Goal: Task Accomplishment & Management: Use online tool/utility

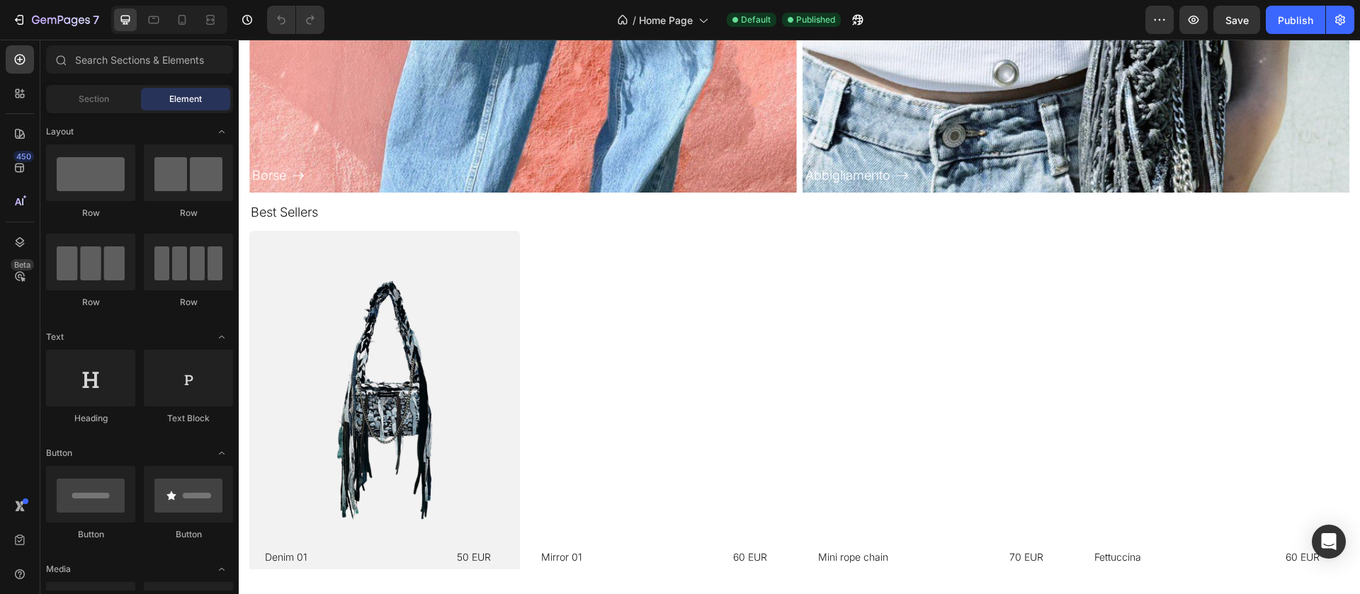
scroll to position [1012, 0]
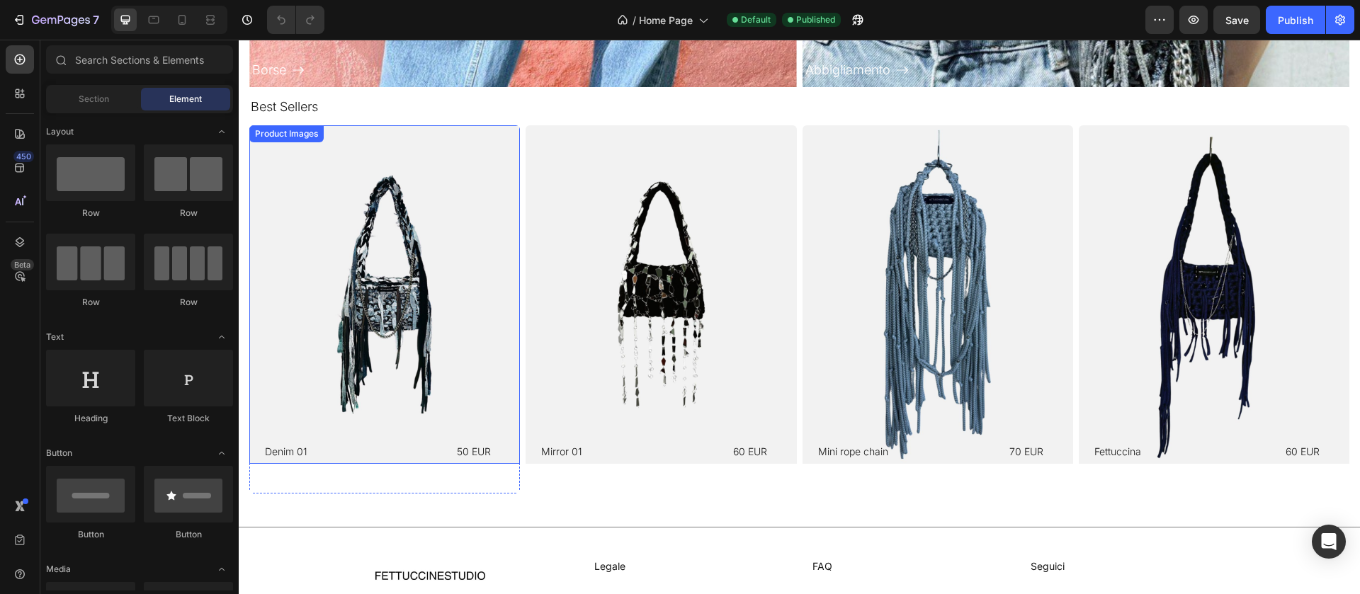
click at [395, 283] on img at bounding box center [384, 294] width 271 height 339
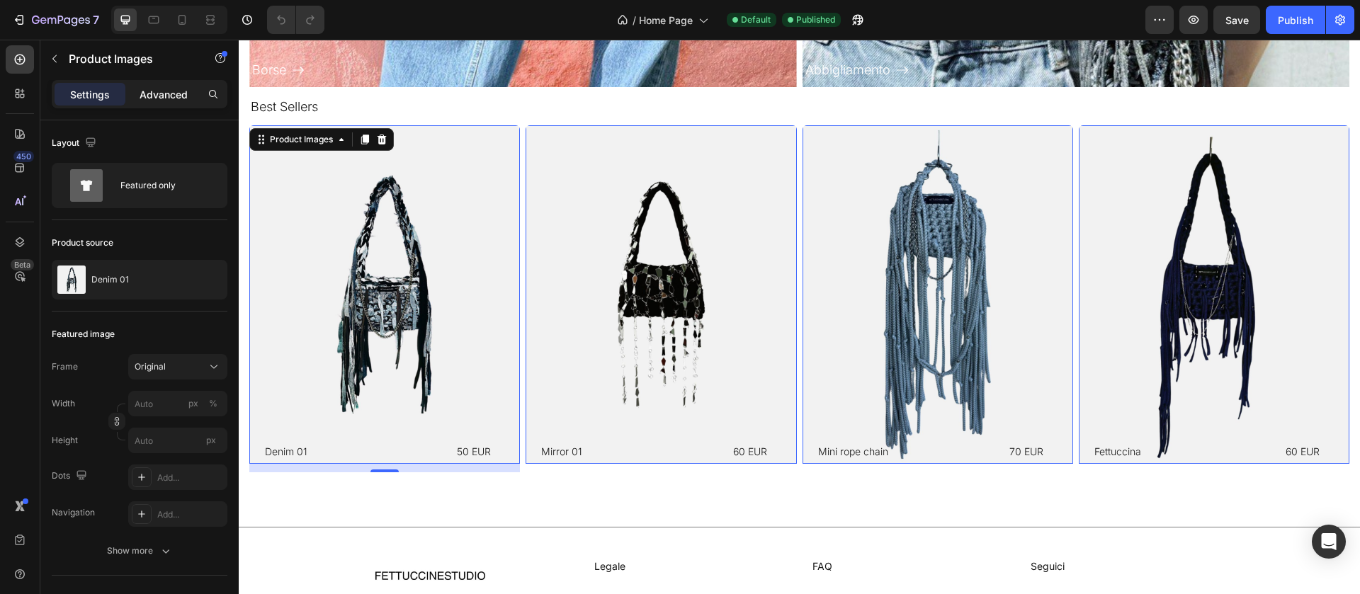
click at [164, 98] on p "Advanced" at bounding box center [164, 94] width 48 height 15
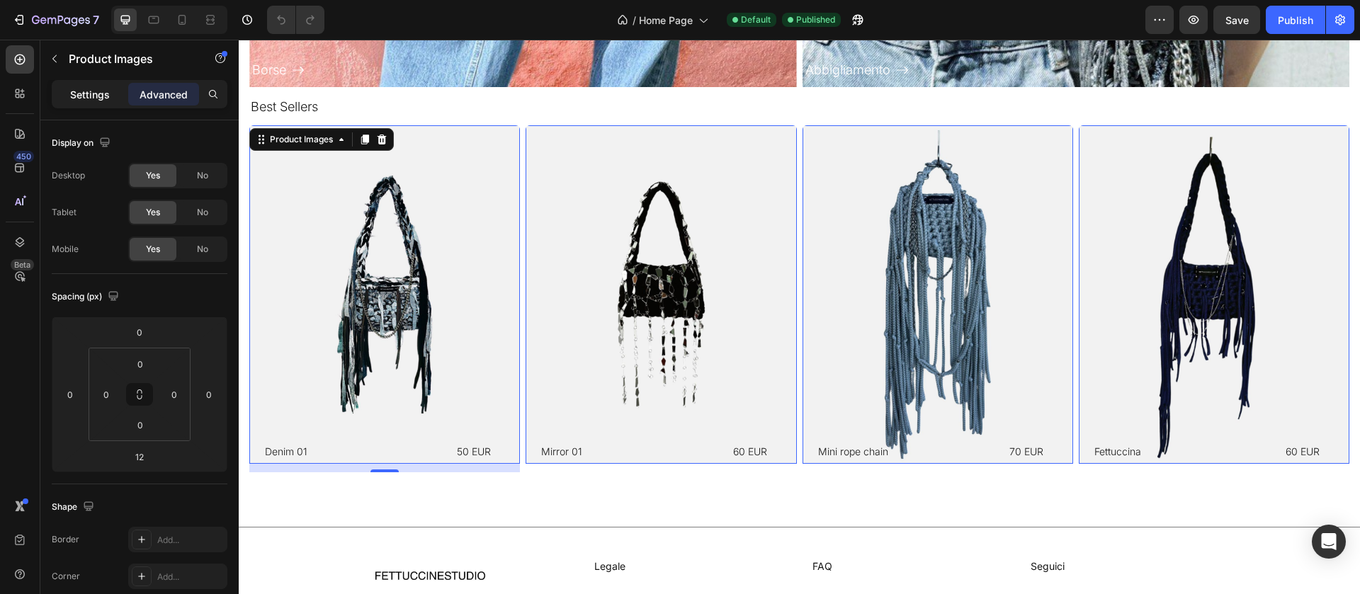
click at [77, 94] on p "Settings" at bounding box center [90, 94] width 40 height 15
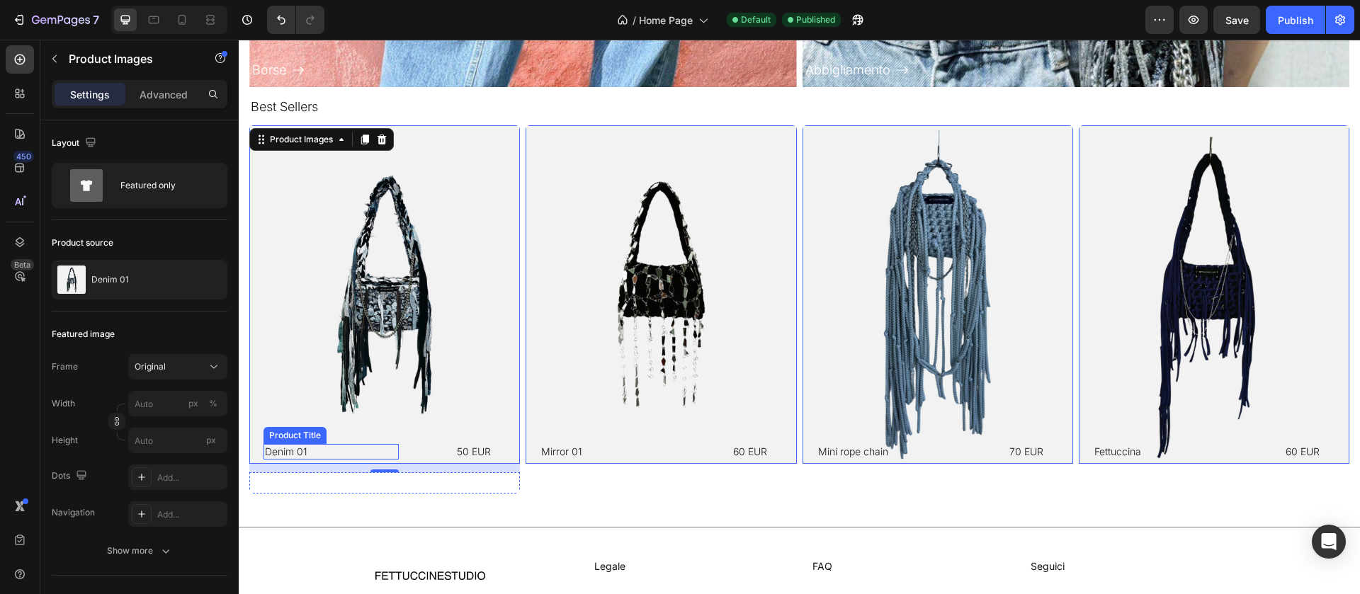
click at [288, 436] on div "Product Title" at bounding box center [294, 435] width 57 height 13
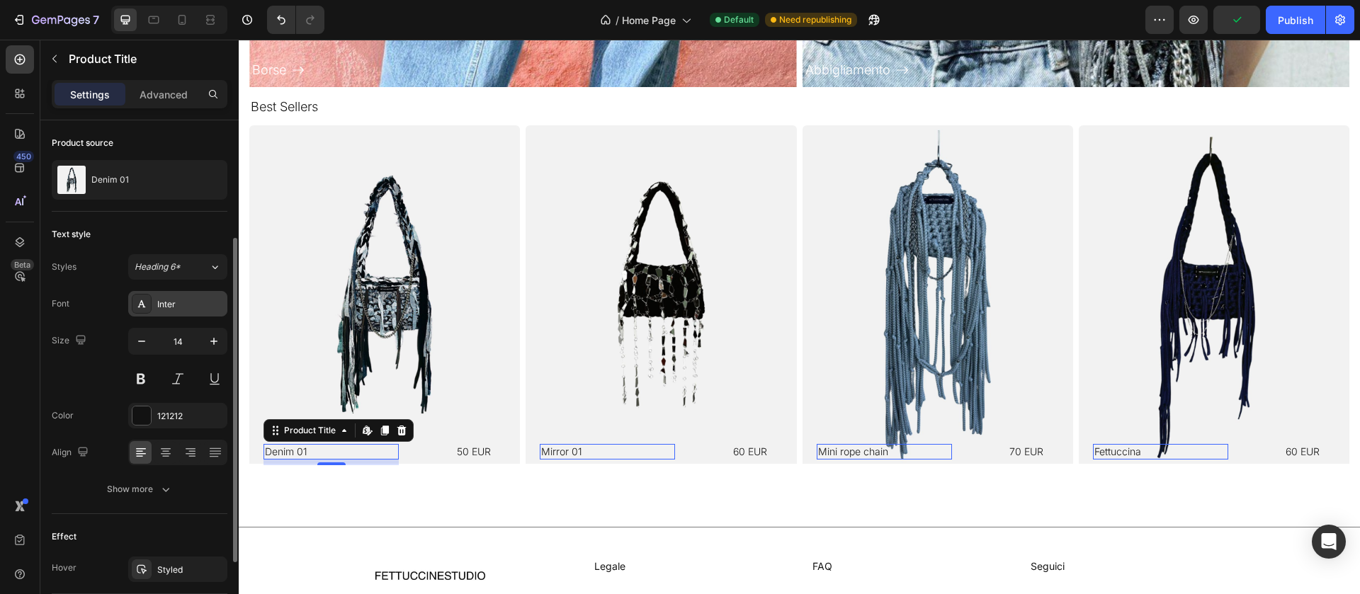
scroll to position [72, 0]
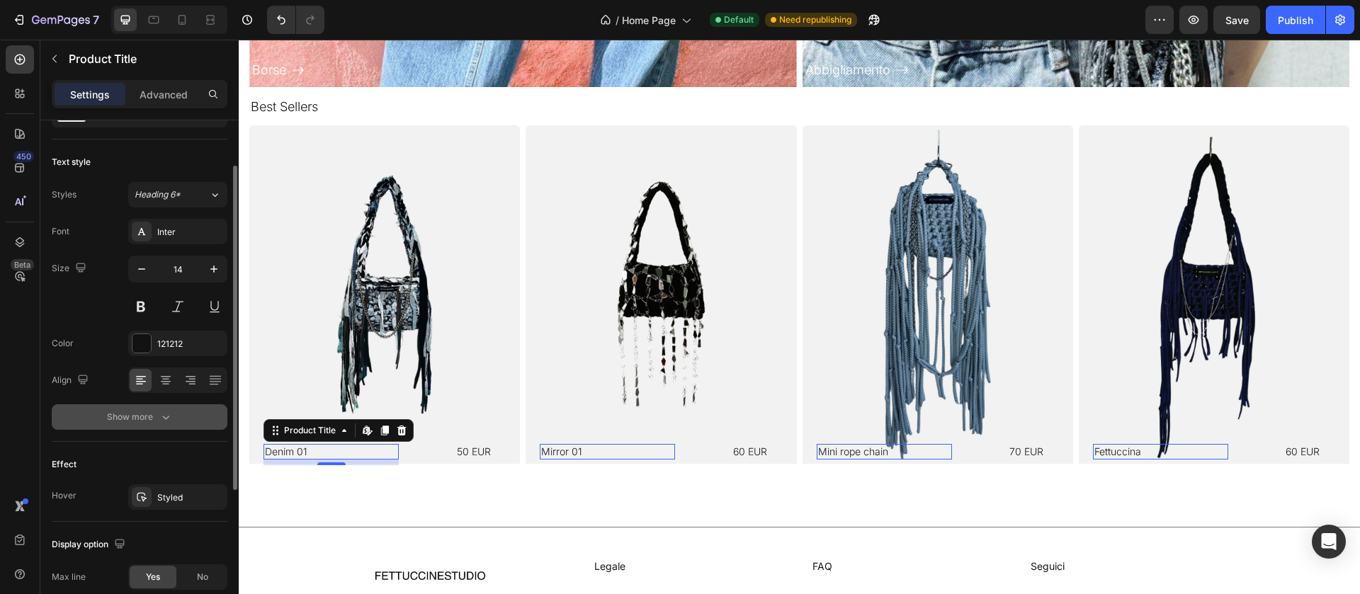
click at [145, 422] on div "Show more" at bounding box center [140, 417] width 66 height 14
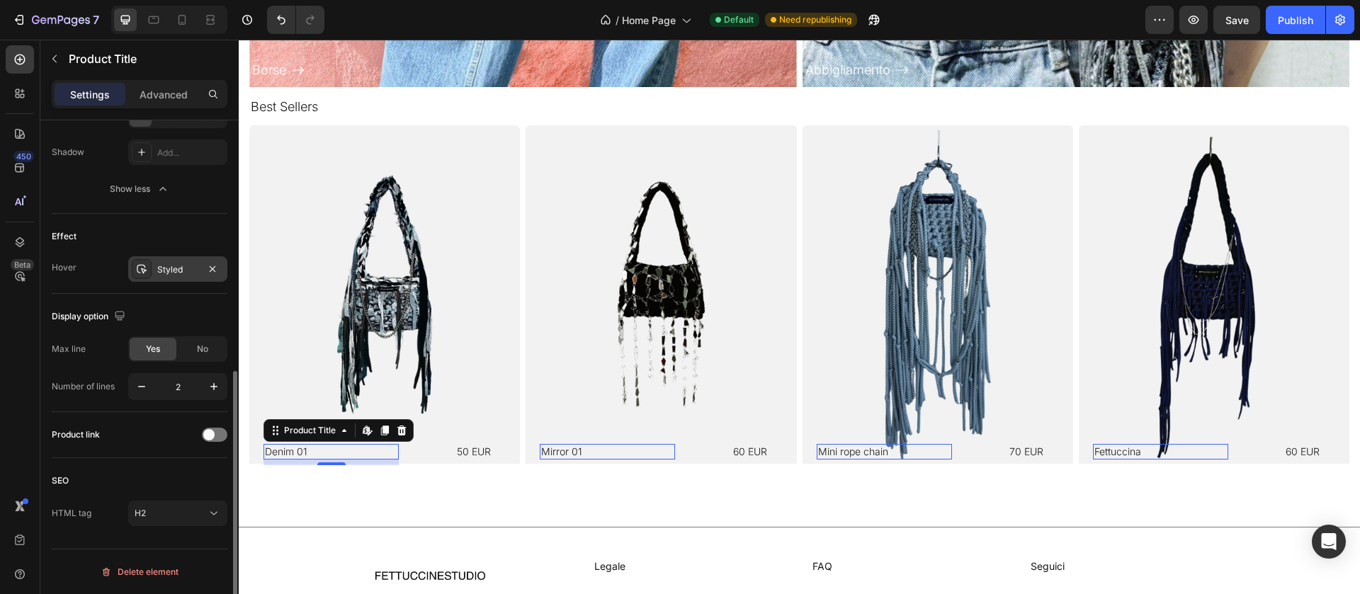
scroll to position [415, 0]
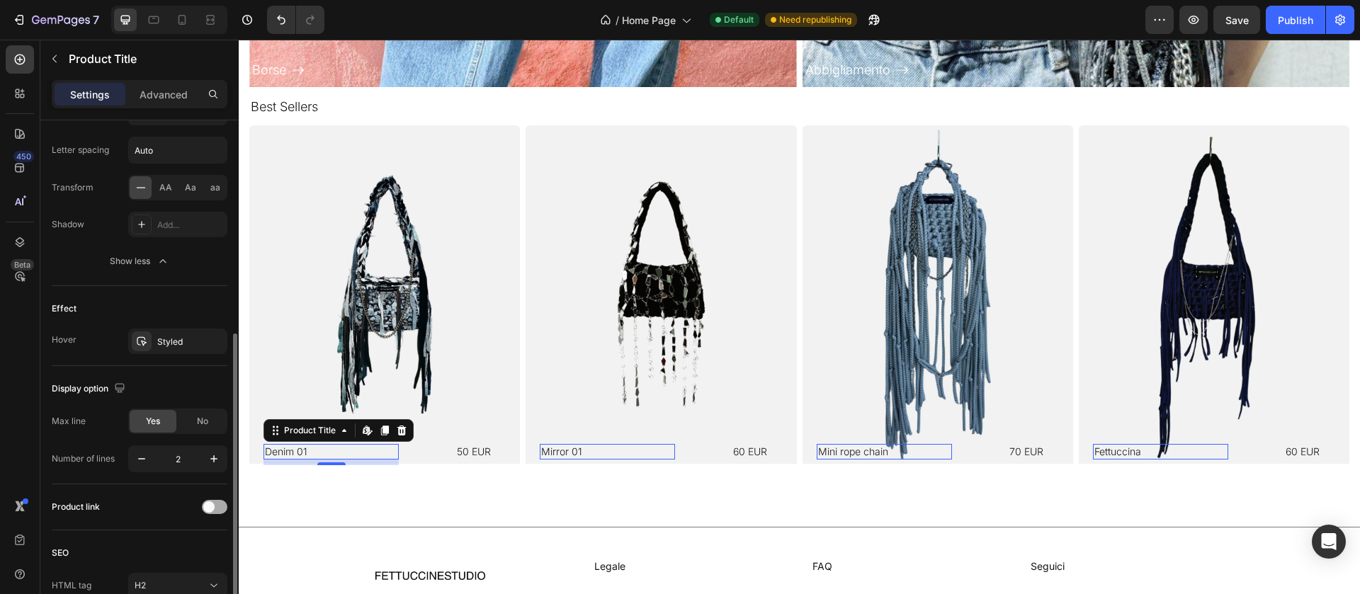
click at [208, 509] on span at bounding box center [208, 507] width 11 height 11
click at [558, 447] on h2 "Mirror 01" at bounding box center [607, 452] width 135 height 16
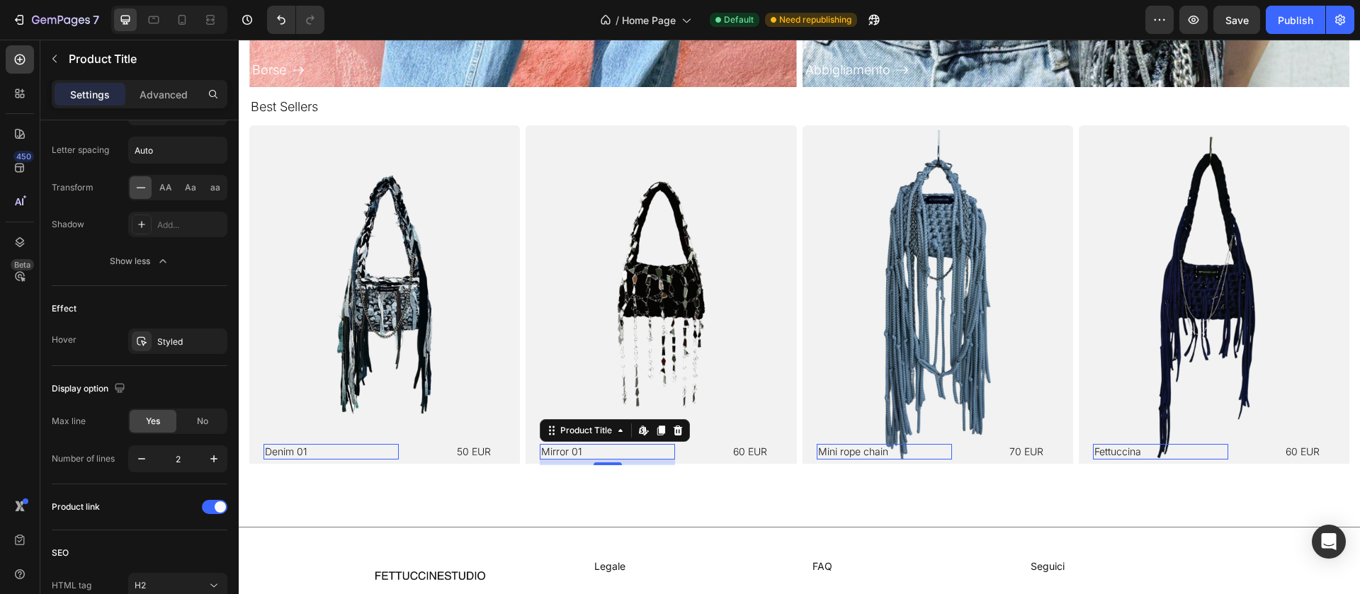
click at [852, 451] on h2 "Mini rope chain" at bounding box center [884, 452] width 135 height 16
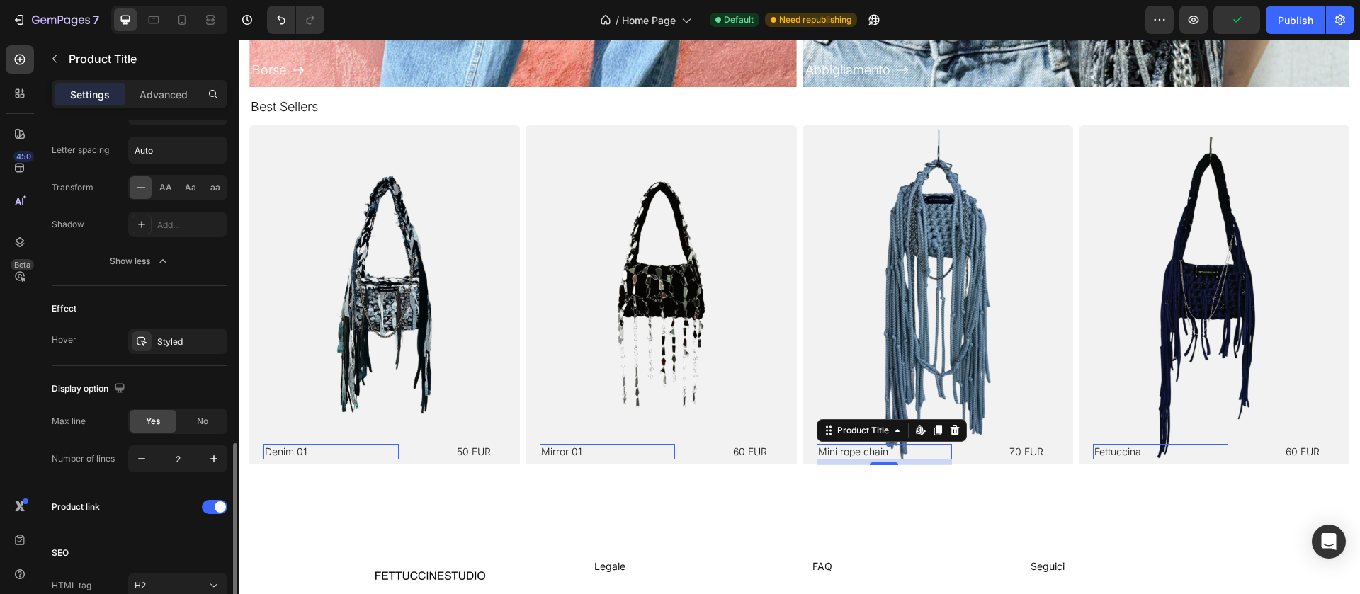
scroll to position [487, 0]
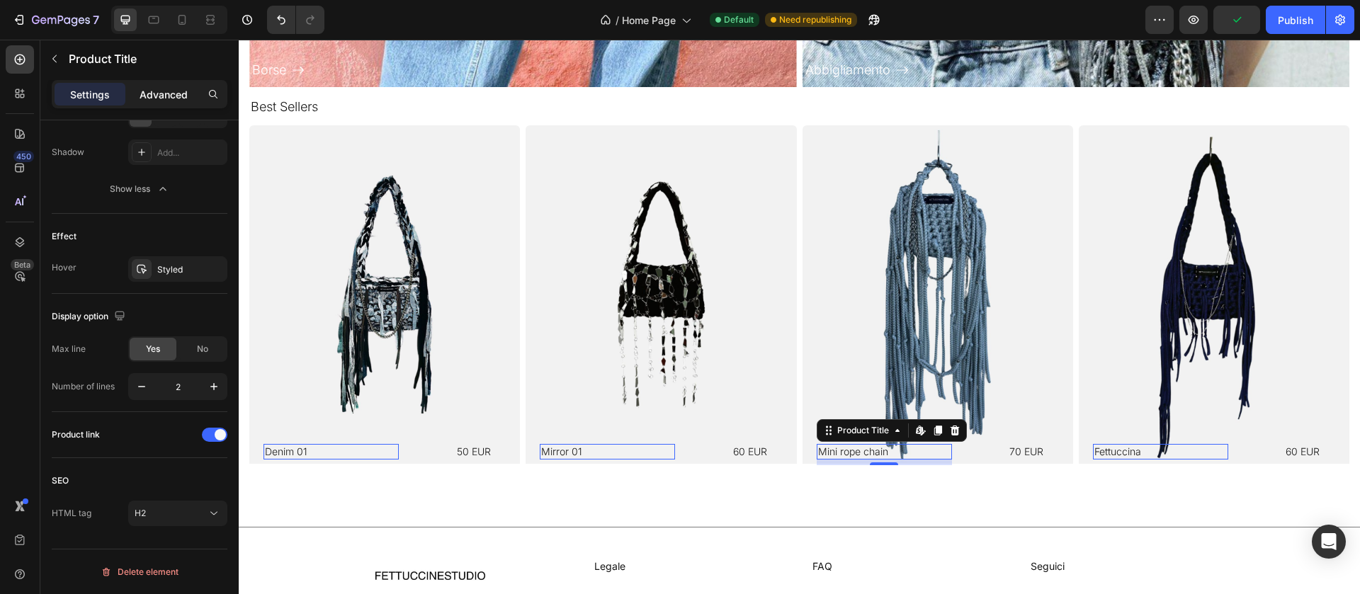
click at [171, 99] on p "Advanced" at bounding box center [164, 94] width 48 height 15
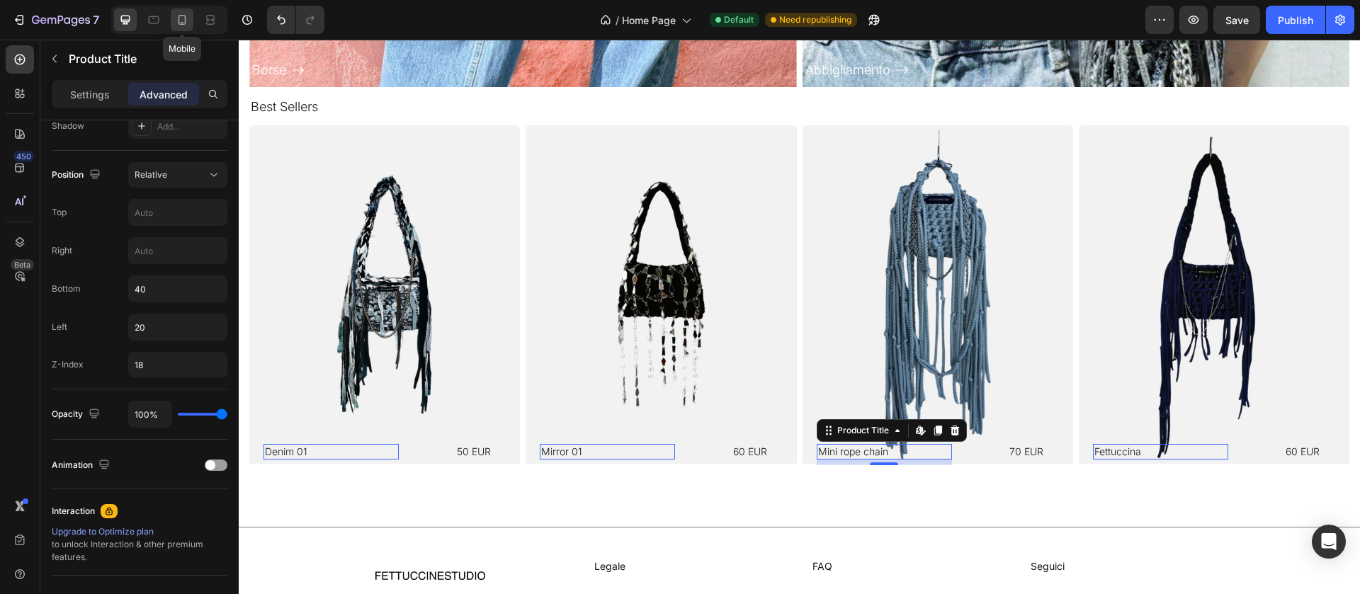
click at [181, 13] on icon at bounding box center [182, 20] width 14 height 14
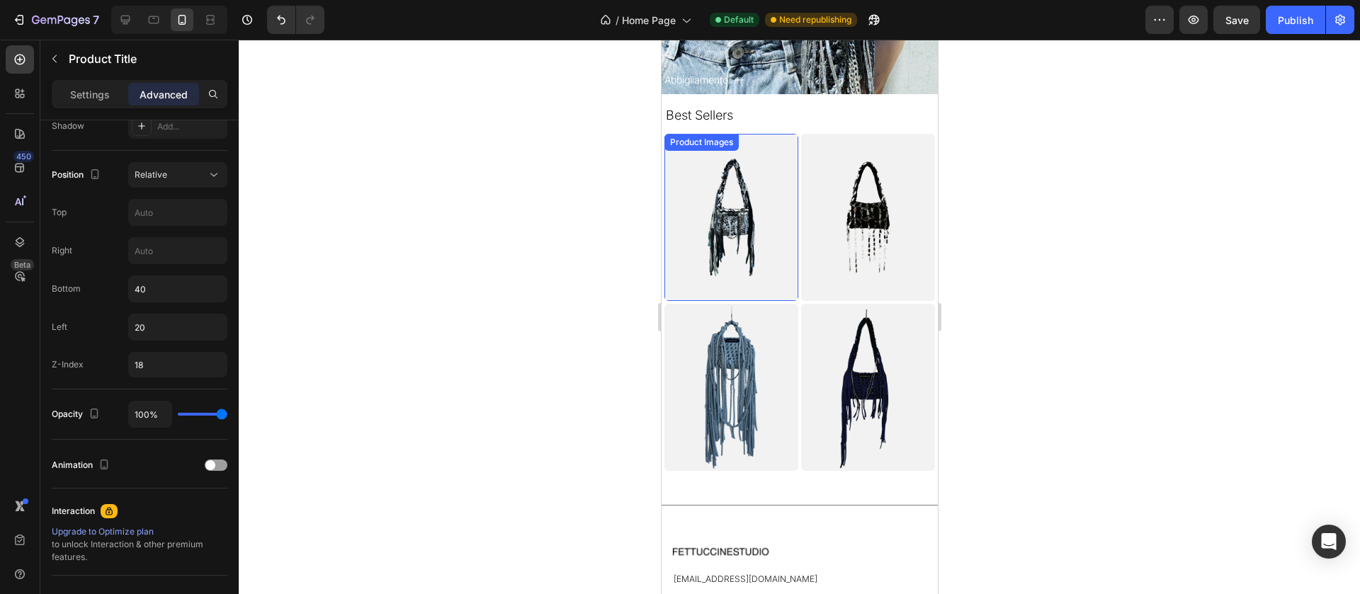
scroll to position [1107, 0]
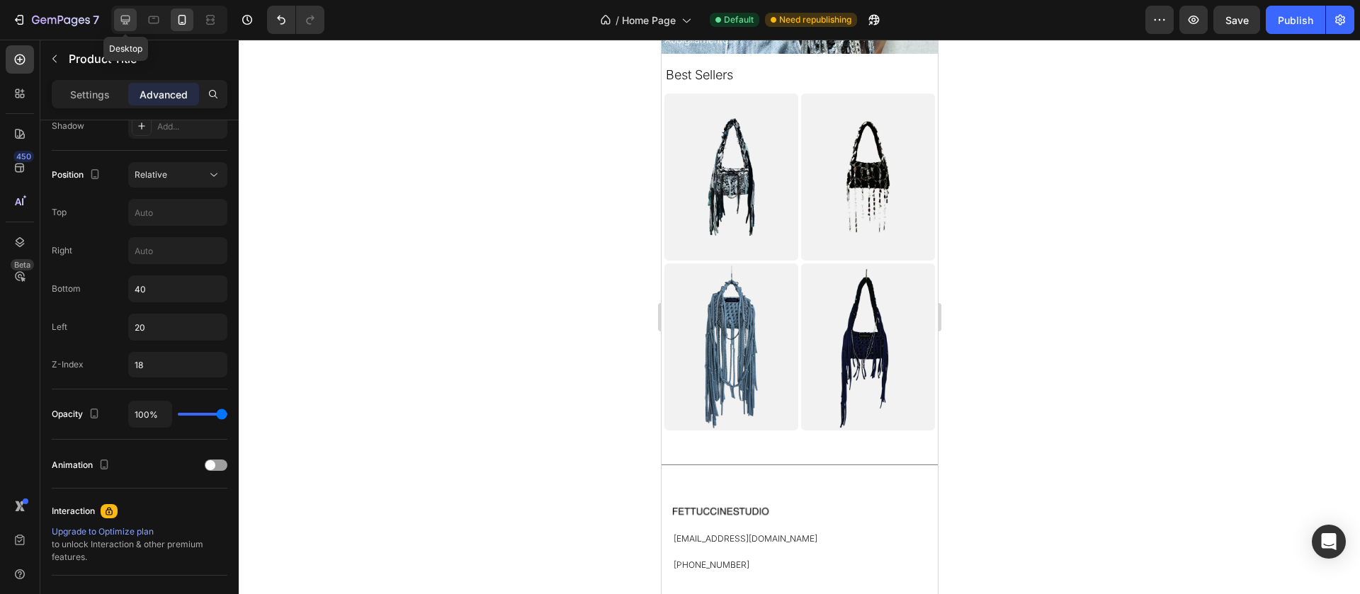
click at [116, 17] on div at bounding box center [125, 20] width 23 height 23
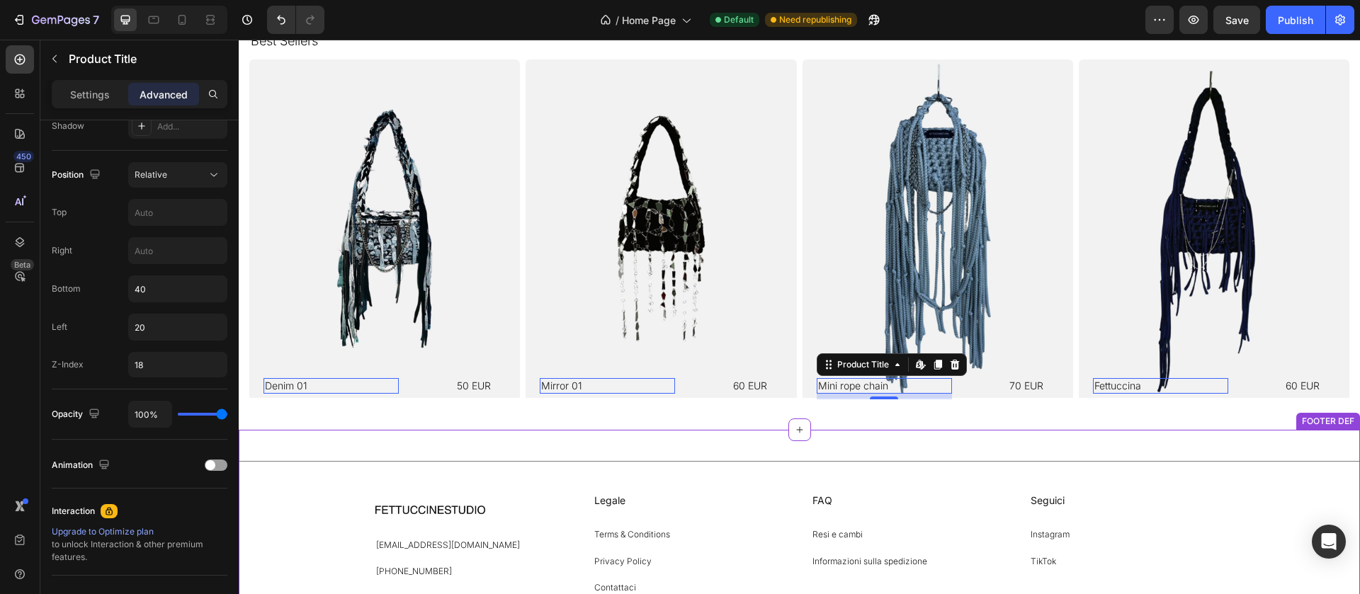
scroll to position [1077, 0]
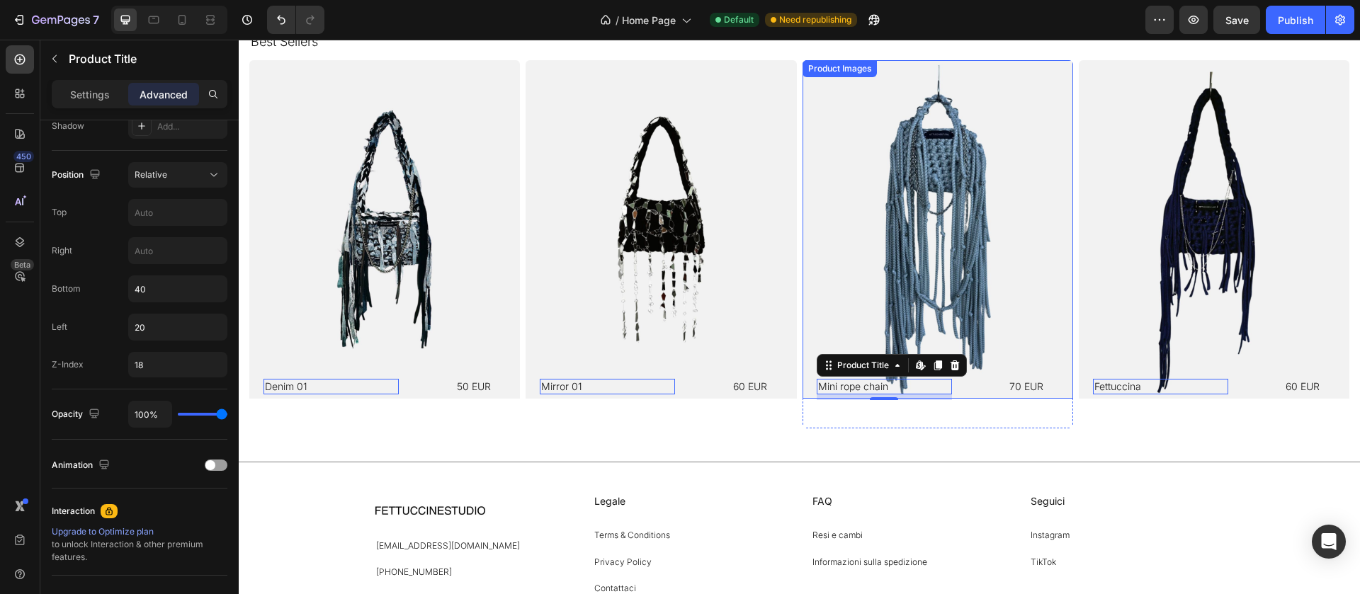
click at [828, 152] on img at bounding box center [938, 229] width 271 height 339
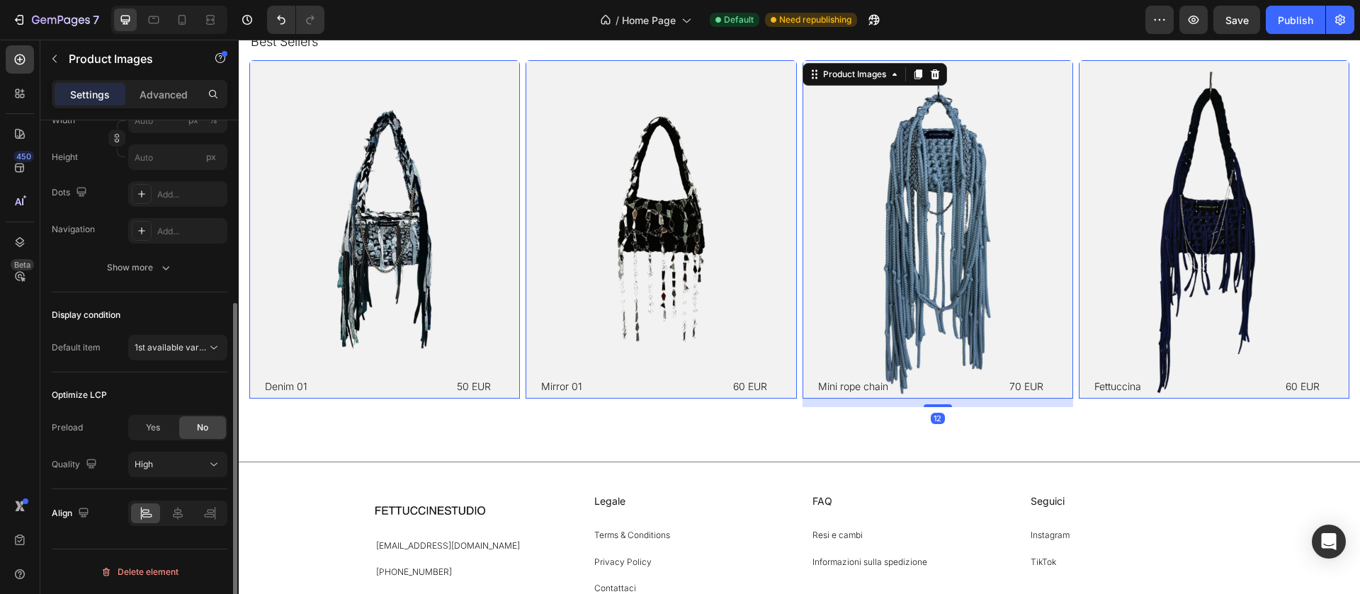
scroll to position [0, 0]
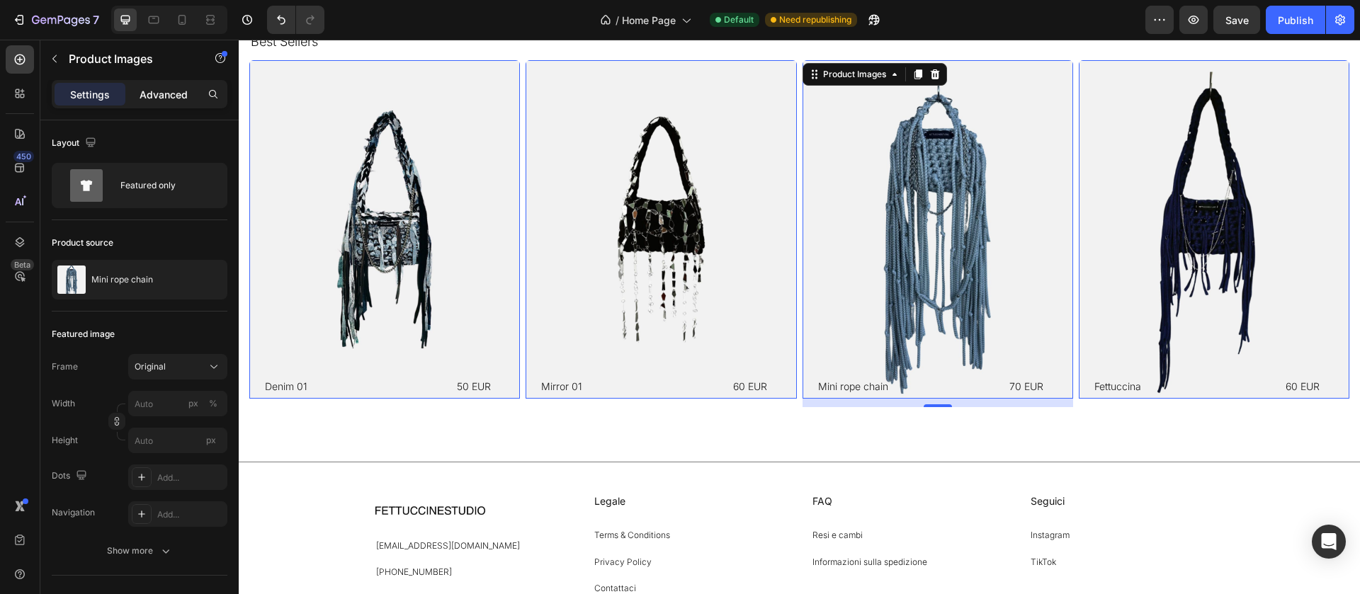
click at [169, 98] on p "Advanced" at bounding box center [164, 94] width 48 height 15
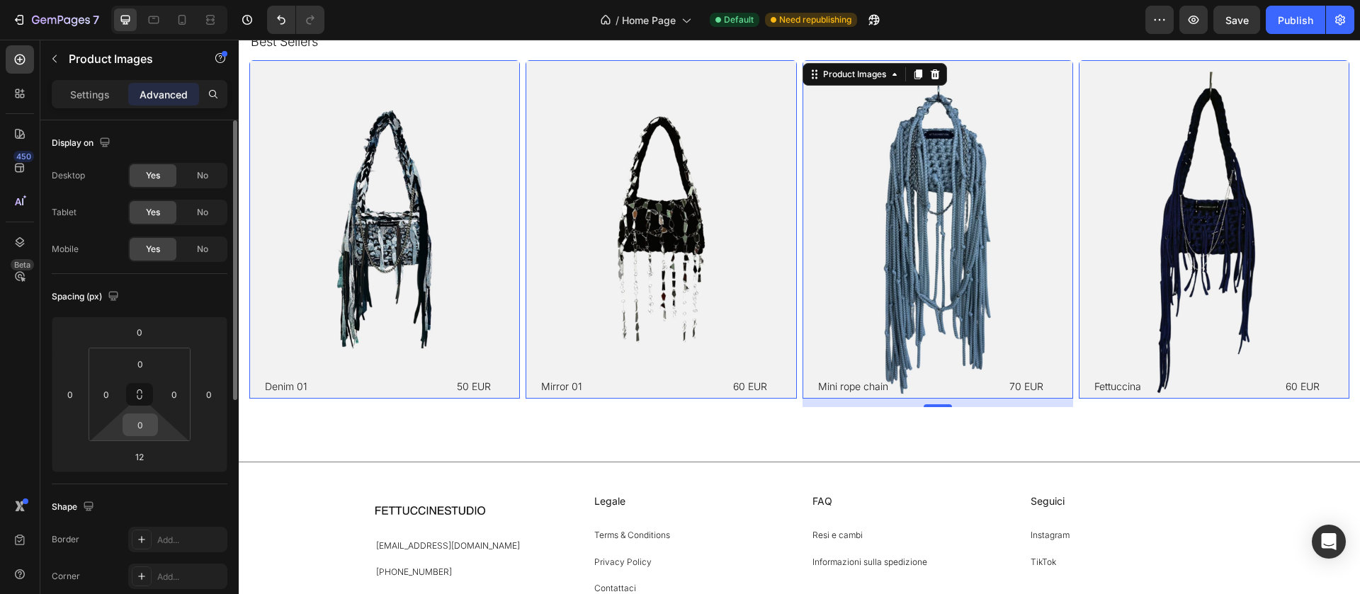
click at [144, 422] on input "0" at bounding box center [140, 424] width 28 height 21
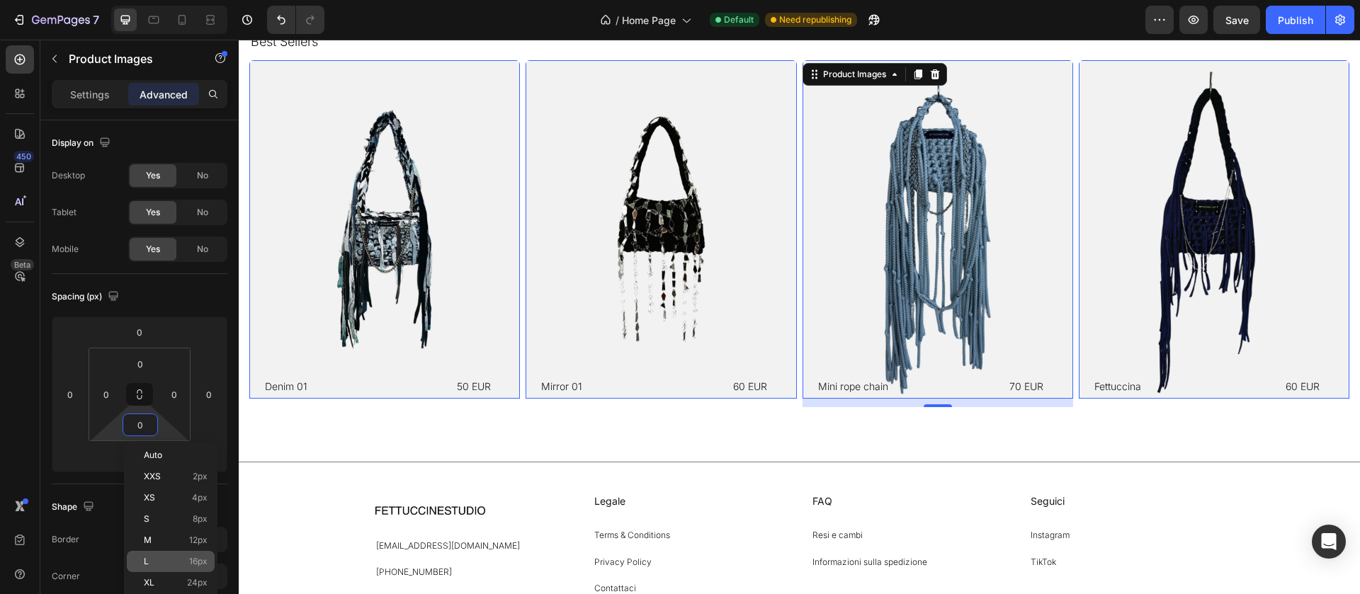
click at [199, 560] on span "16px" at bounding box center [198, 562] width 18 height 10
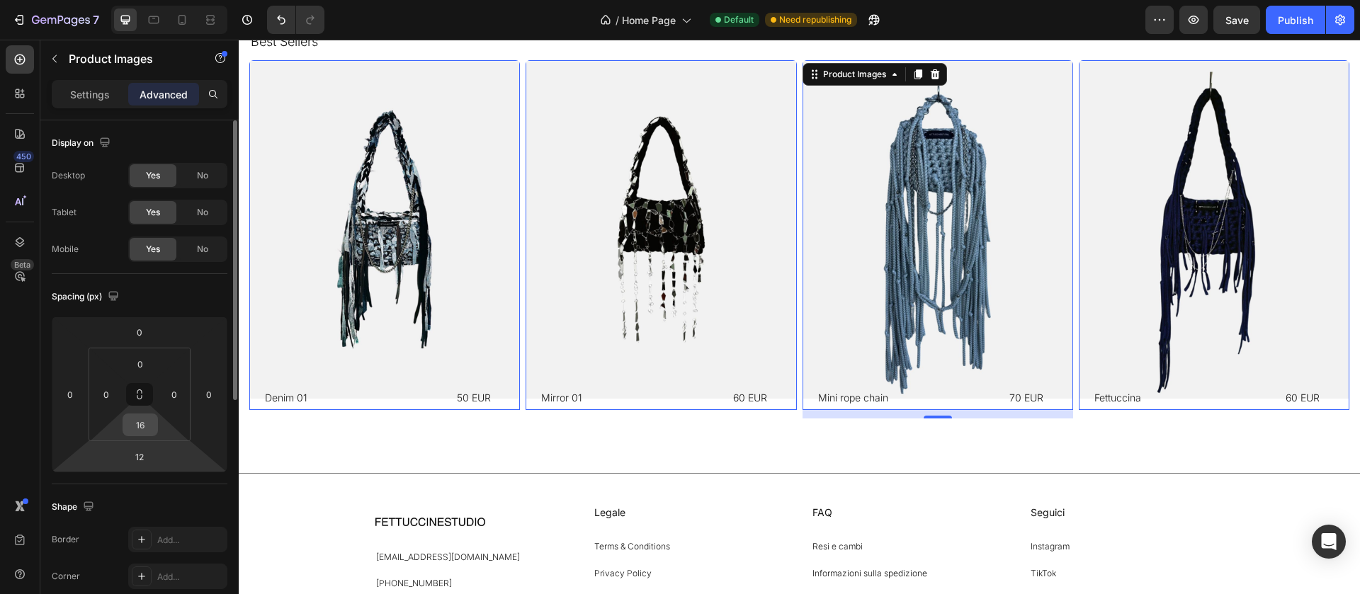
scroll to position [1078, 0]
click at [137, 426] on input "16" at bounding box center [140, 424] width 28 height 21
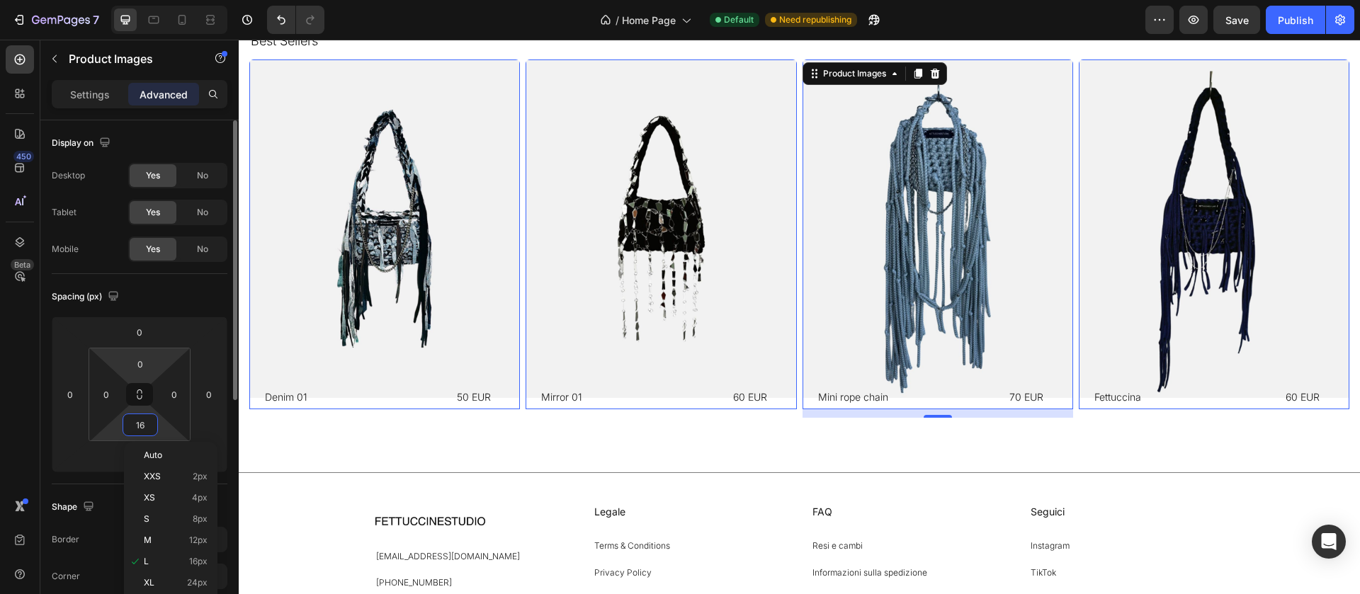
scroll to position [72, 0]
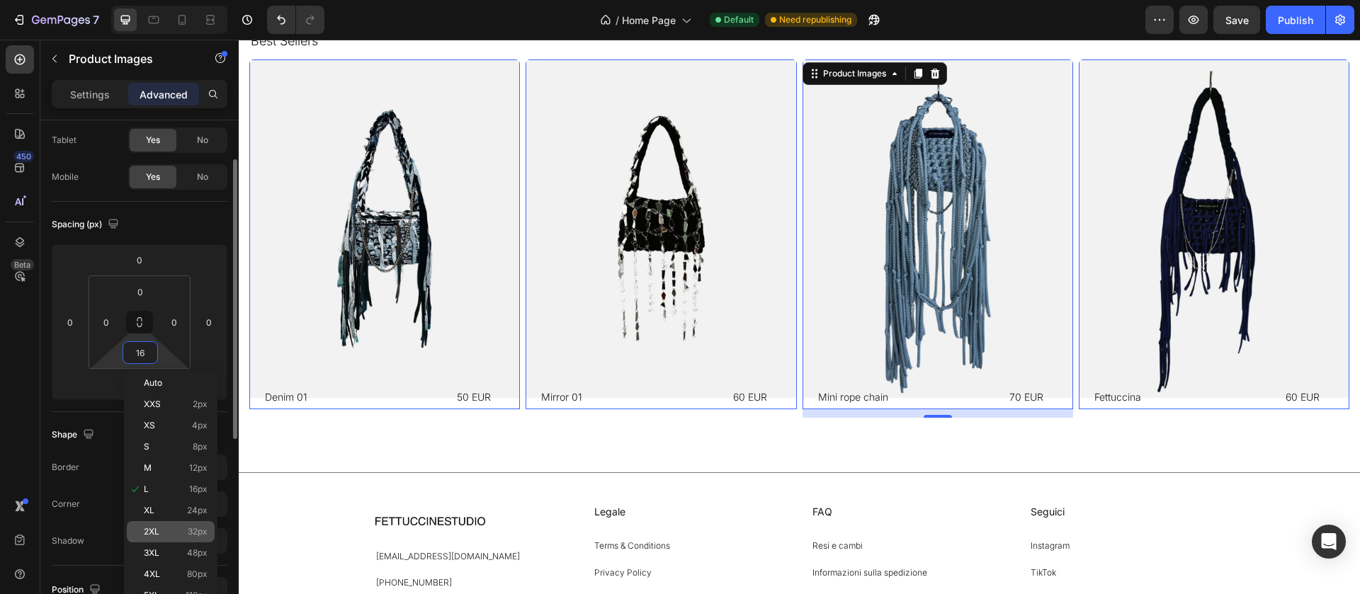
click at [174, 532] on p "2XL 32px" at bounding box center [176, 532] width 64 height 10
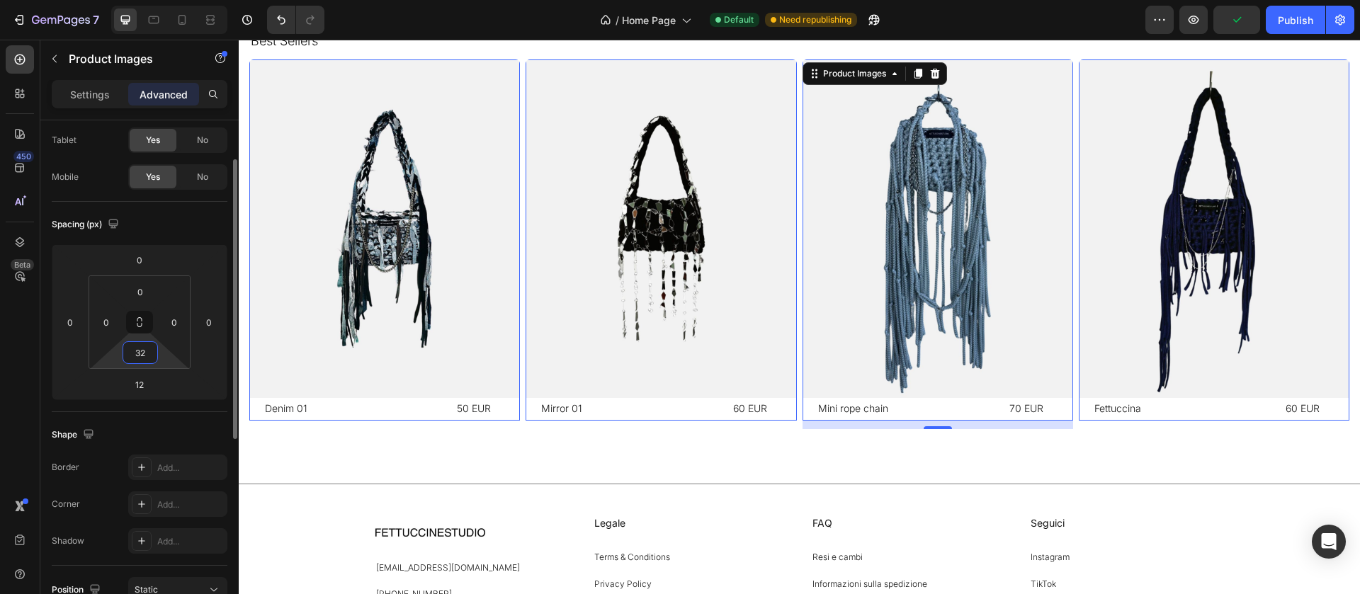
scroll to position [1077, 0]
click at [135, 347] on input "32" at bounding box center [140, 352] width 28 height 21
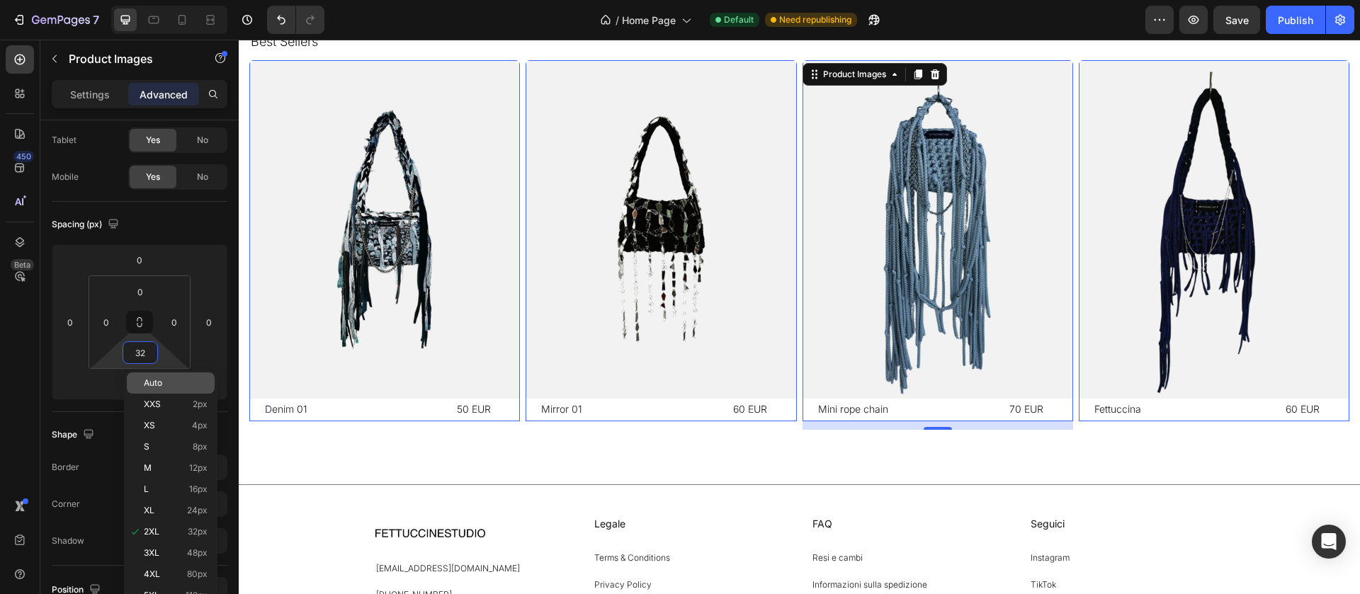
click at [164, 381] on p "Auto" at bounding box center [176, 383] width 64 height 10
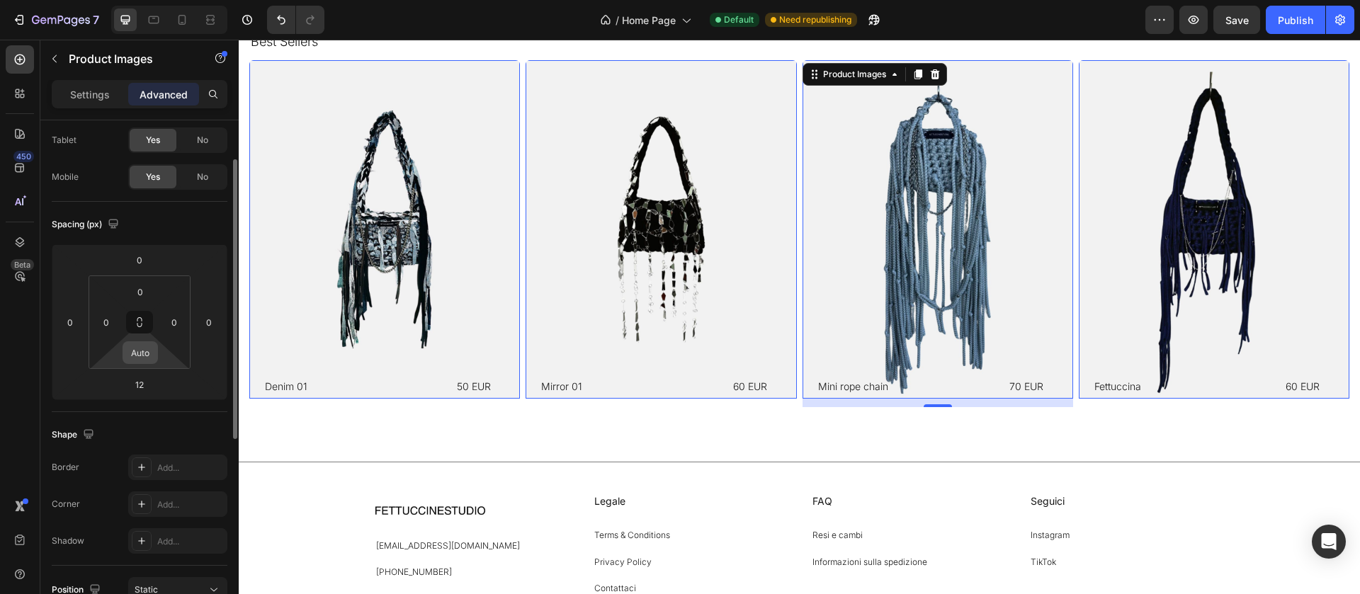
scroll to position [1078, 0]
click at [132, 354] on input "Auto" at bounding box center [140, 352] width 28 height 21
type input "0"
click at [0, 0] on div "Spacing (px) 0 0 12 0 0 0 0 0" at bounding box center [0, 0] width 0 height 0
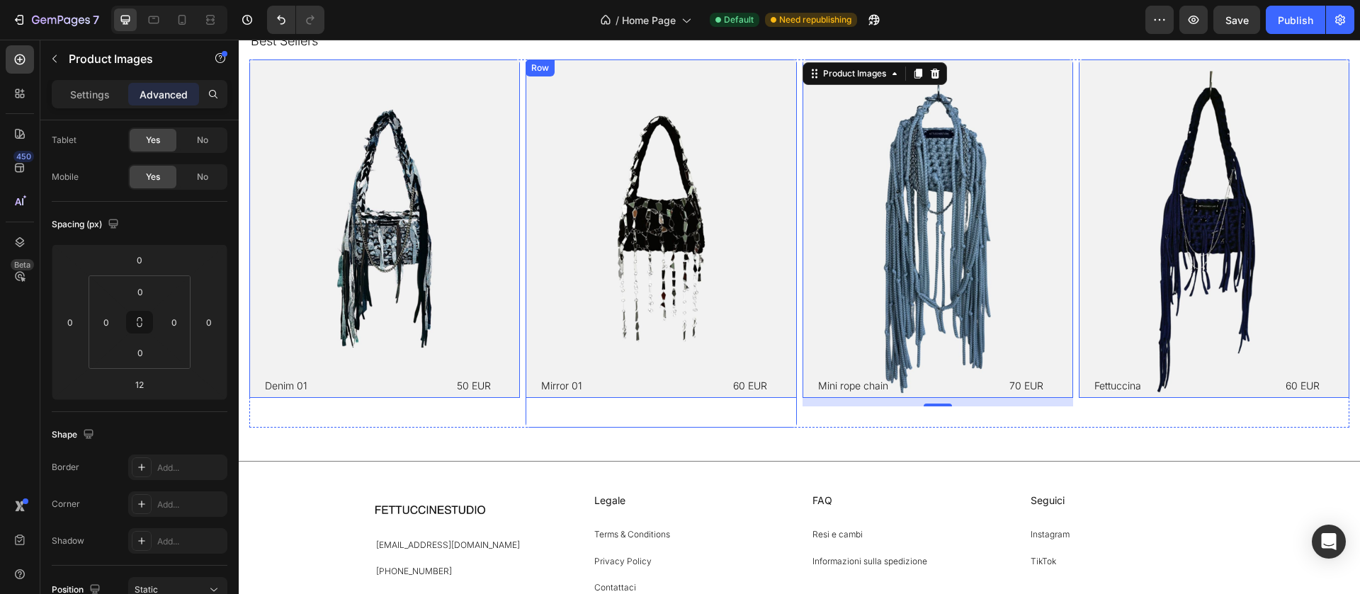
click at [520, 400] on div "Product Images 0 Mirror 01 Product Title 60 EUR Product Price Product Price Row" at bounding box center [384, 244] width 271 height 368
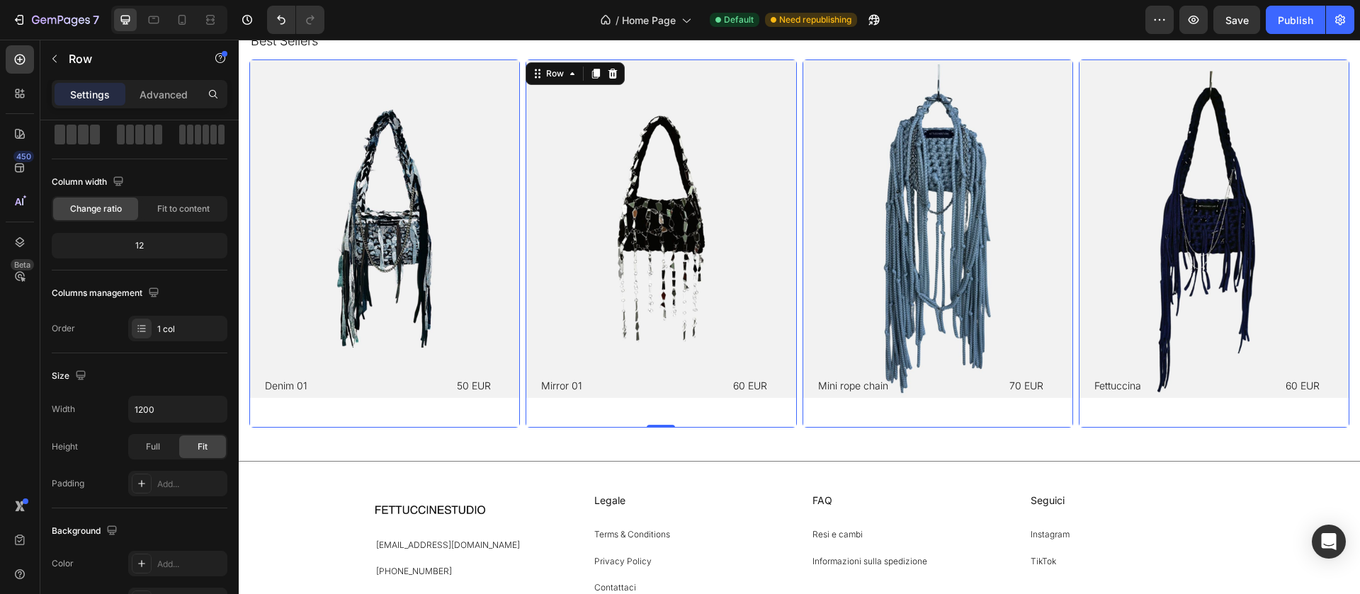
scroll to position [0, 0]
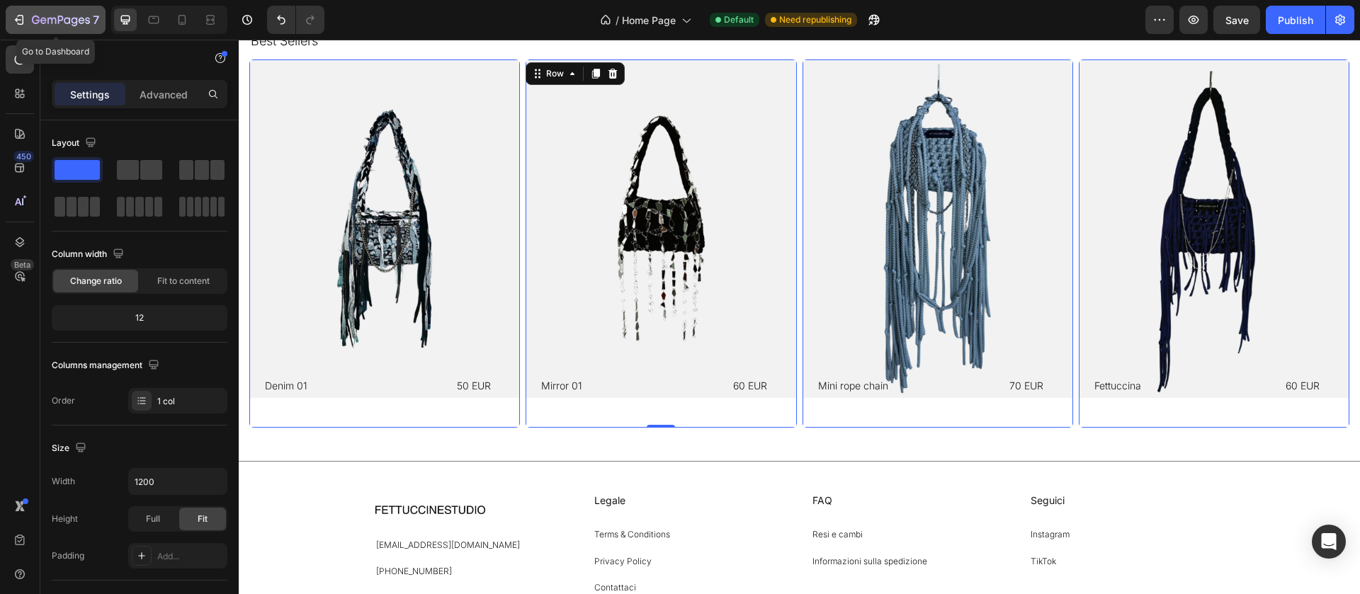
click at [28, 21] on div "7" at bounding box center [55, 19] width 87 height 17
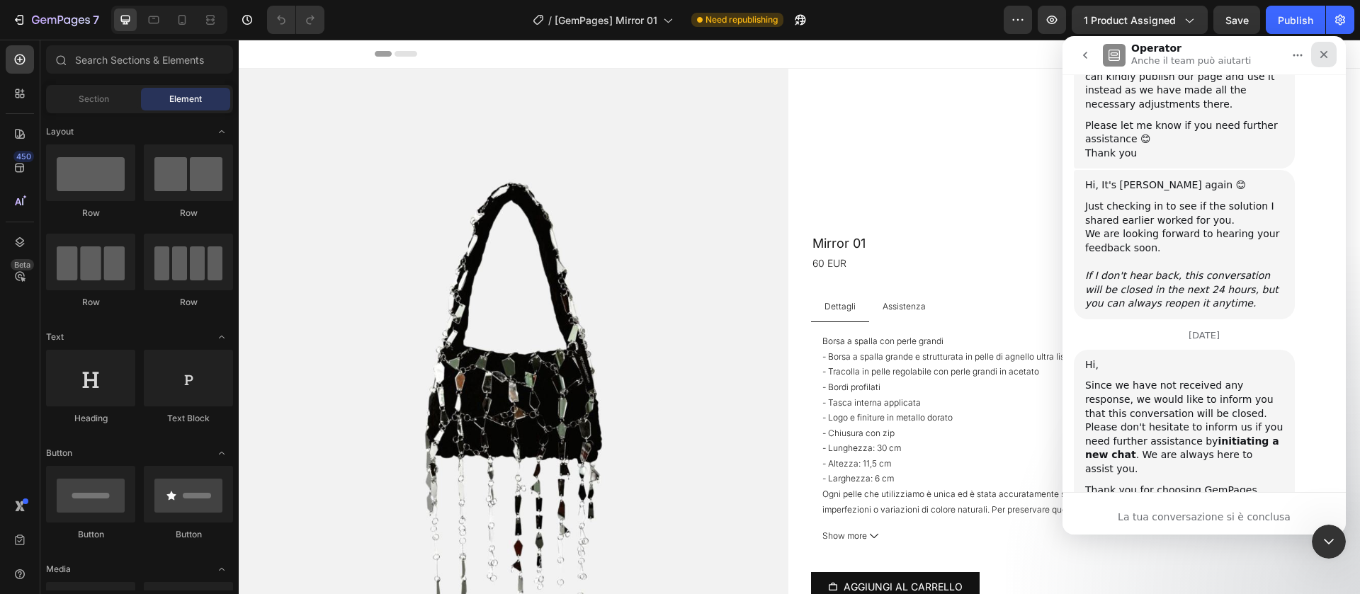
click at [1321, 55] on icon "Chiudi" at bounding box center [1324, 54] width 11 height 11
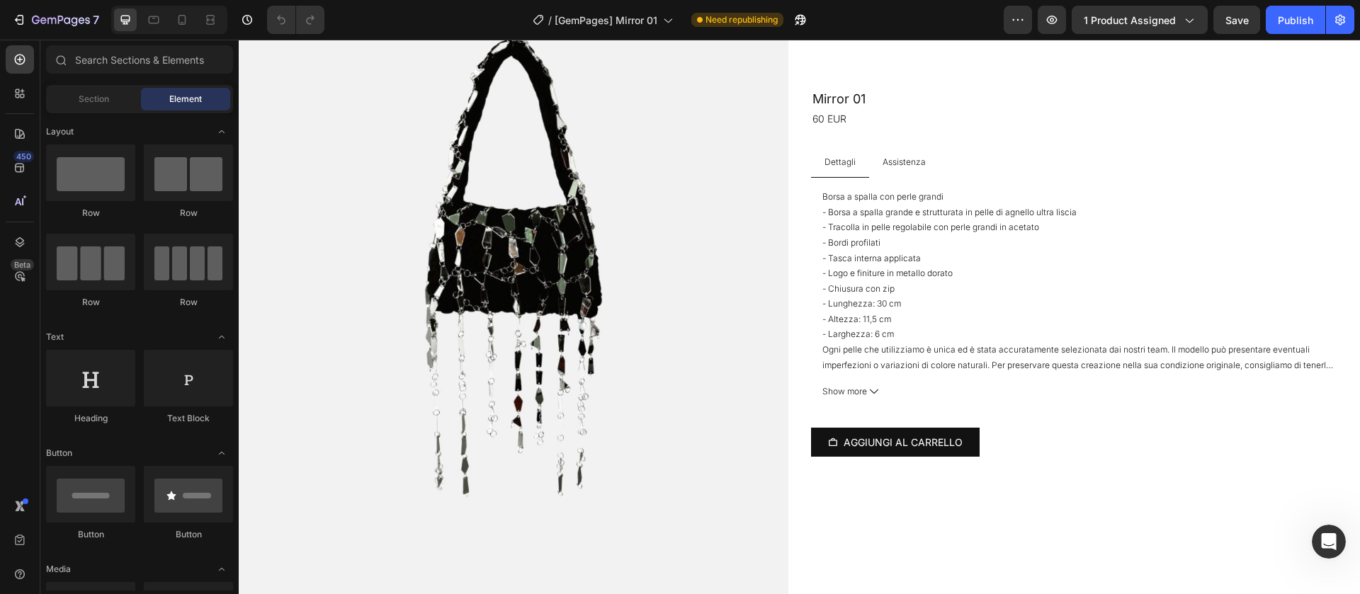
click at [170, 24] on div at bounding box center [169, 20] width 116 height 28
drag, startPoint x: 175, startPoint y: 24, endPoint x: 201, endPoint y: 121, distance: 100.4
click at [175, 24] on div at bounding box center [182, 20] width 23 height 23
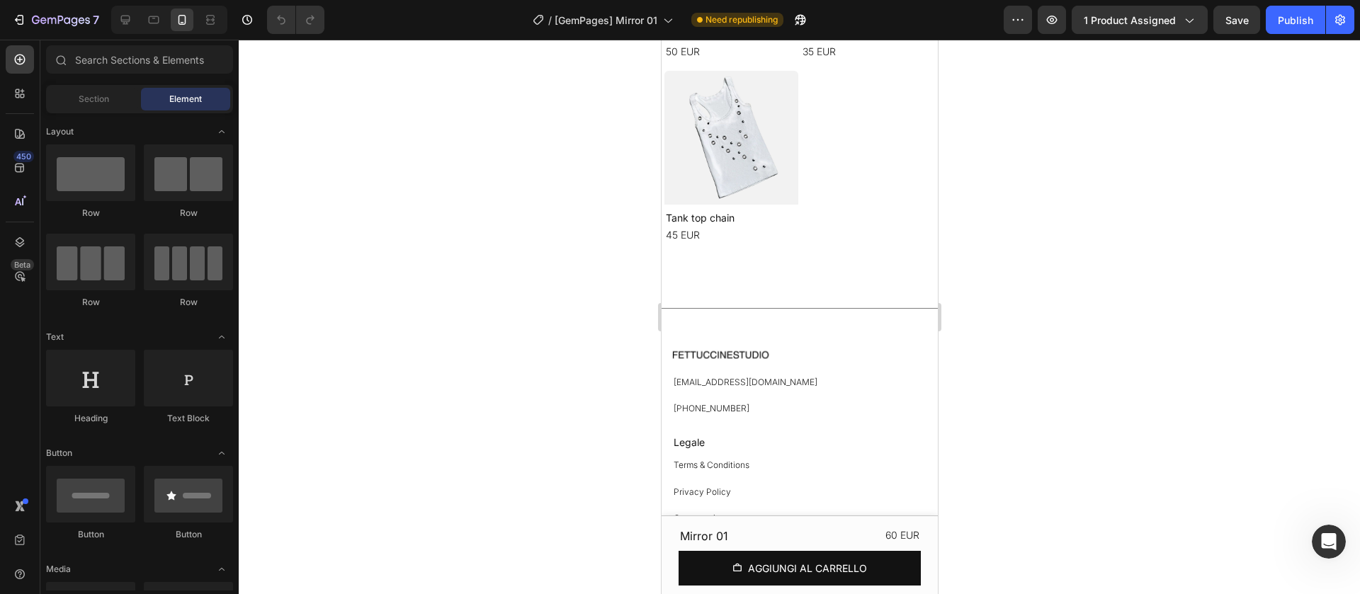
scroll to position [1301, 0]
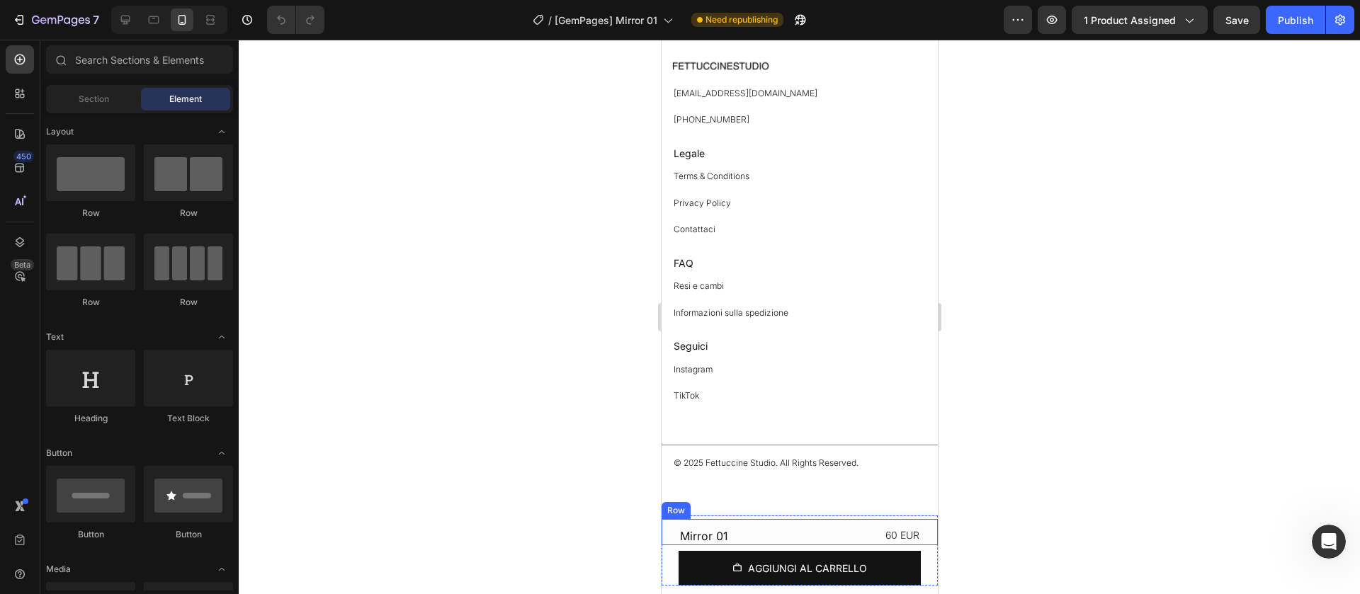
click at [671, 513] on div "Row" at bounding box center [675, 510] width 23 height 13
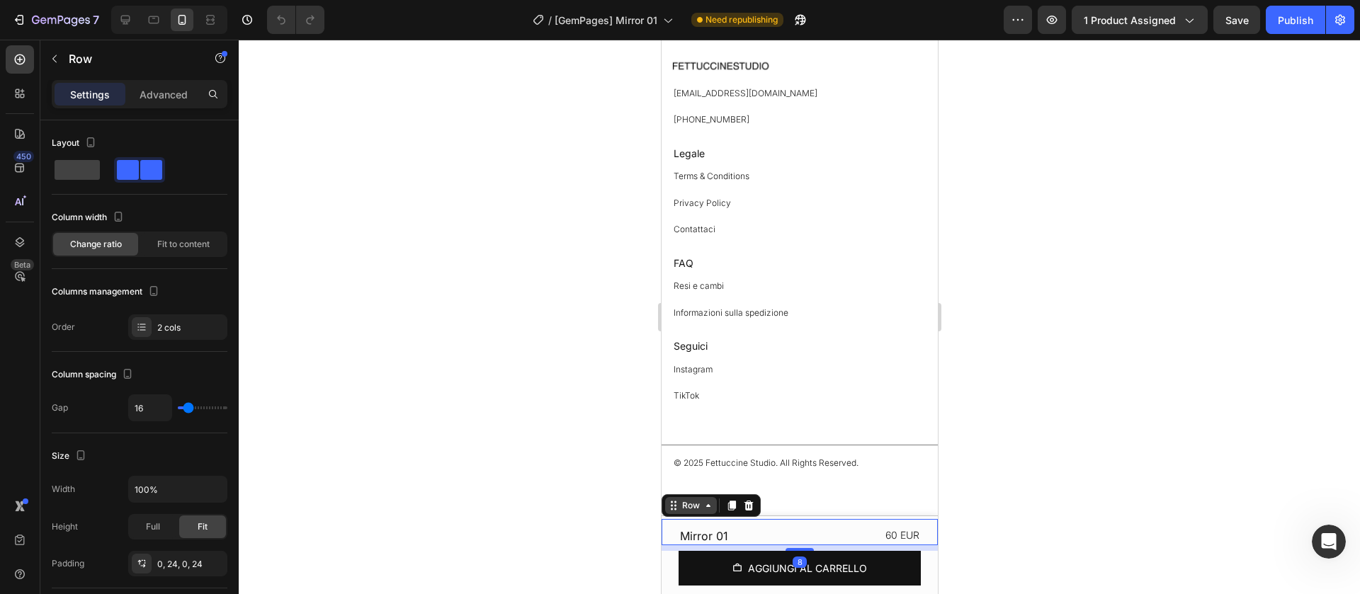
click at [671, 513] on div "Row" at bounding box center [691, 505] width 52 height 17
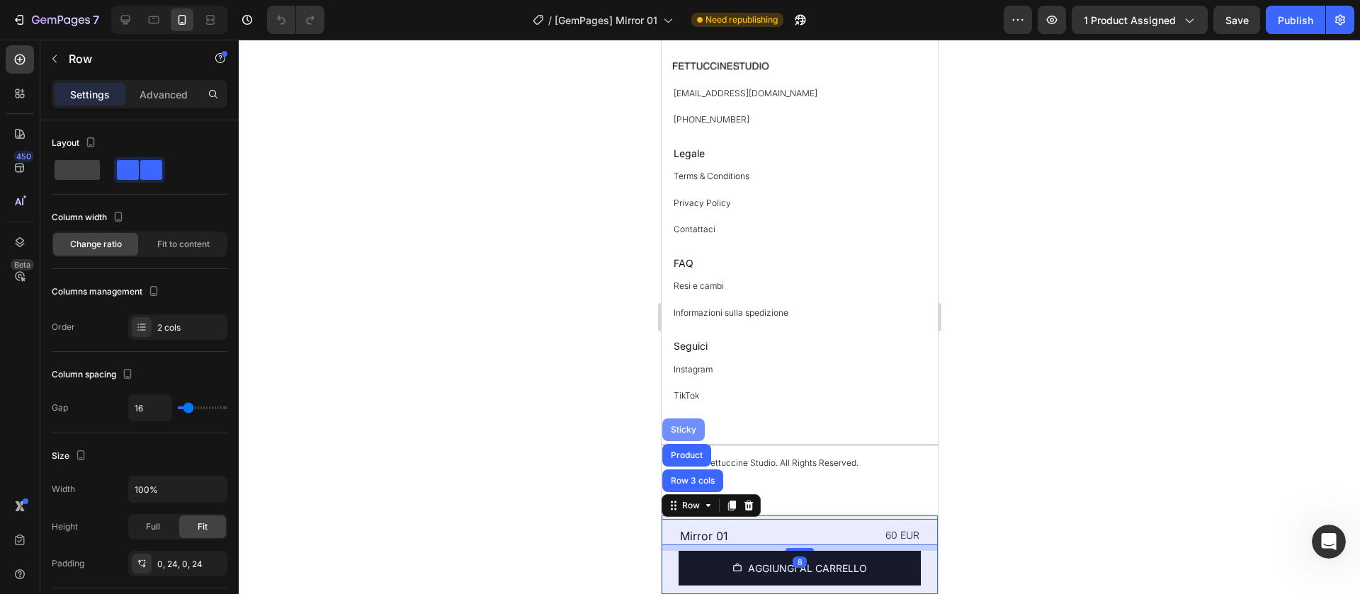
click at [686, 421] on div "Sticky" at bounding box center [683, 430] width 43 height 23
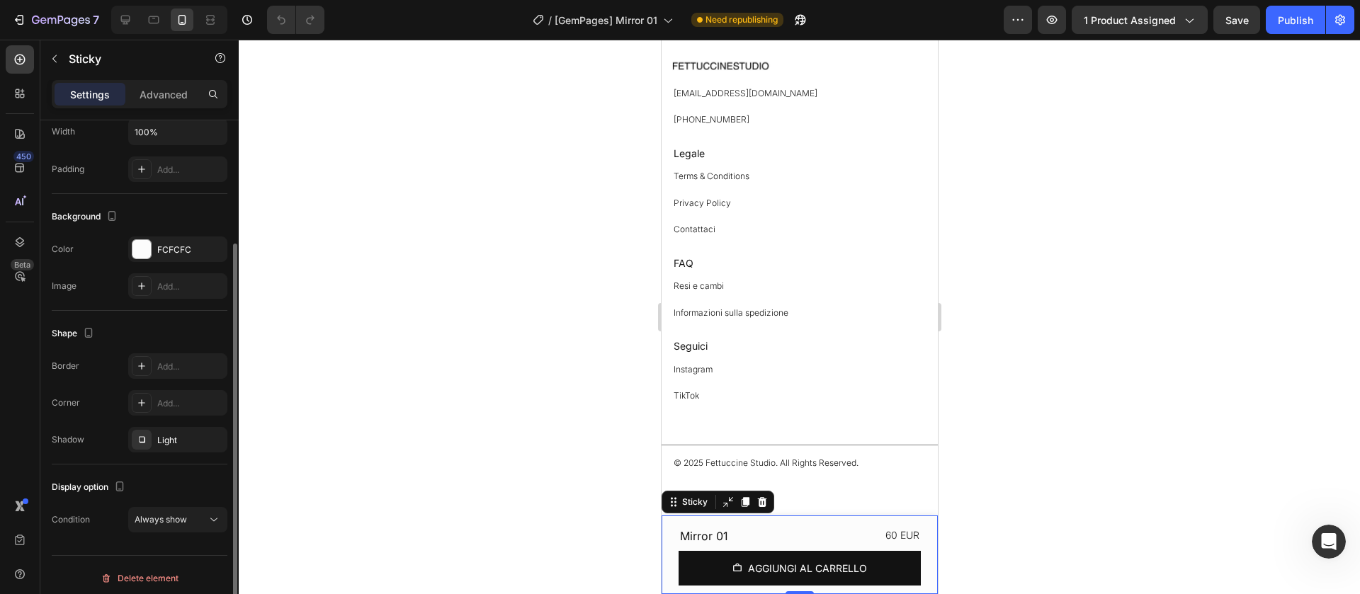
scroll to position [151, 0]
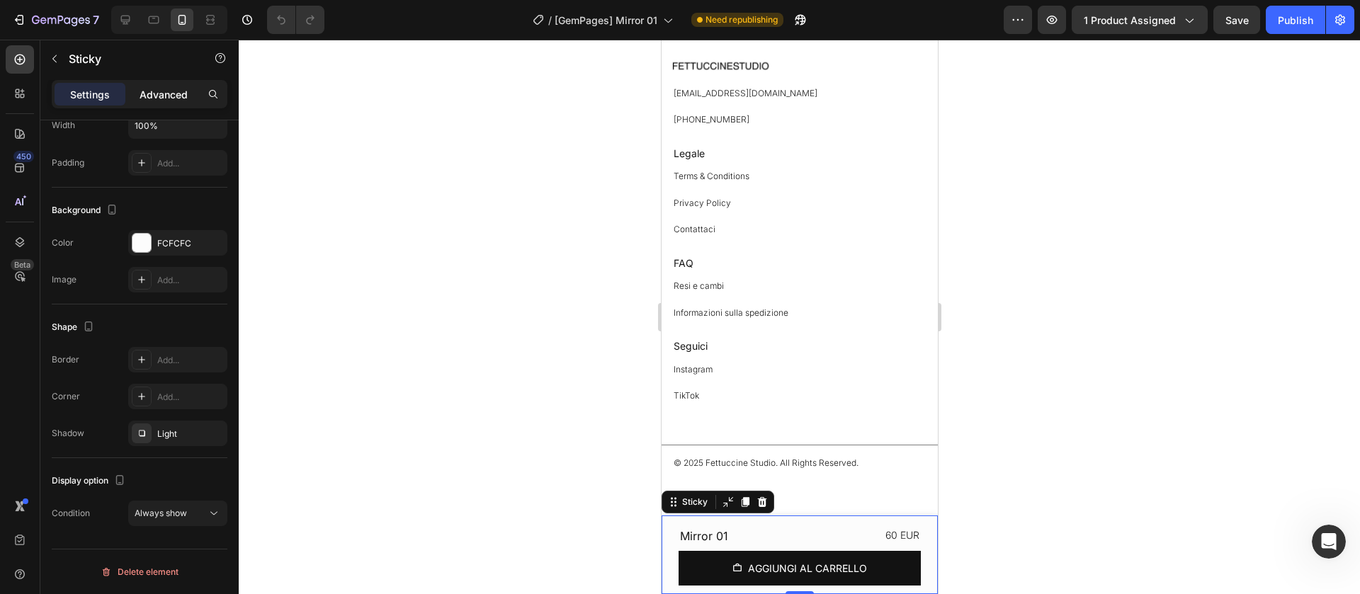
click at [164, 94] on p "Advanced" at bounding box center [164, 94] width 48 height 15
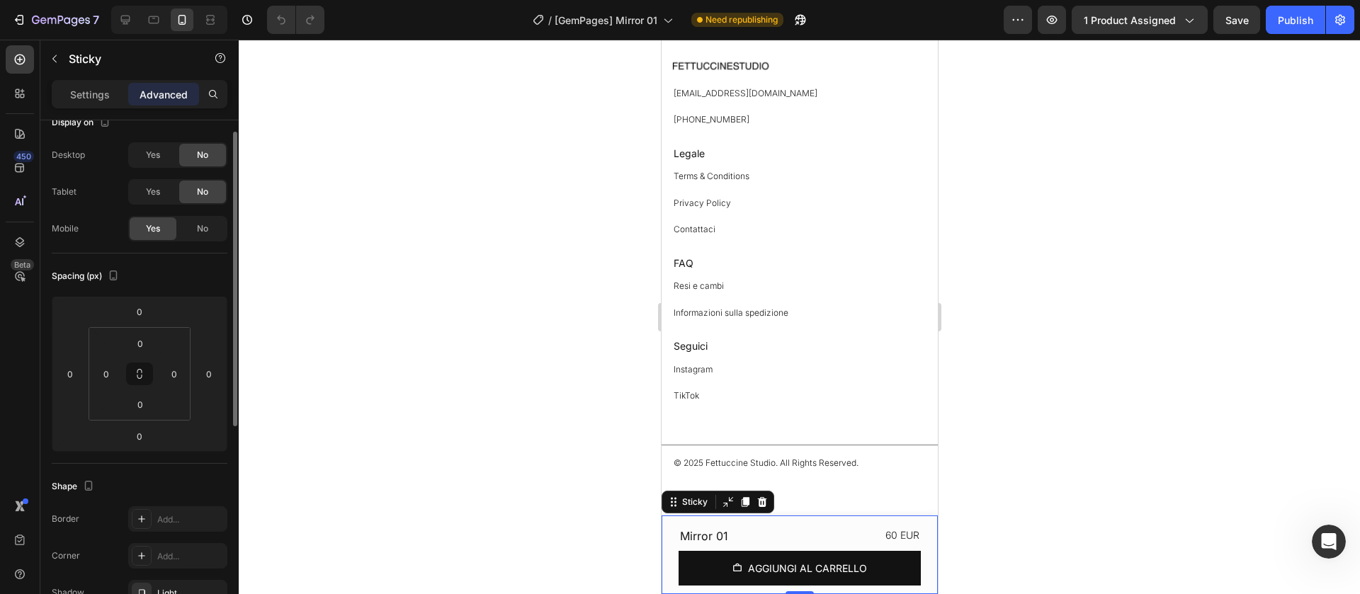
scroll to position [0, 0]
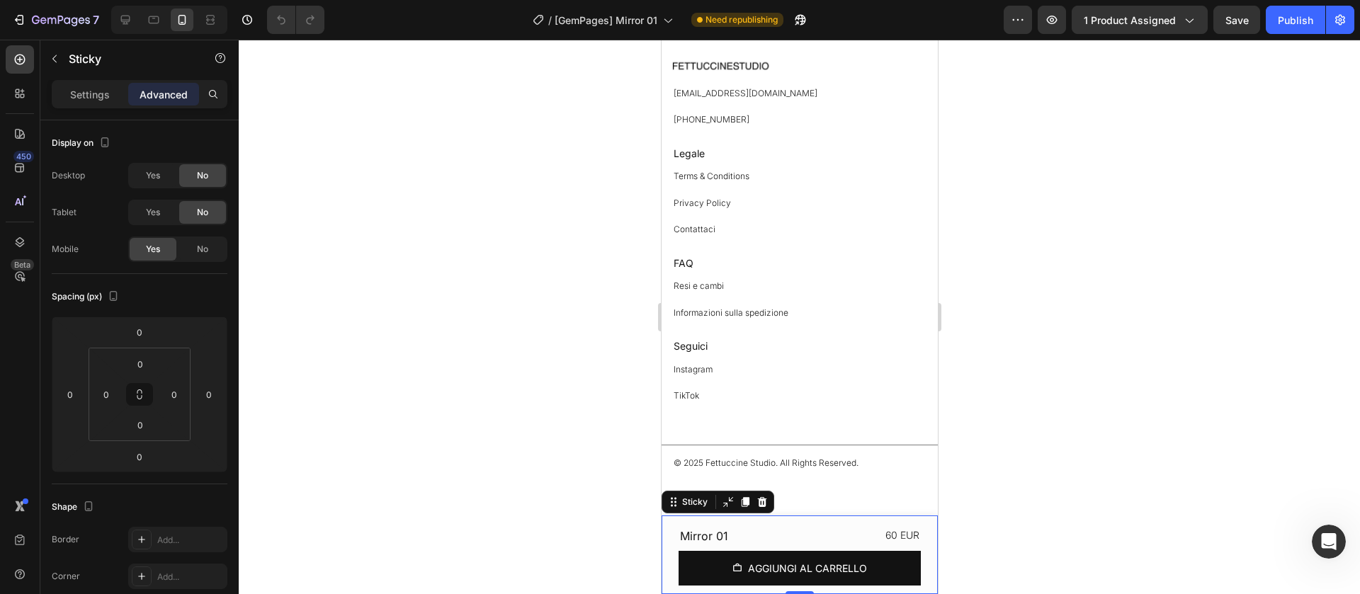
click at [560, 252] on div at bounding box center [800, 317] width 1122 height 555
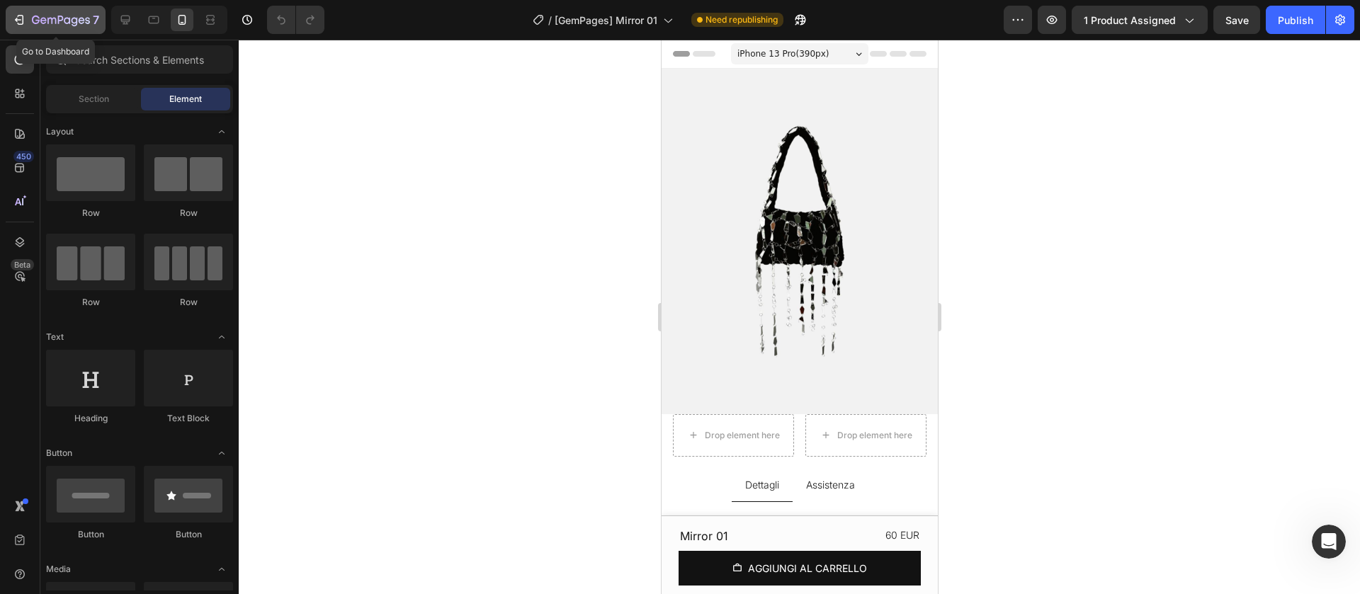
click at [18, 15] on icon "button" at bounding box center [19, 20] width 14 height 14
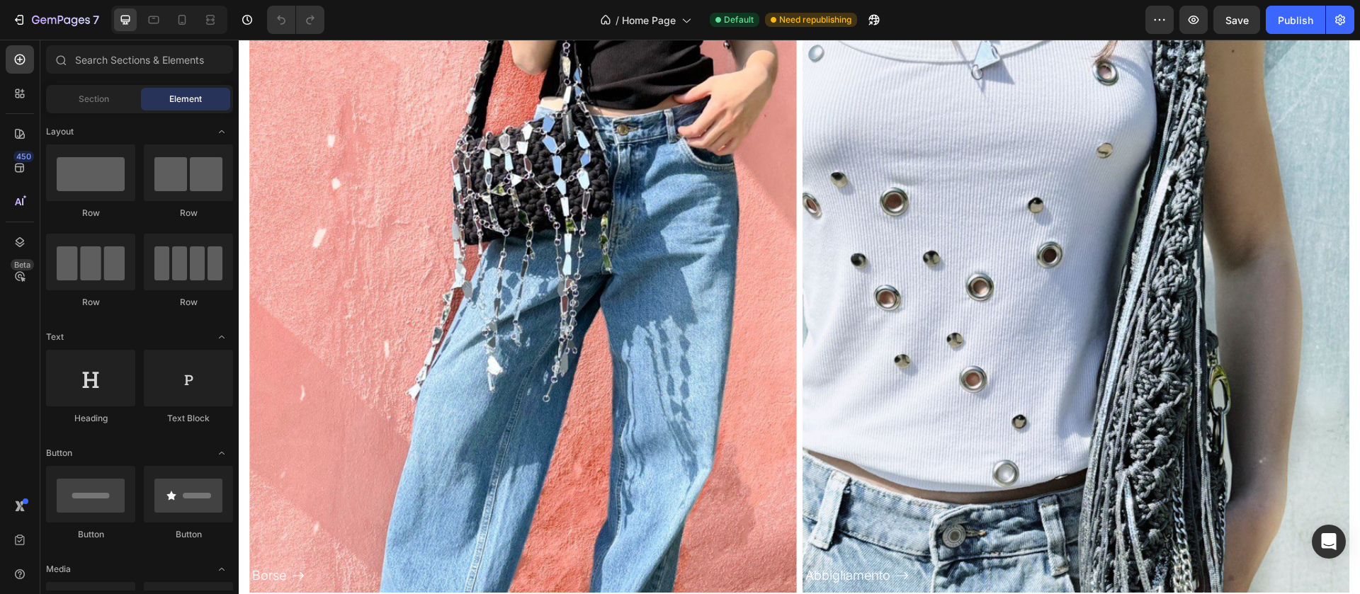
scroll to position [1034, 0]
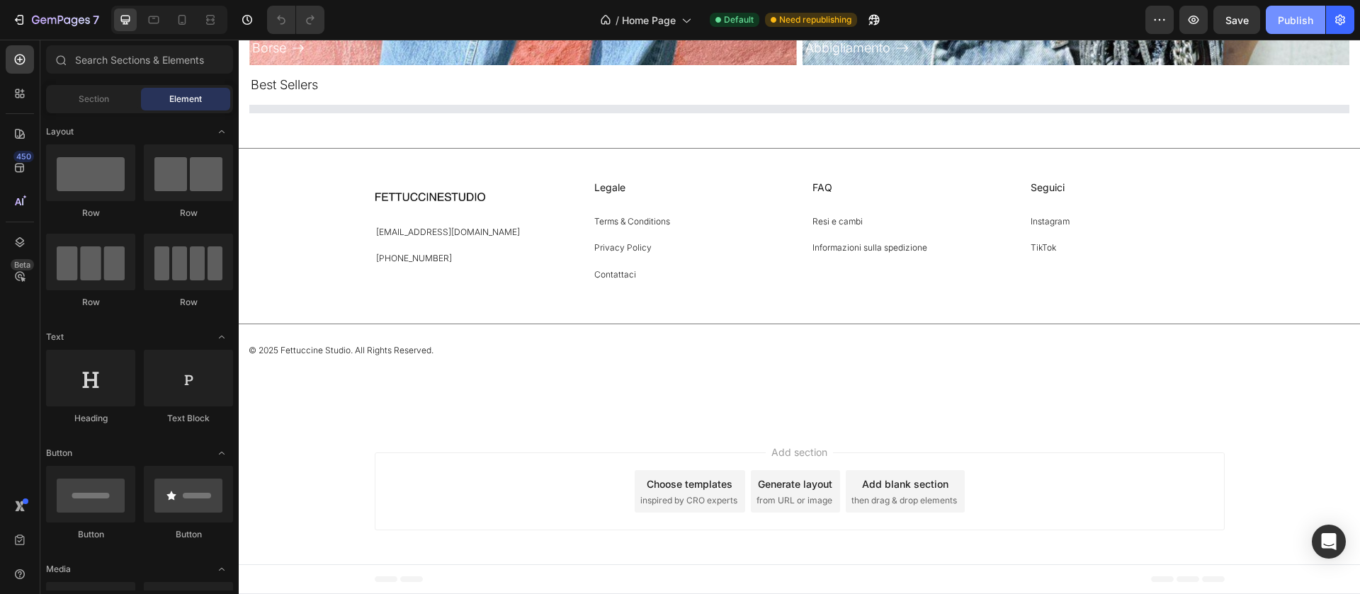
click at [1289, 32] on button "Publish" at bounding box center [1296, 20] width 60 height 28
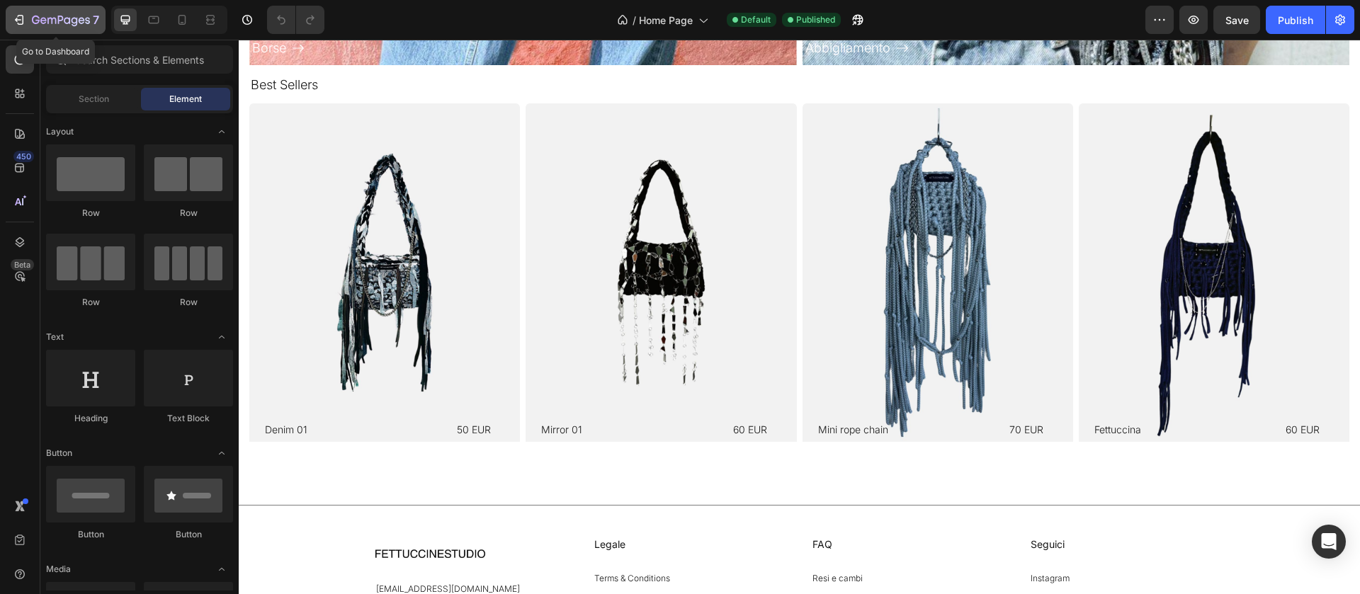
click at [30, 19] on div "7" at bounding box center [55, 19] width 87 height 17
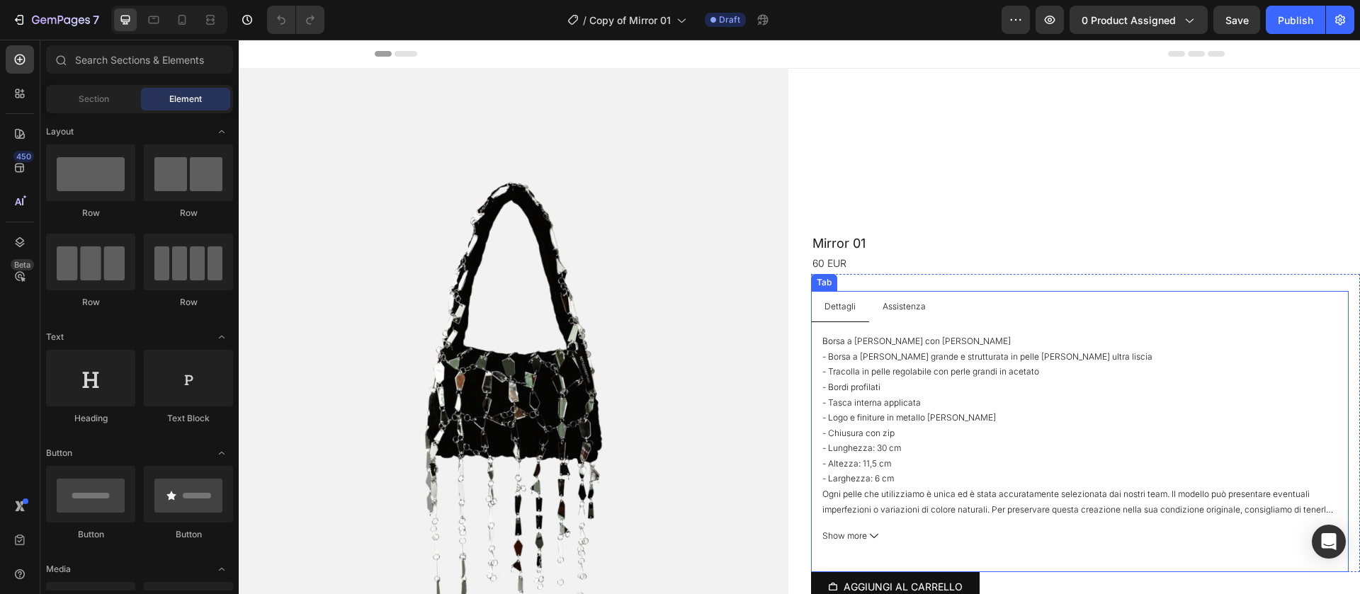
click at [898, 317] on li "Assistenza" at bounding box center [904, 307] width 70 height 32
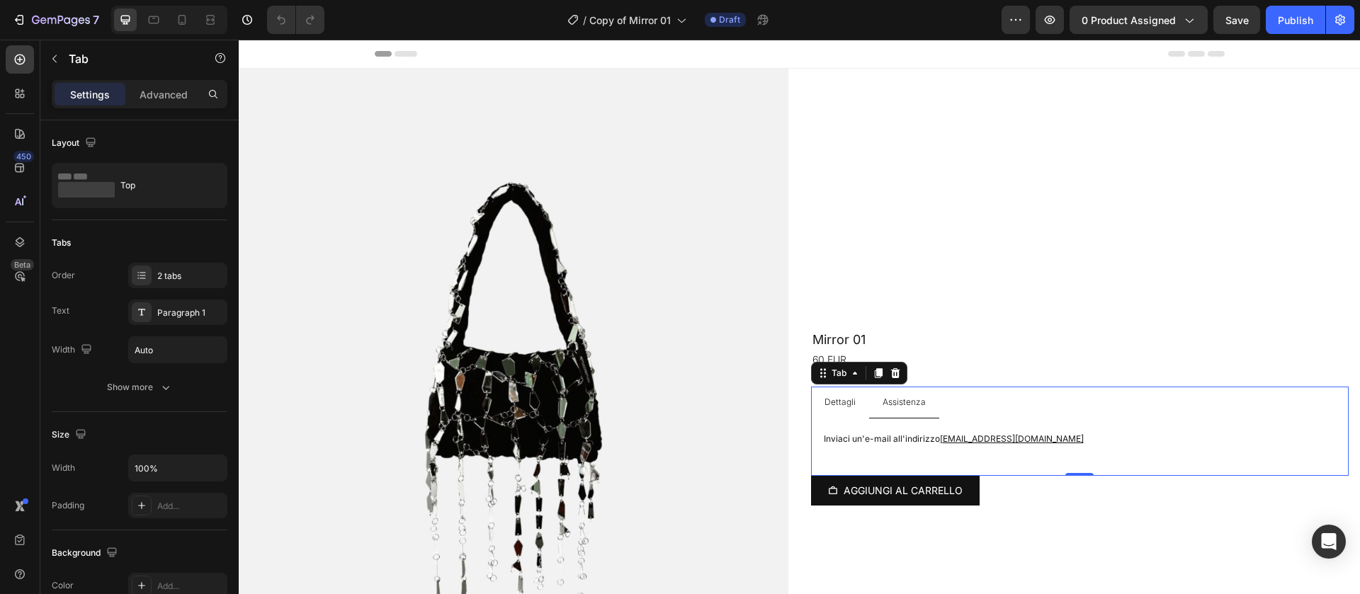
click at [833, 410] on p "Dettagli" at bounding box center [840, 403] width 31 height 16
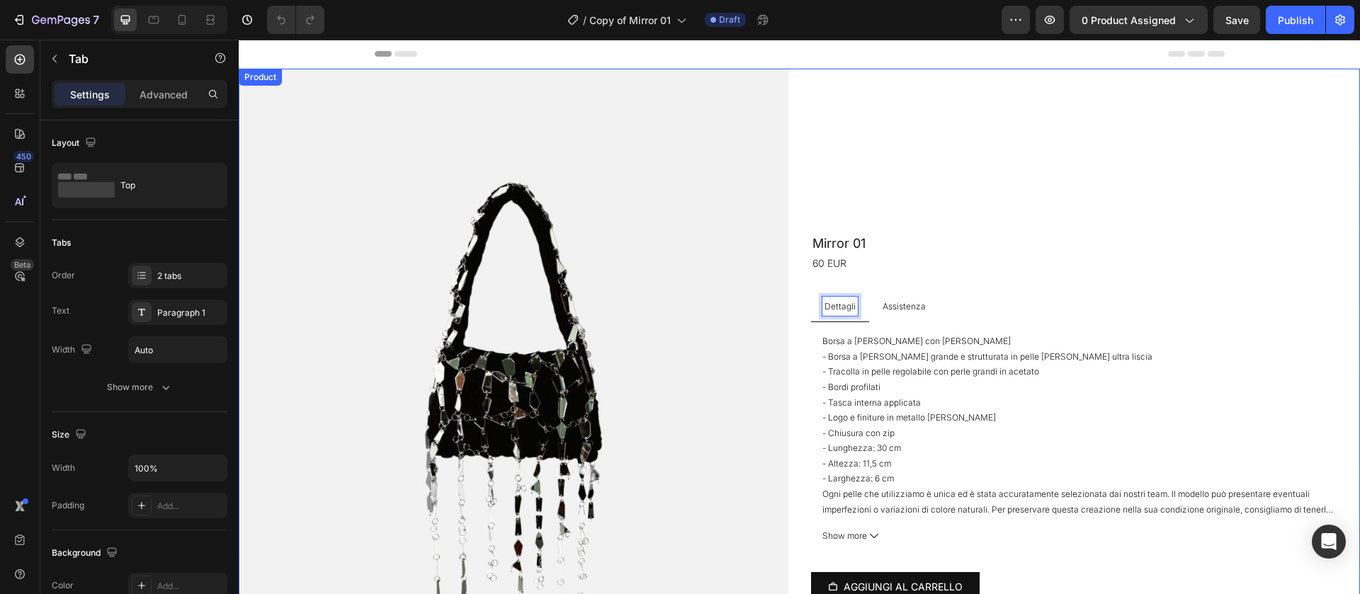
click at [1075, 176] on div "Mirror 01 Product Title 60 EUR Product Price Product Price Row Dettagli Assiste…" at bounding box center [1086, 412] width 550 height 687
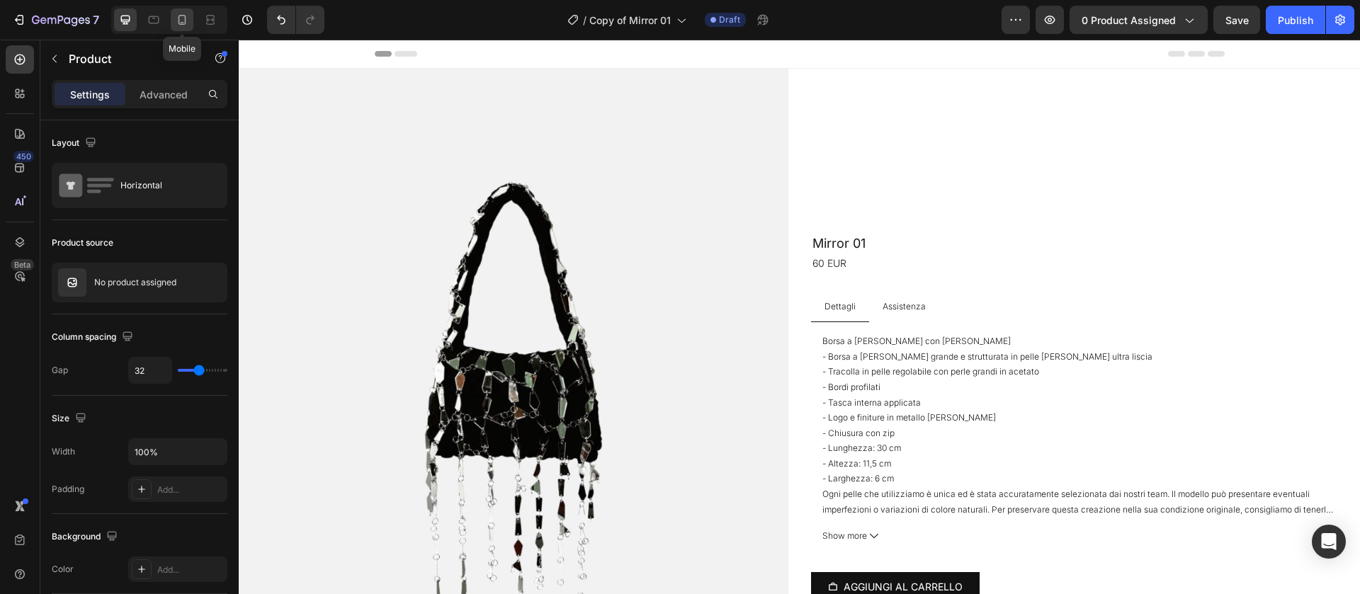
click at [191, 21] on div at bounding box center [182, 20] width 23 height 23
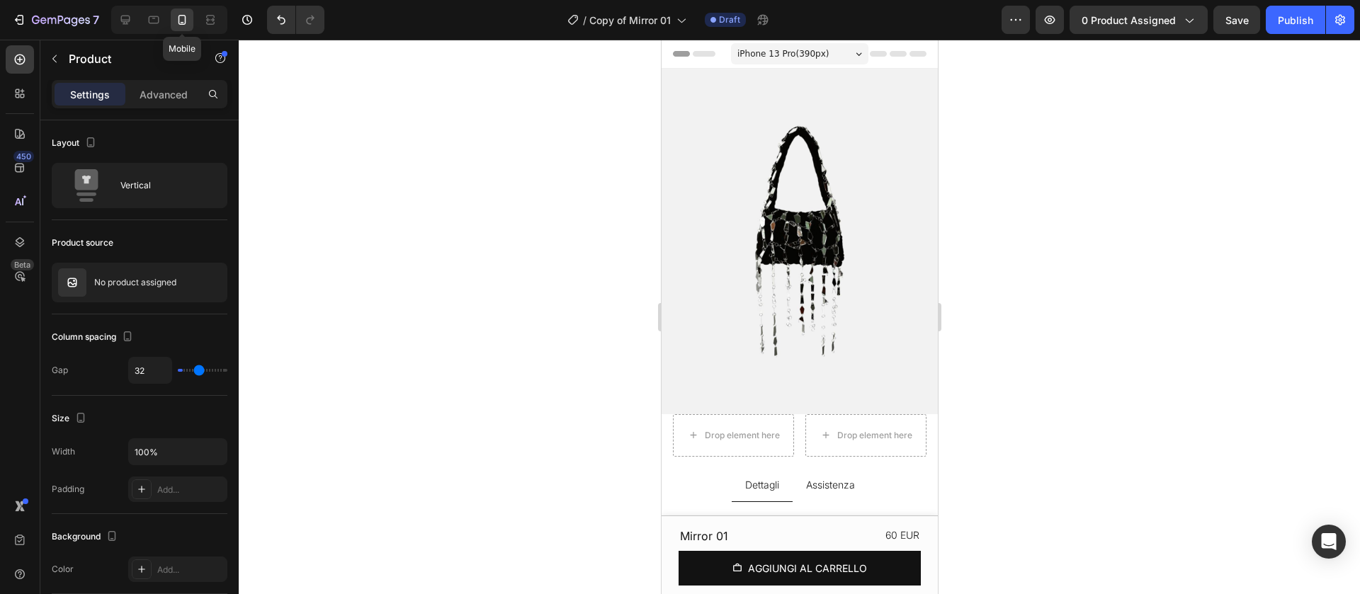
type input "0"
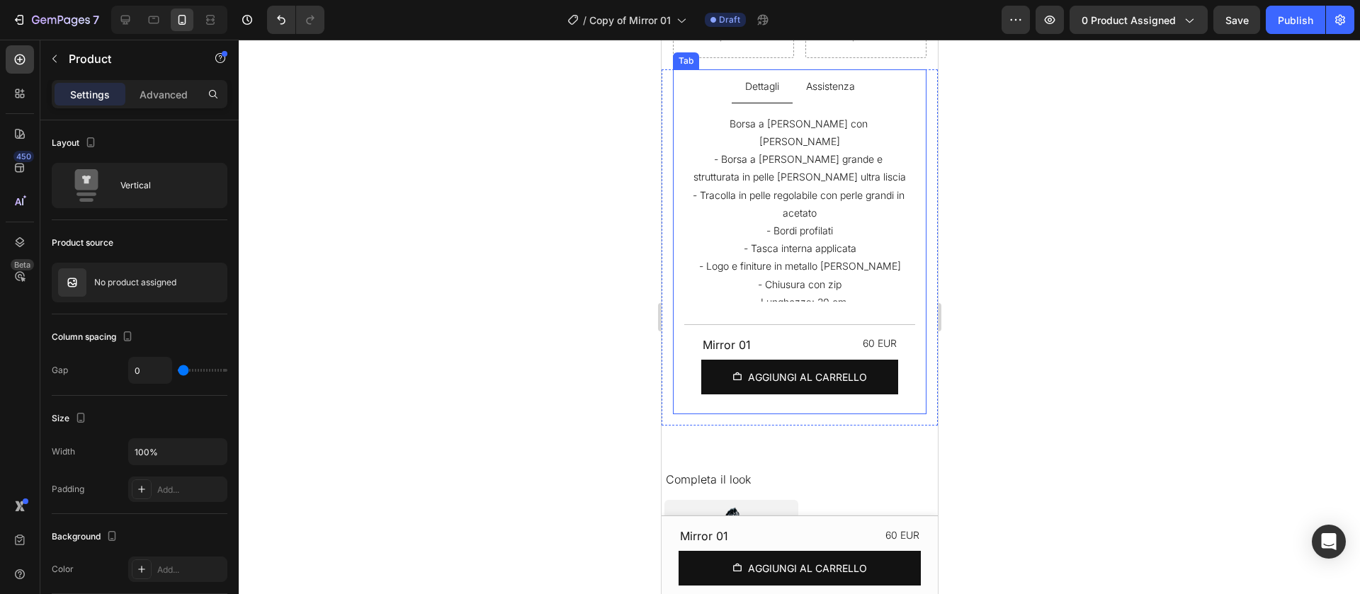
scroll to position [361, 0]
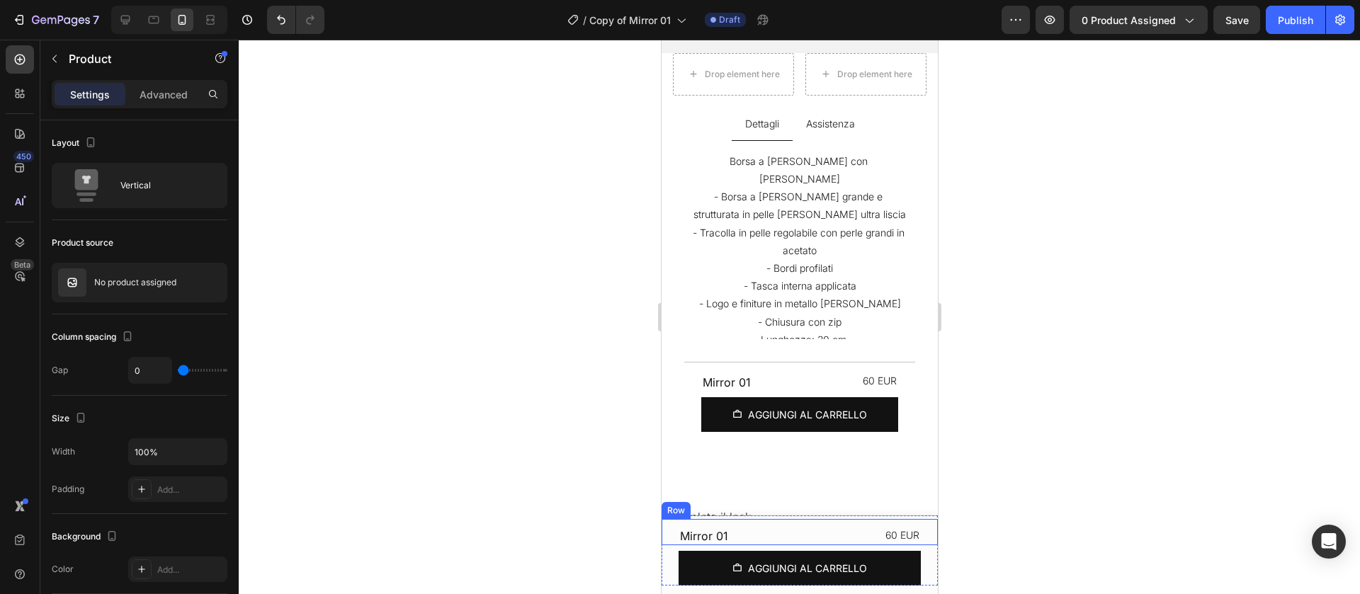
click at [675, 514] on div "Row" at bounding box center [675, 510] width 23 height 13
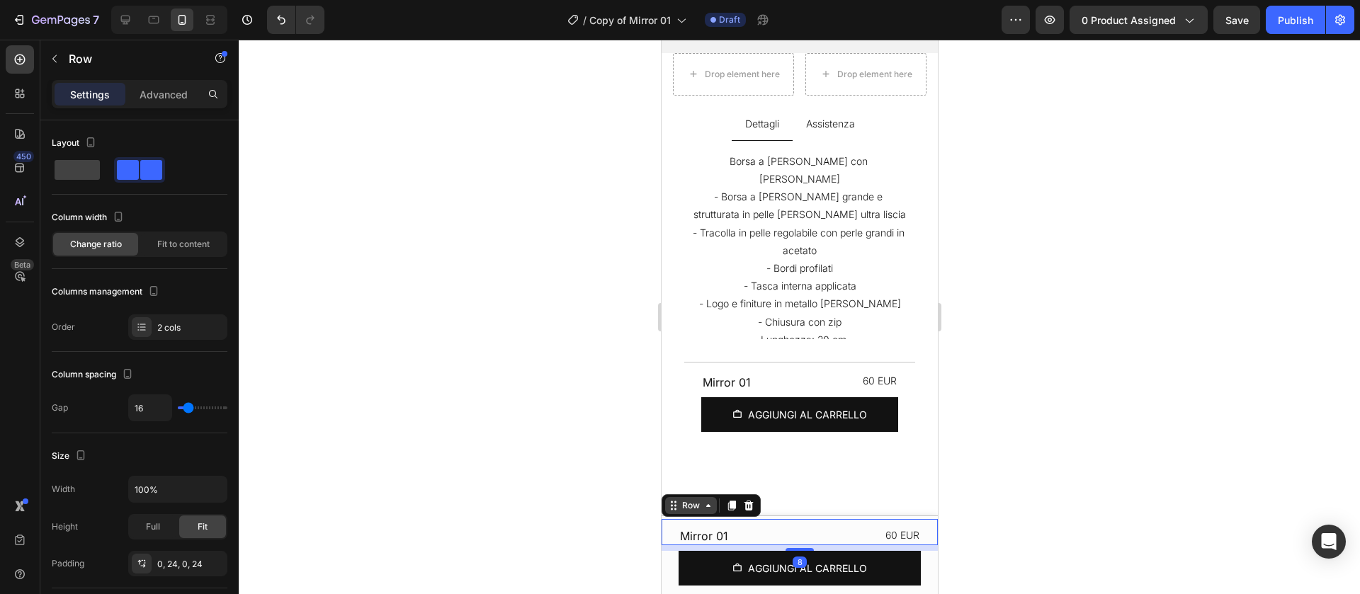
click at [675, 514] on div "Row" at bounding box center [691, 505] width 52 height 17
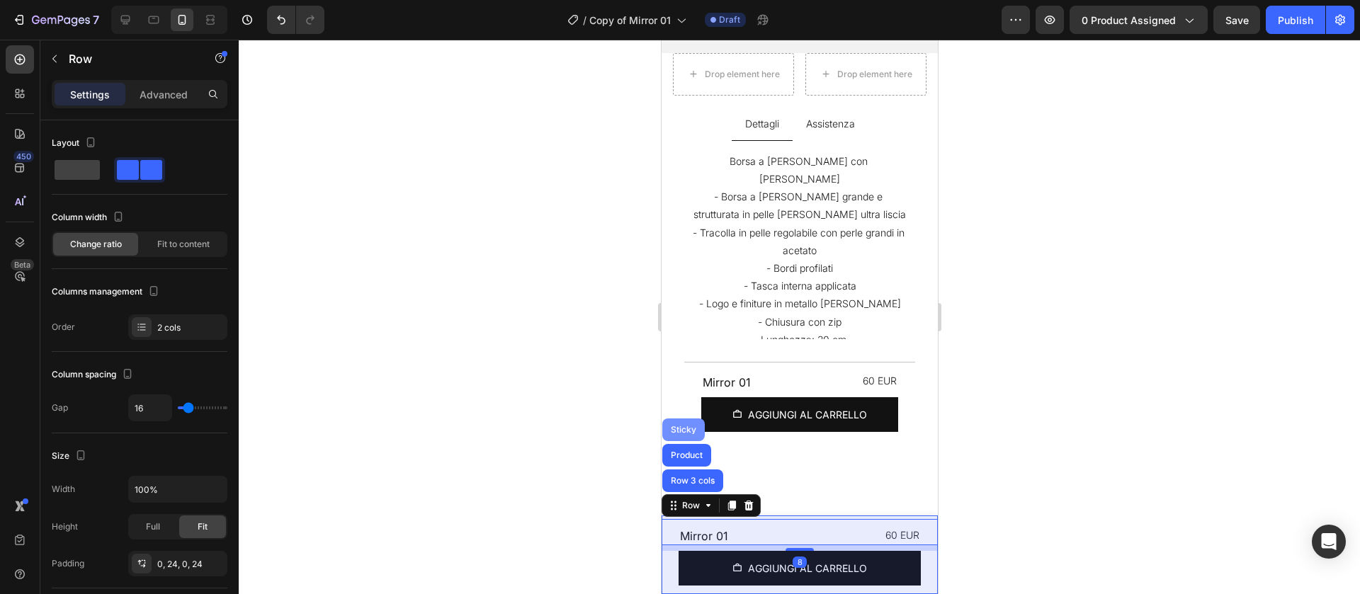
click at [690, 433] on div "Sticky" at bounding box center [682, 430] width 31 height 9
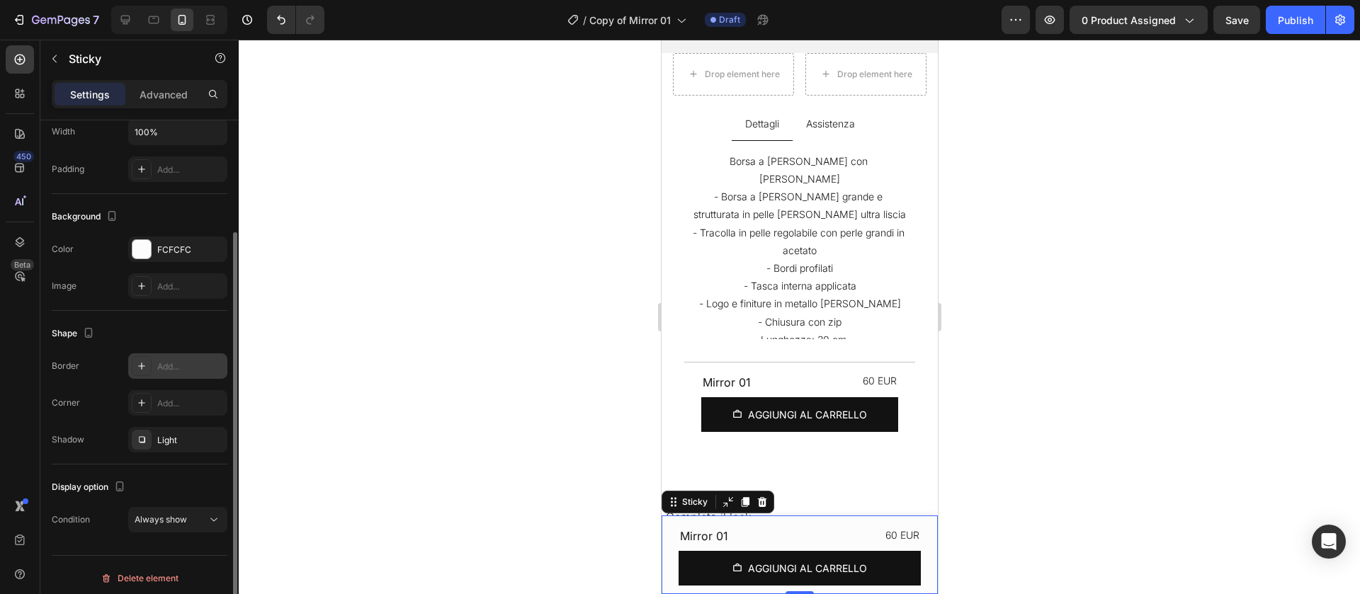
scroll to position [151, 0]
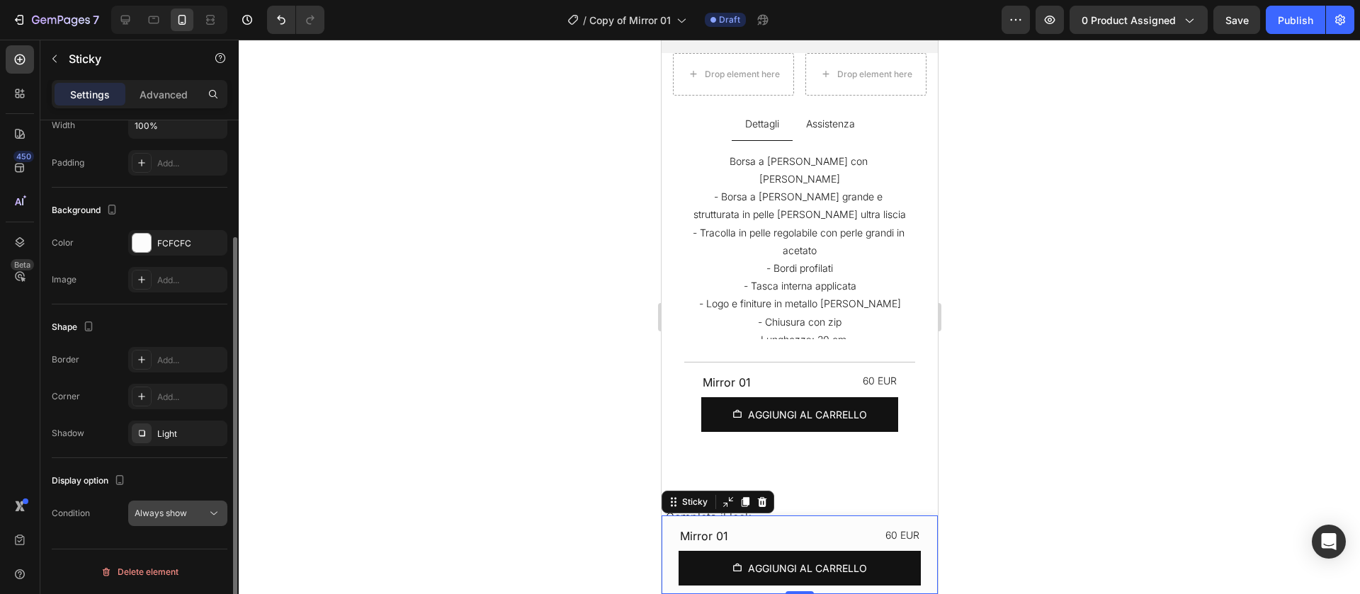
click at [187, 507] on span "Always show" at bounding box center [161, 513] width 52 height 13
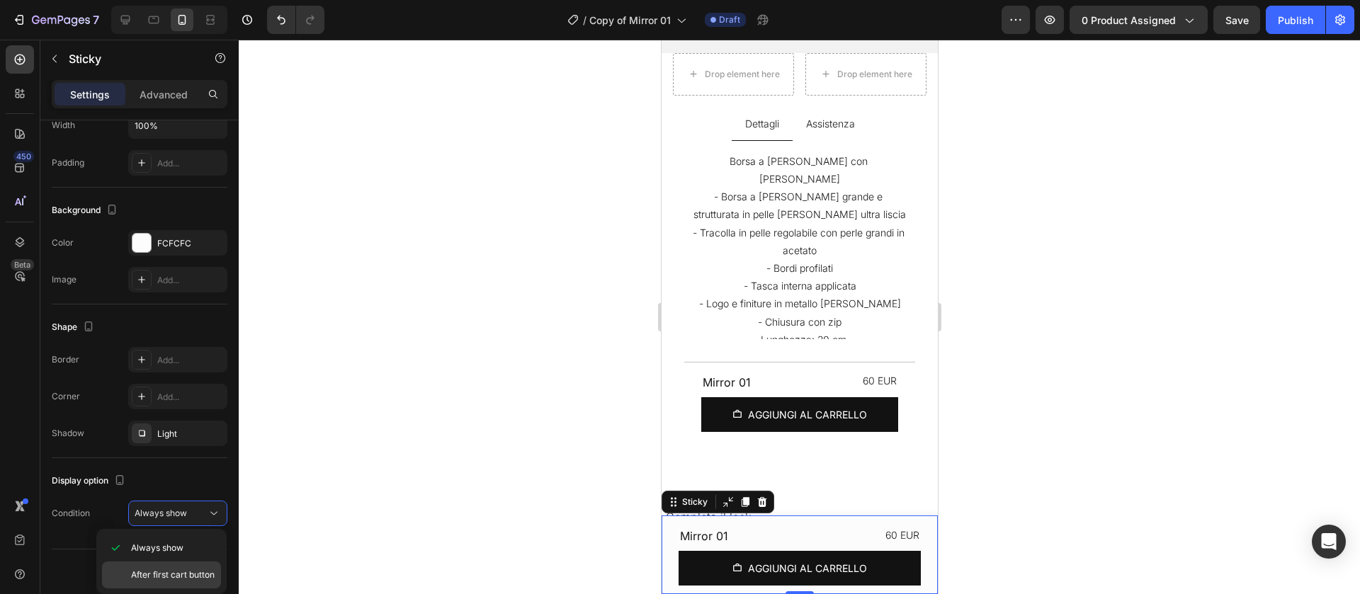
click at [191, 572] on span "After first cart button" at bounding box center [173, 575] width 84 height 13
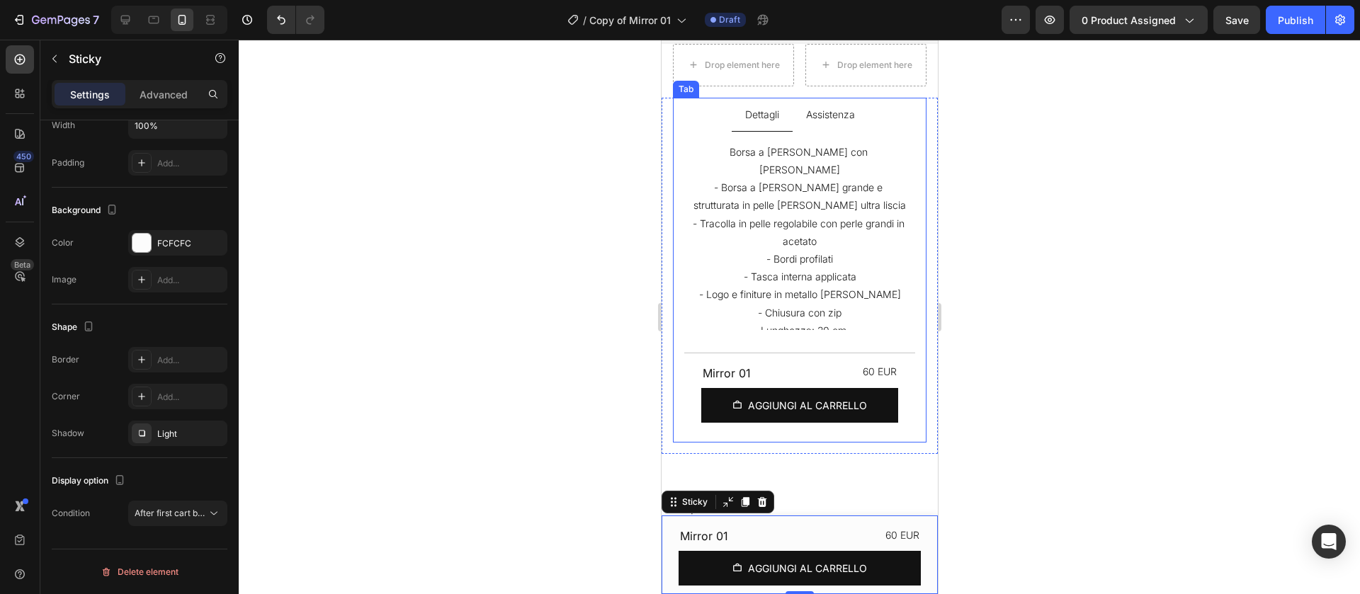
scroll to position [289, 0]
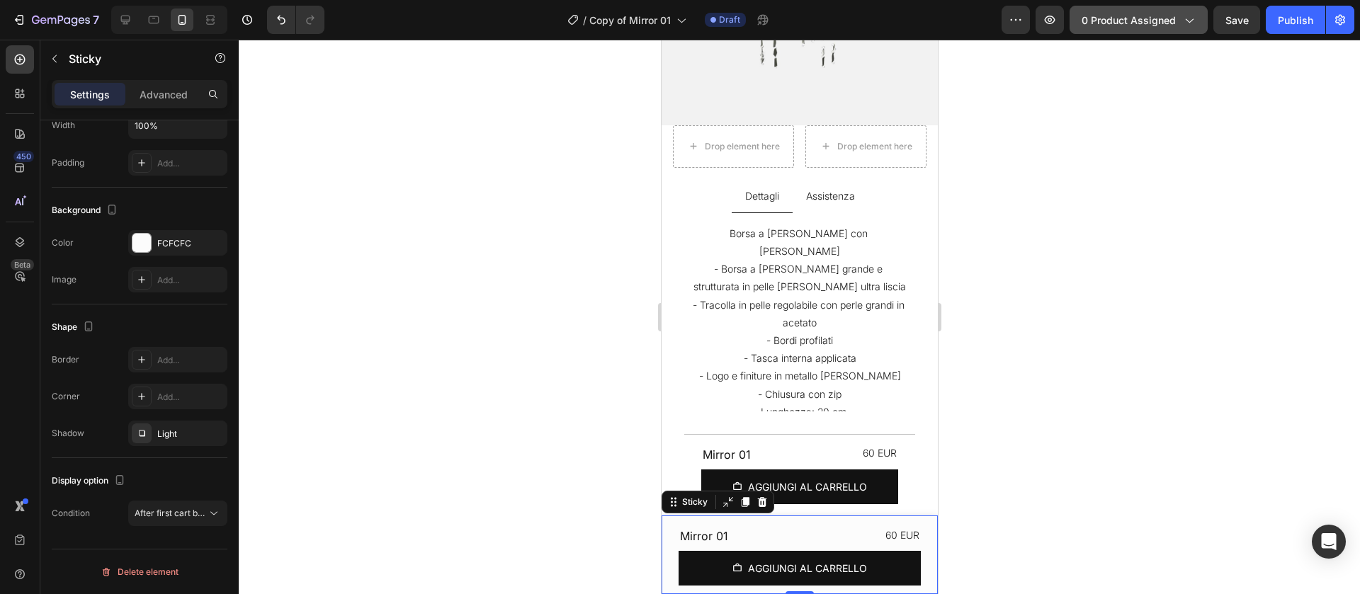
click at [1154, 15] on span "0 product assigned" at bounding box center [1129, 20] width 94 height 15
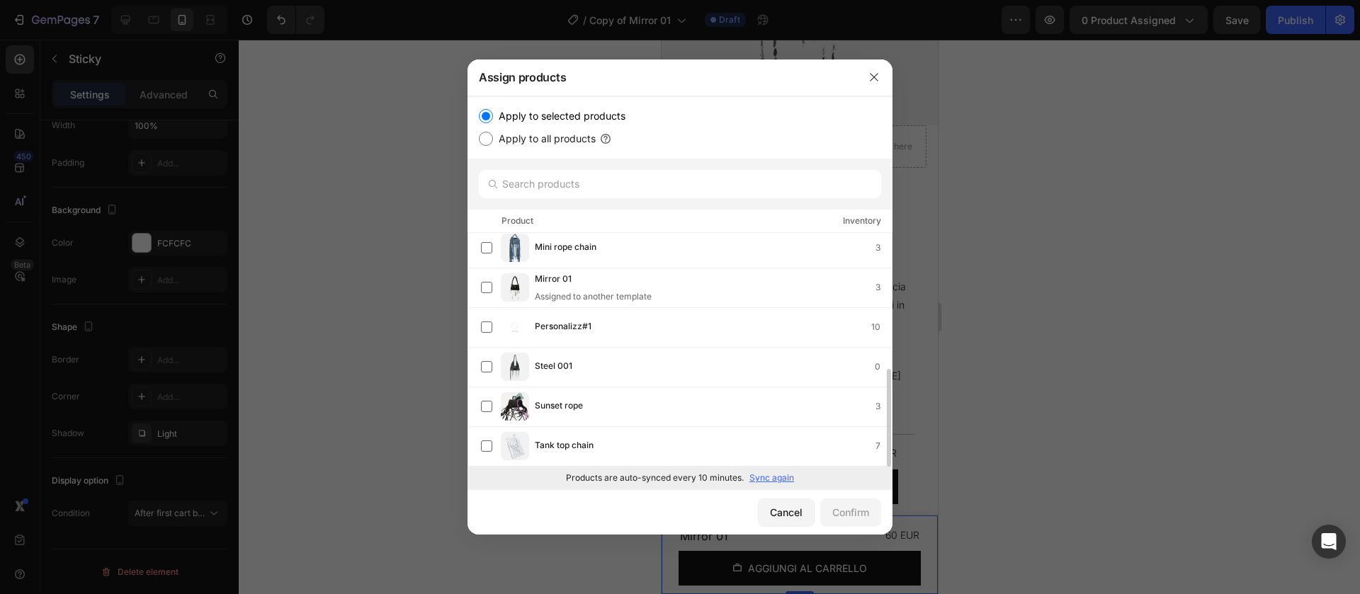
scroll to position [322, 0]
click at [576, 297] on div "Assigned to another template" at bounding box center [593, 296] width 117 height 13
click at [859, 518] on div "Confirm" at bounding box center [851, 512] width 37 height 15
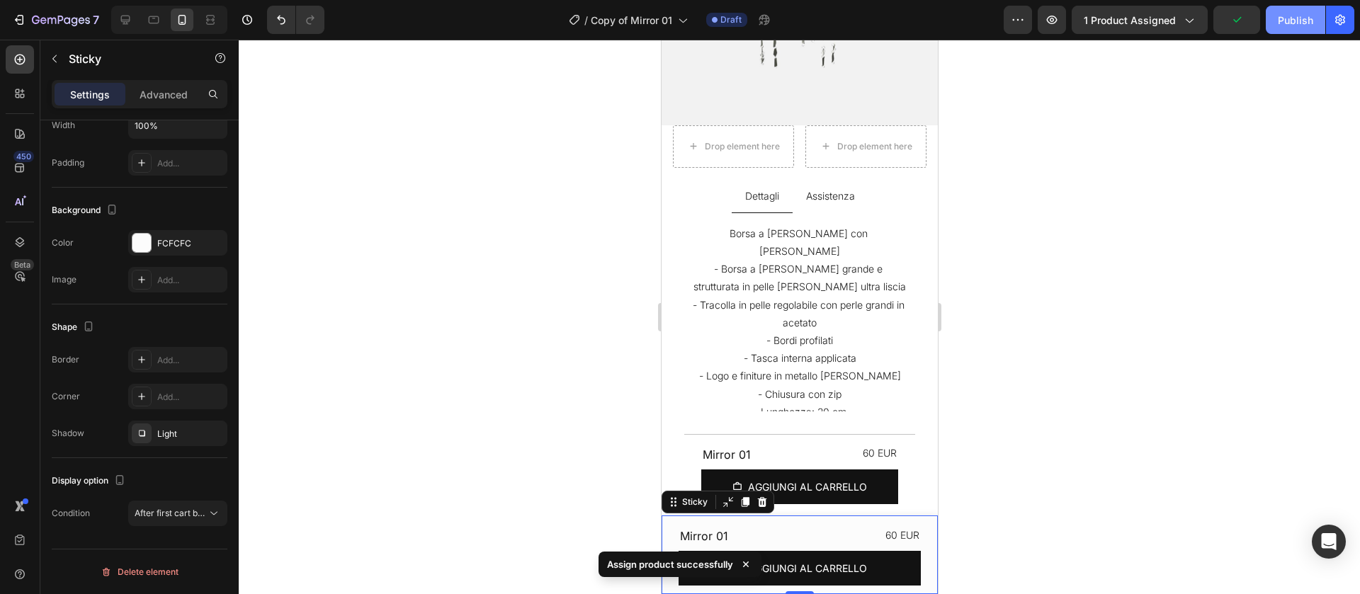
click at [1285, 21] on div "Publish" at bounding box center [1295, 20] width 35 height 15
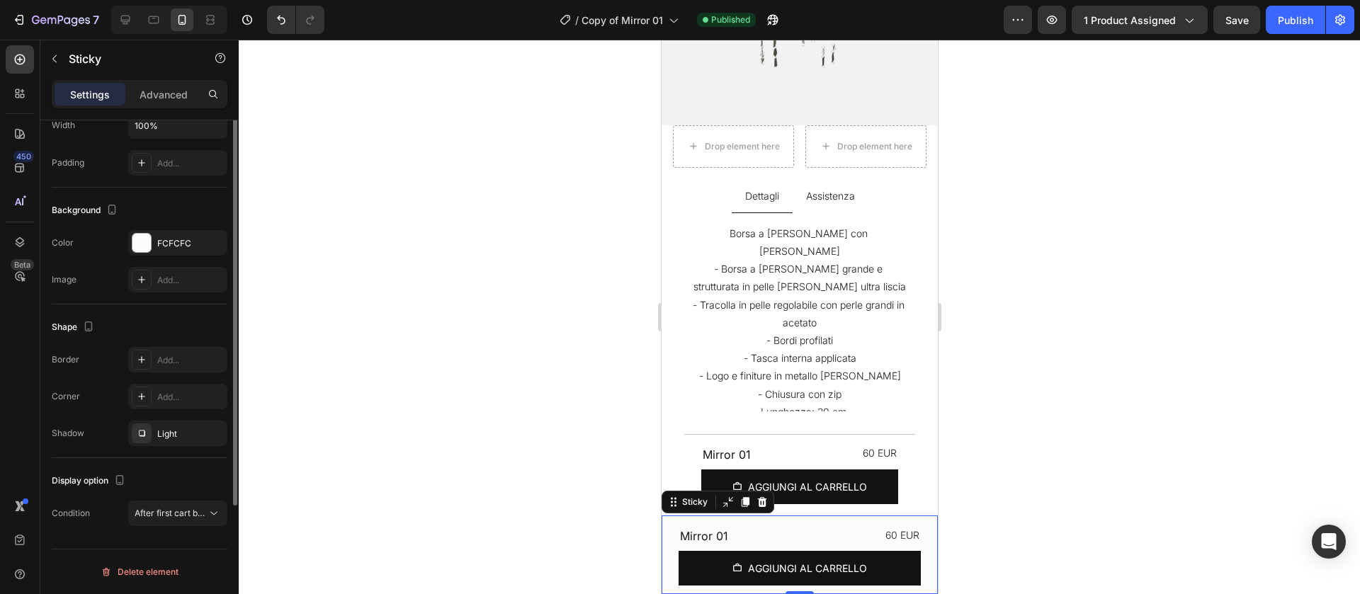
scroll to position [0, 0]
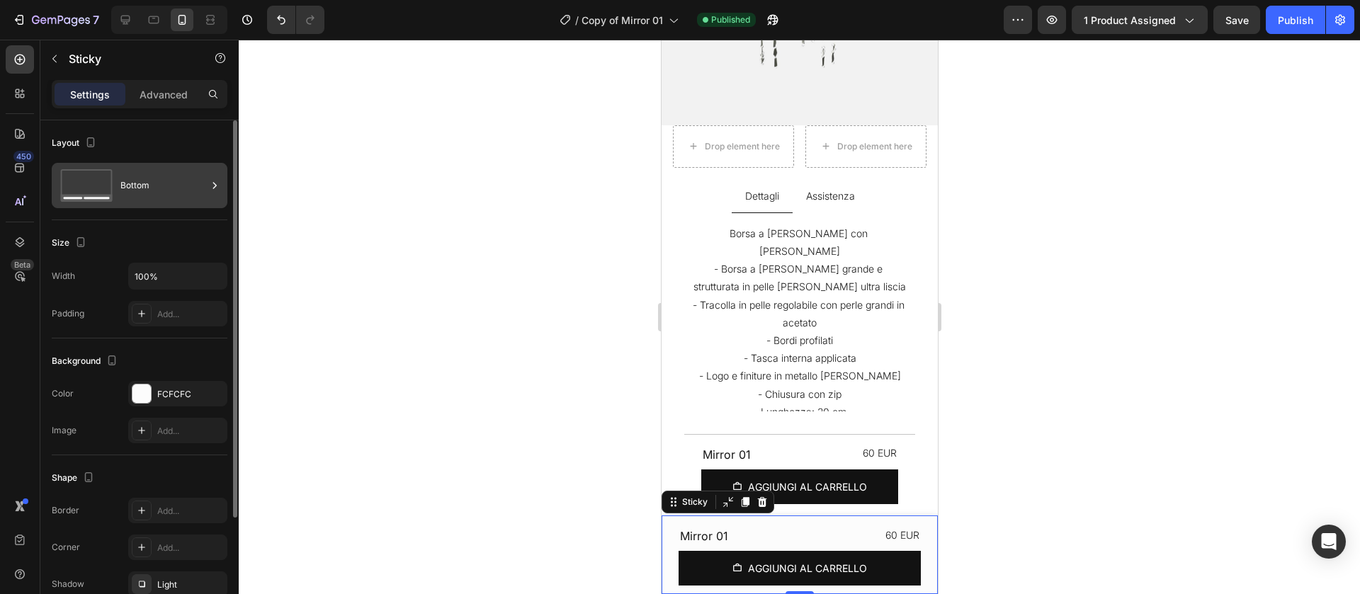
click at [136, 181] on div "Bottom" at bounding box center [163, 185] width 86 height 33
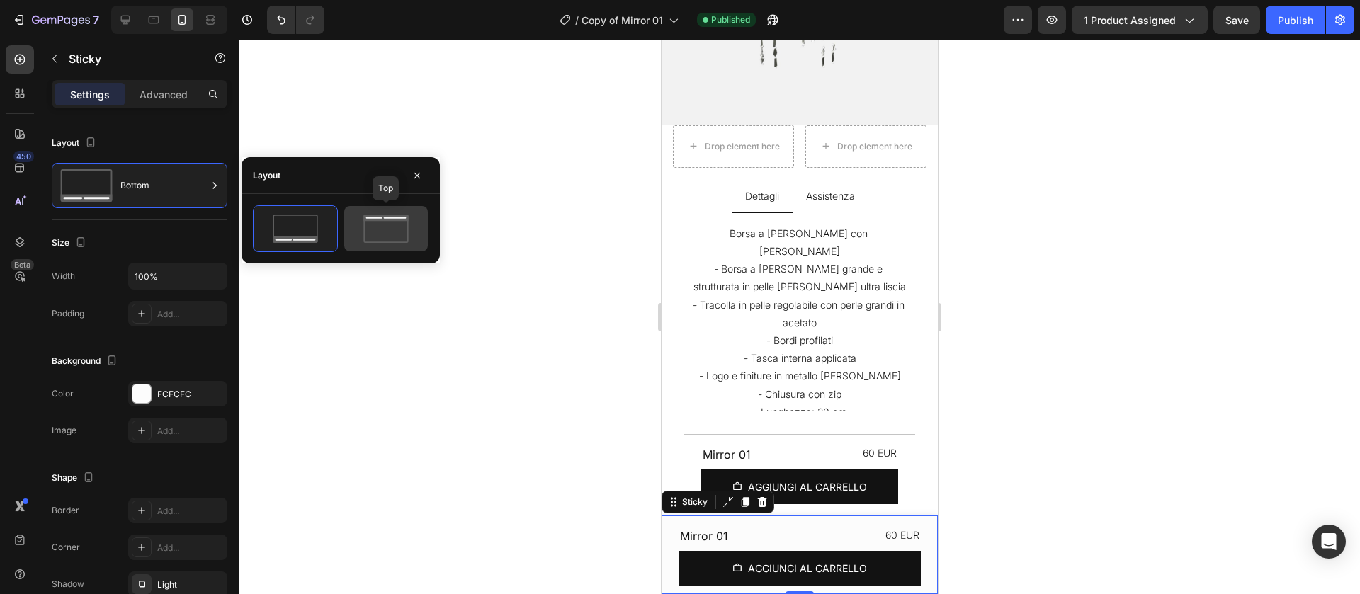
click at [387, 226] on icon at bounding box center [386, 229] width 67 height 28
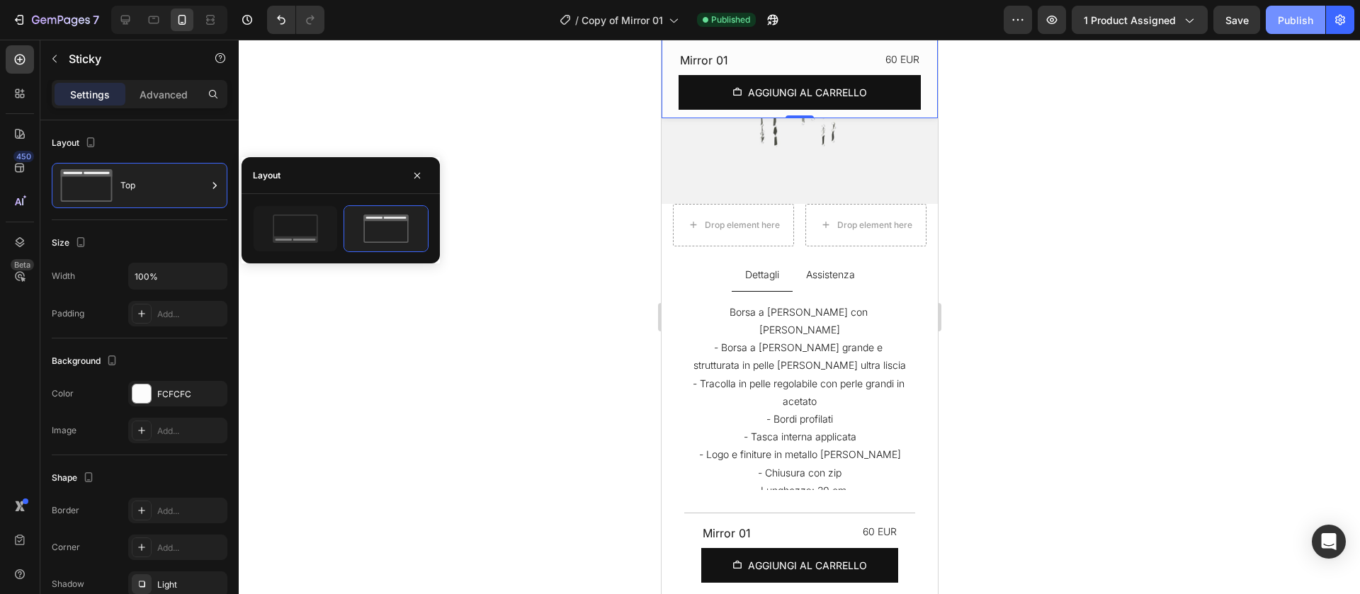
click at [1306, 21] on div "Publish" at bounding box center [1295, 20] width 35 height 15
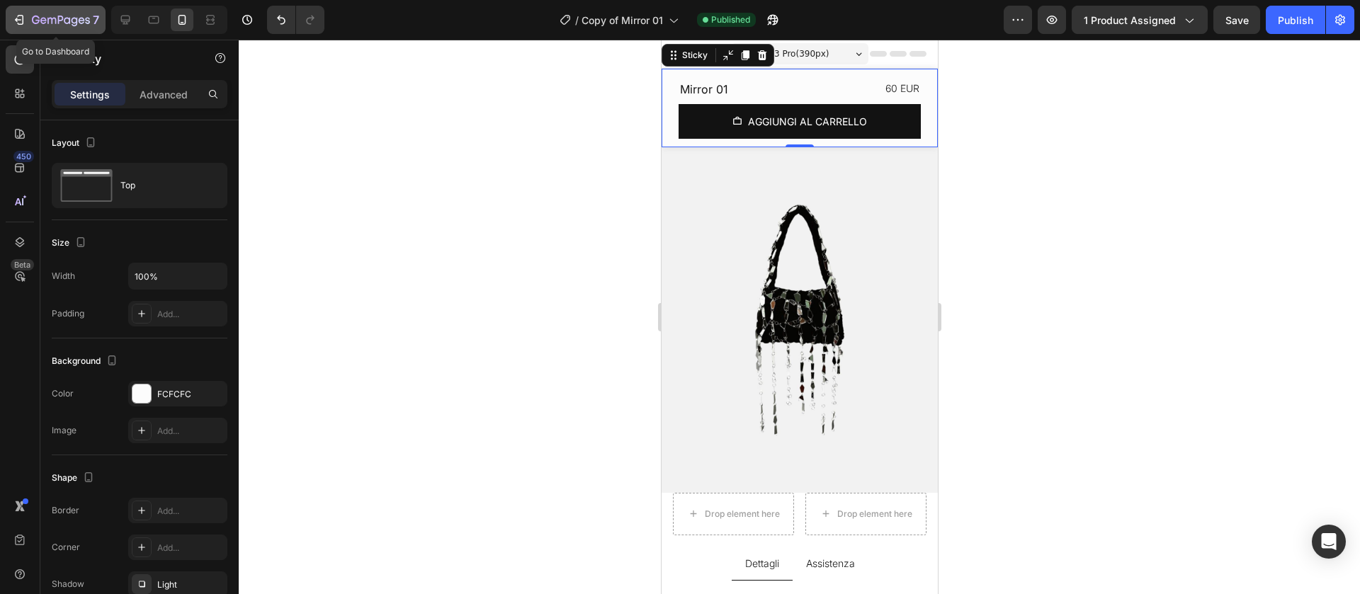
click at [38, 27] on div "7" at bounding box center [65, 19] width 67 height 17
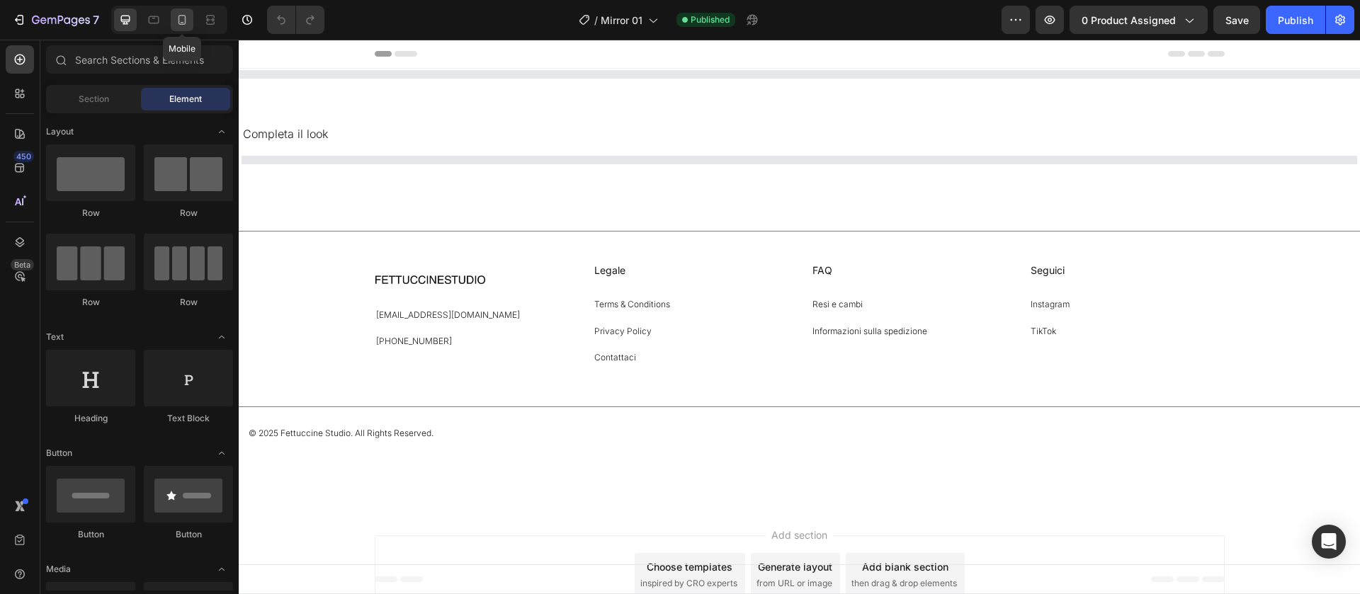
click at [184, 26] on icon at bounding box center [182, 20] width 14 height 14
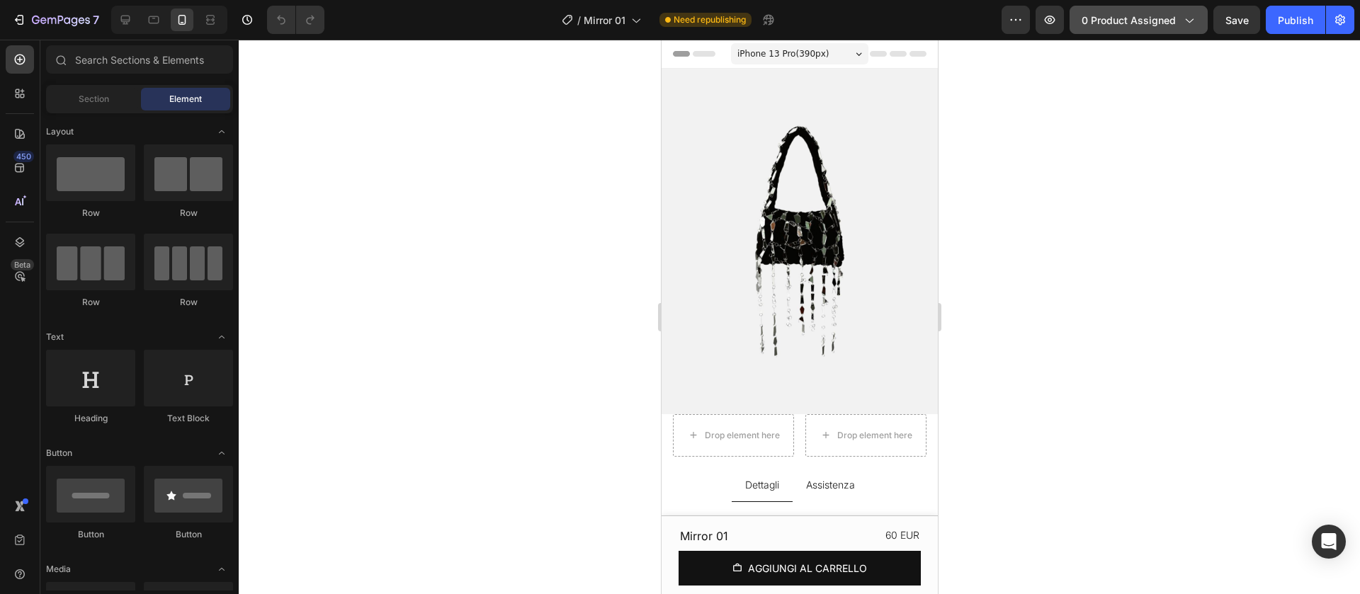
click at [1112, 23] on span "0 product assigned" at bounding box center [1129, 20] width 94 height 15
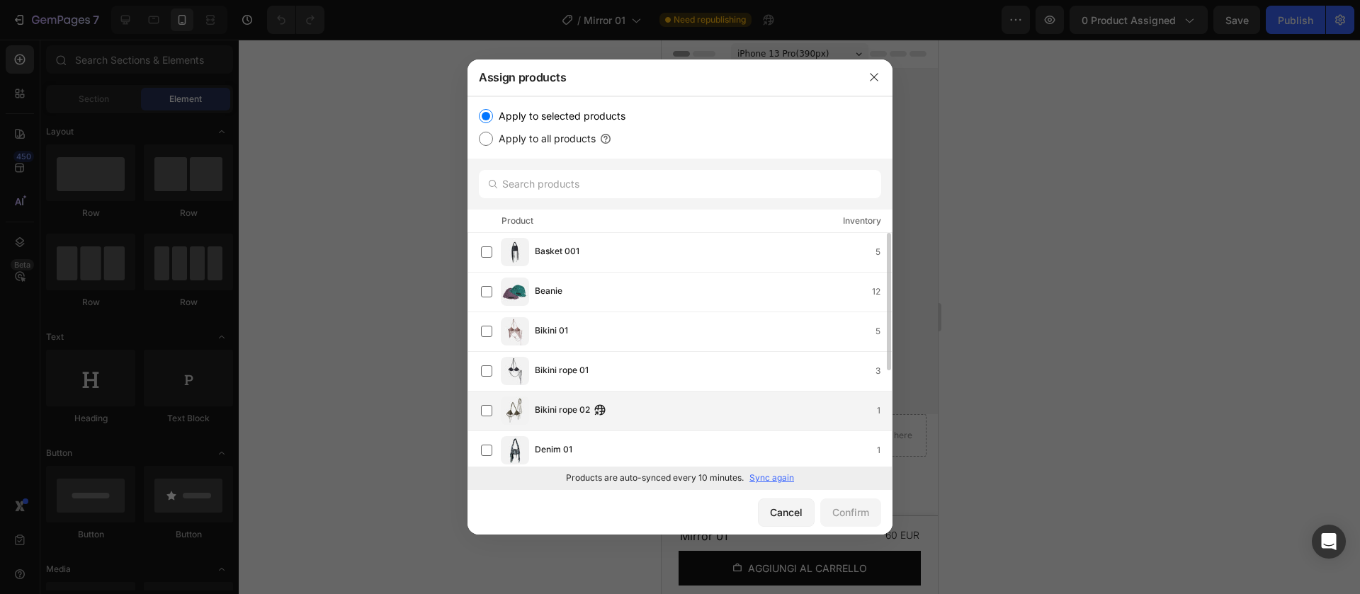
scroll to position [72, 0]
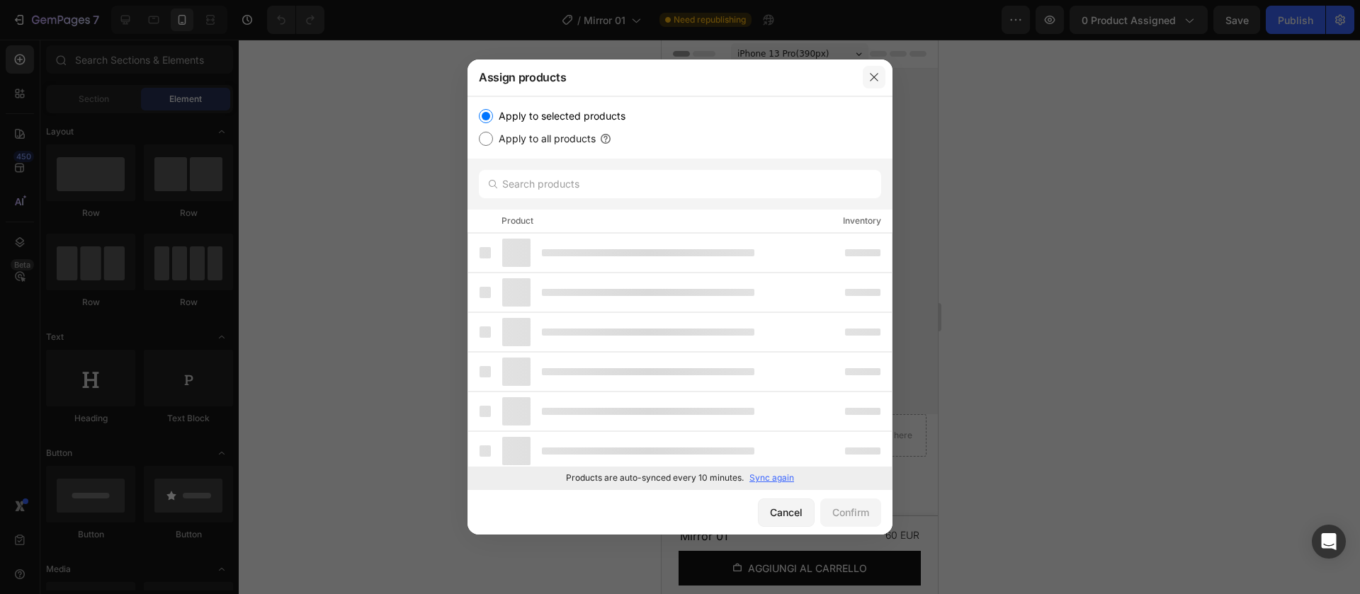
click at [874, 84] on button "button" at bounding box center [874, 77] width 23 height 23
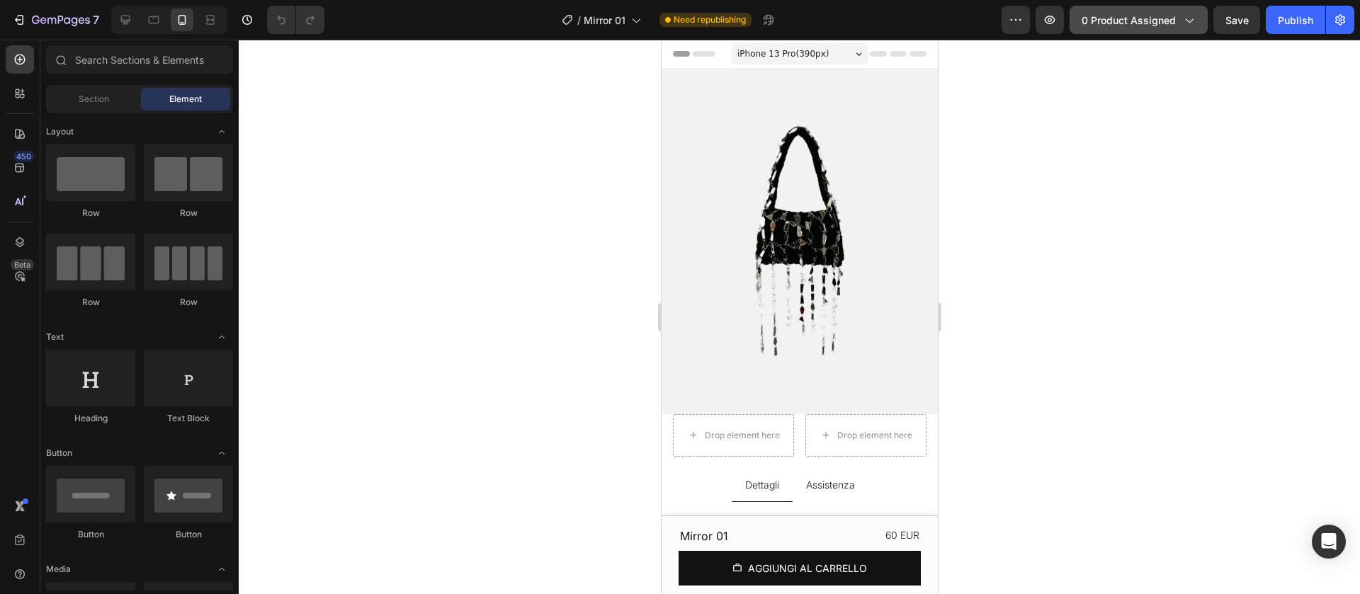
click at [1091, 13] on span "0 product assigned" at bounding box center [1129, 20] width 94 height 15
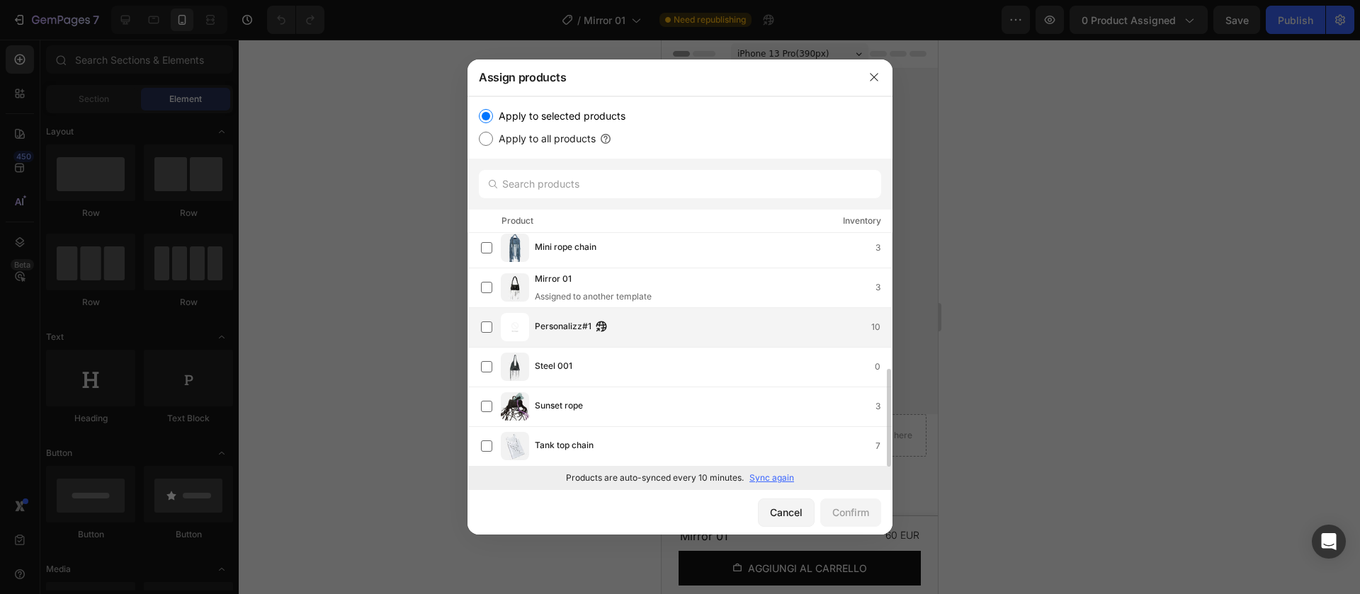
scroll to position [322, 0]
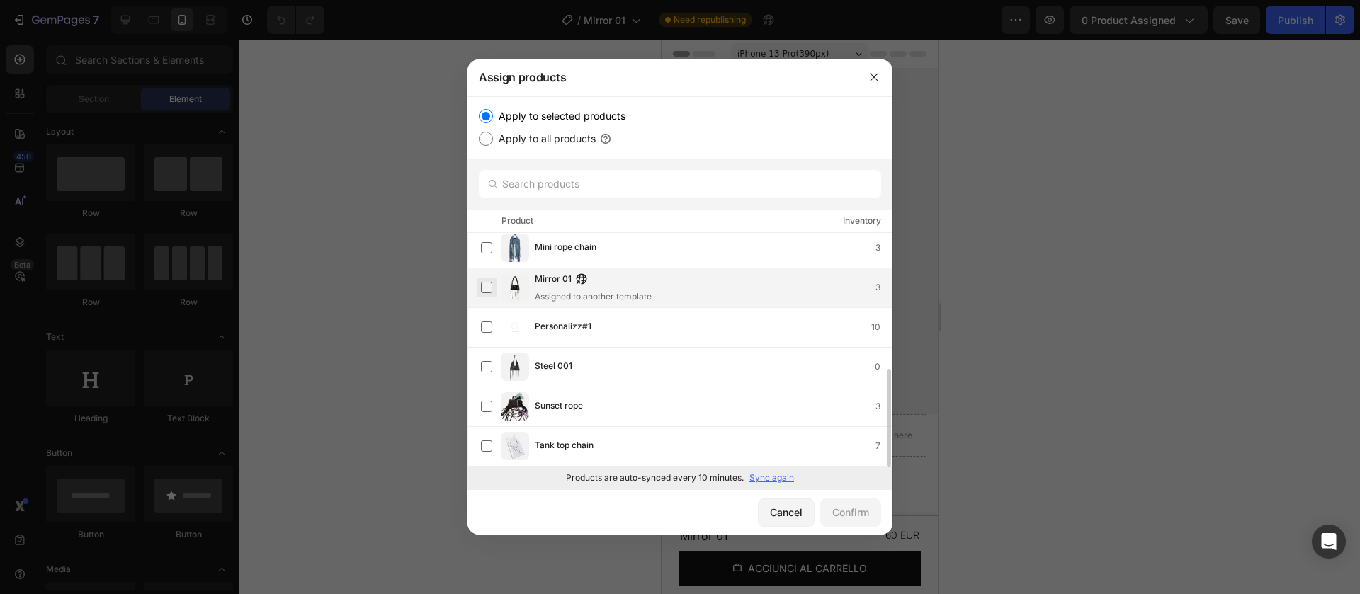
click at [486, 282] on label at bounding box center [486, 287] width 11 height 11
click at [854, 512] on div "Confirm" at bounding box center [851, 512] width 37 height 15
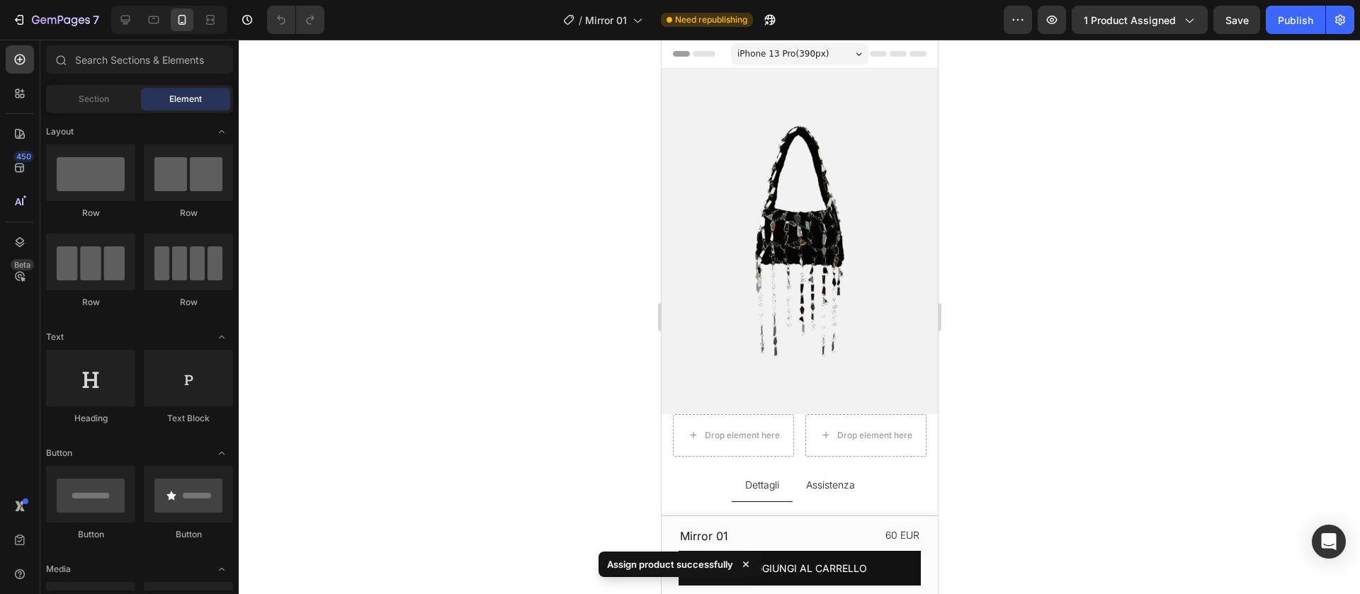
click at [1290, 34] on div "7 Version history / Mirror 01 Need republishing Preview 1 product assigned Save…" at bounding box center [680, 20] width 1360 height 40
click at [1292, 25] on div "Publish" at bounding box center [1295, 20] width 35 height 15
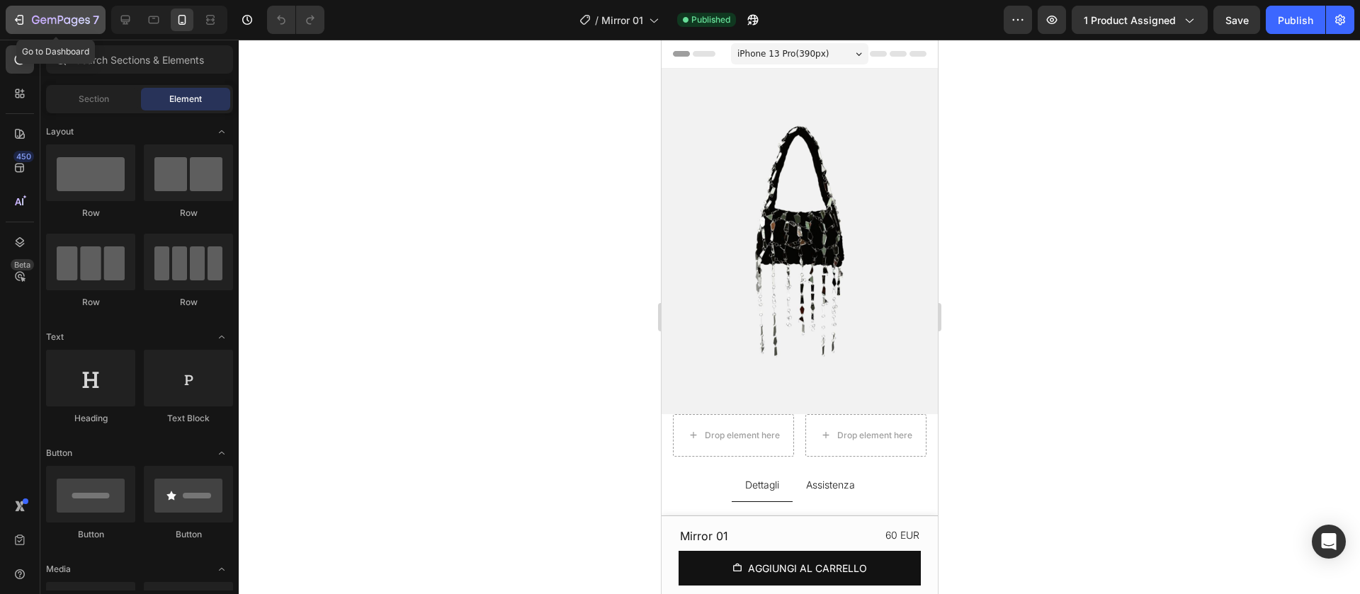
click at [23, 17] on icon "button" at bounding box center [19, 20] width 14 height 14
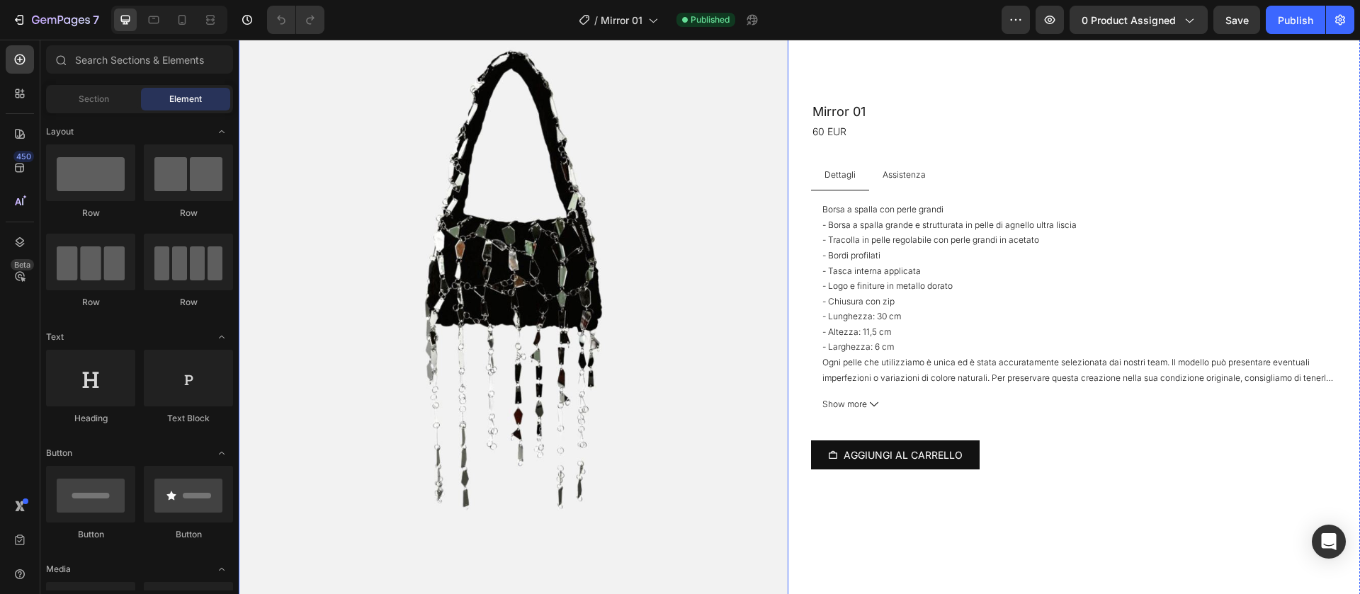
scroll to position [145, 0]
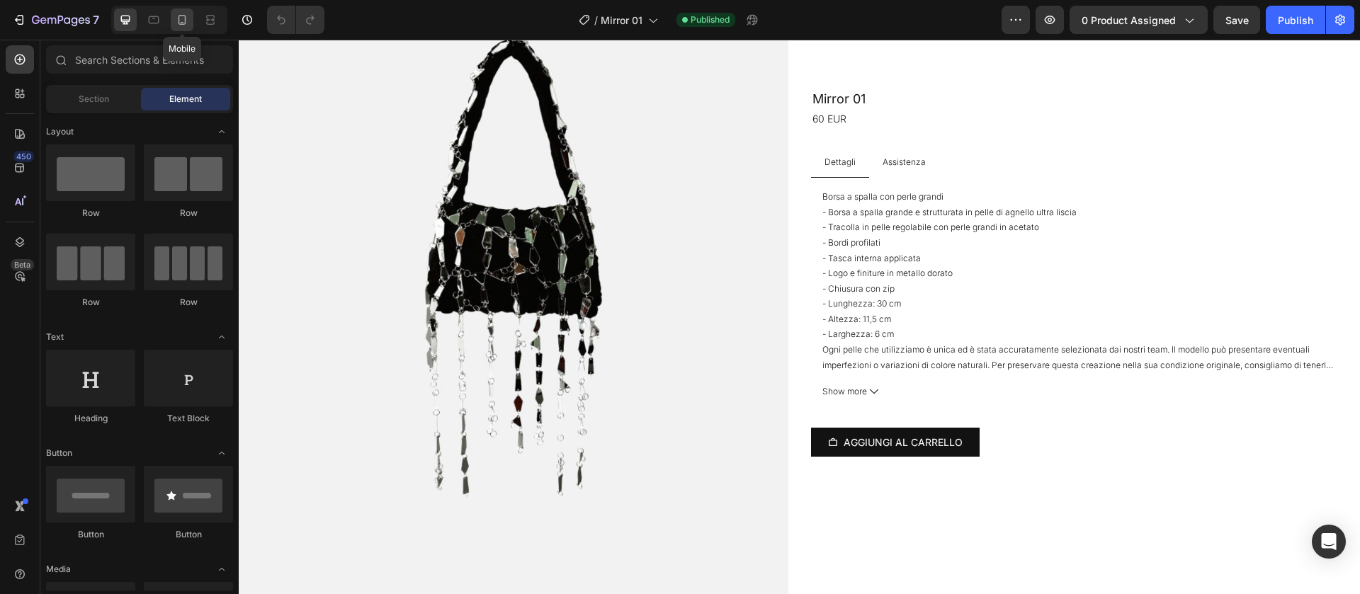
click at [177, 24] on icon at bounding box center [182, 20] width 14 height 14
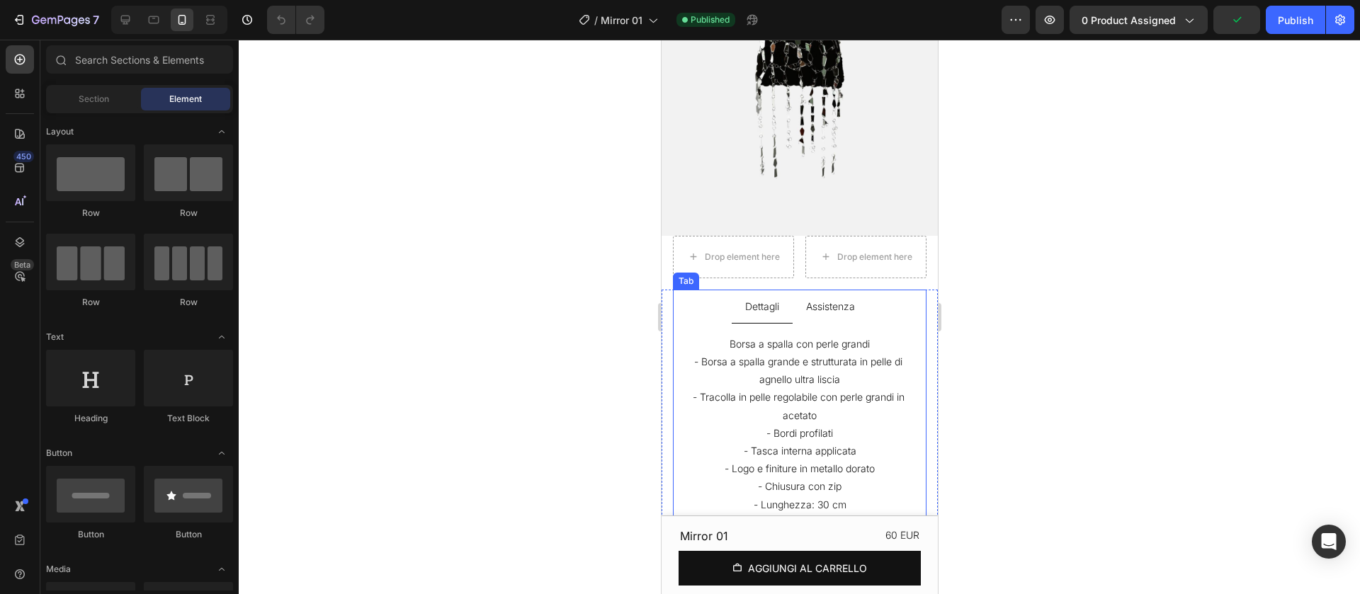
scroll to position [217, 0]
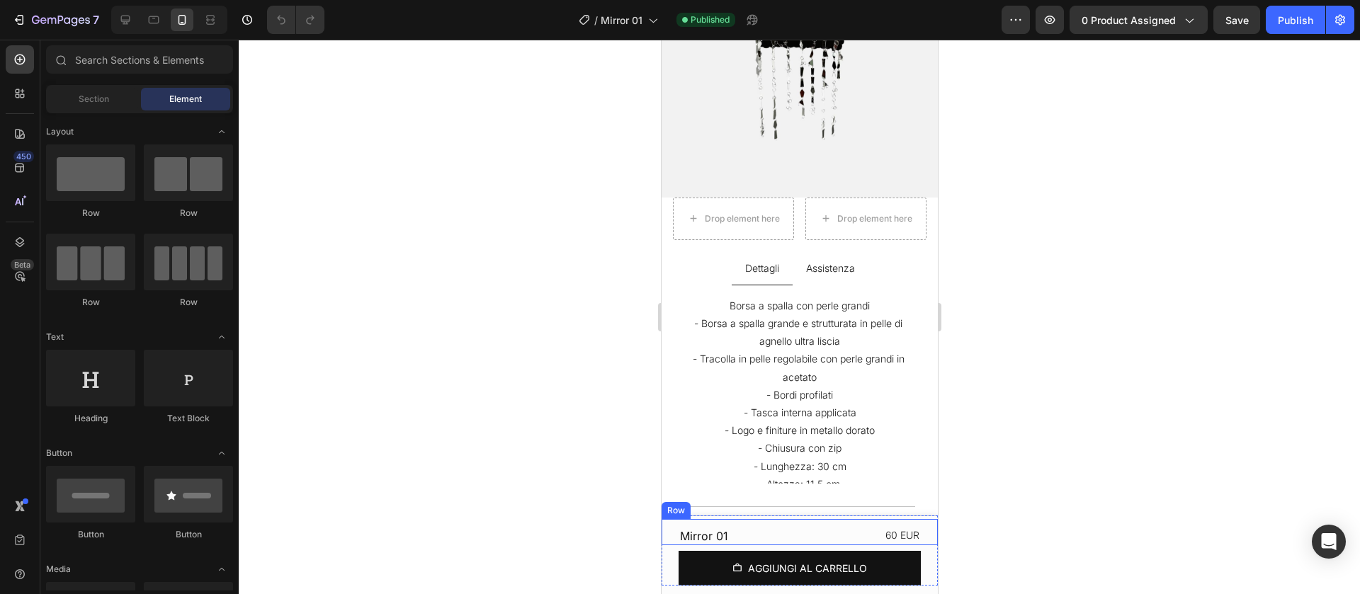
click at [676, 508] on div "Row" at bounding box center [675, 510] width 23 height 13
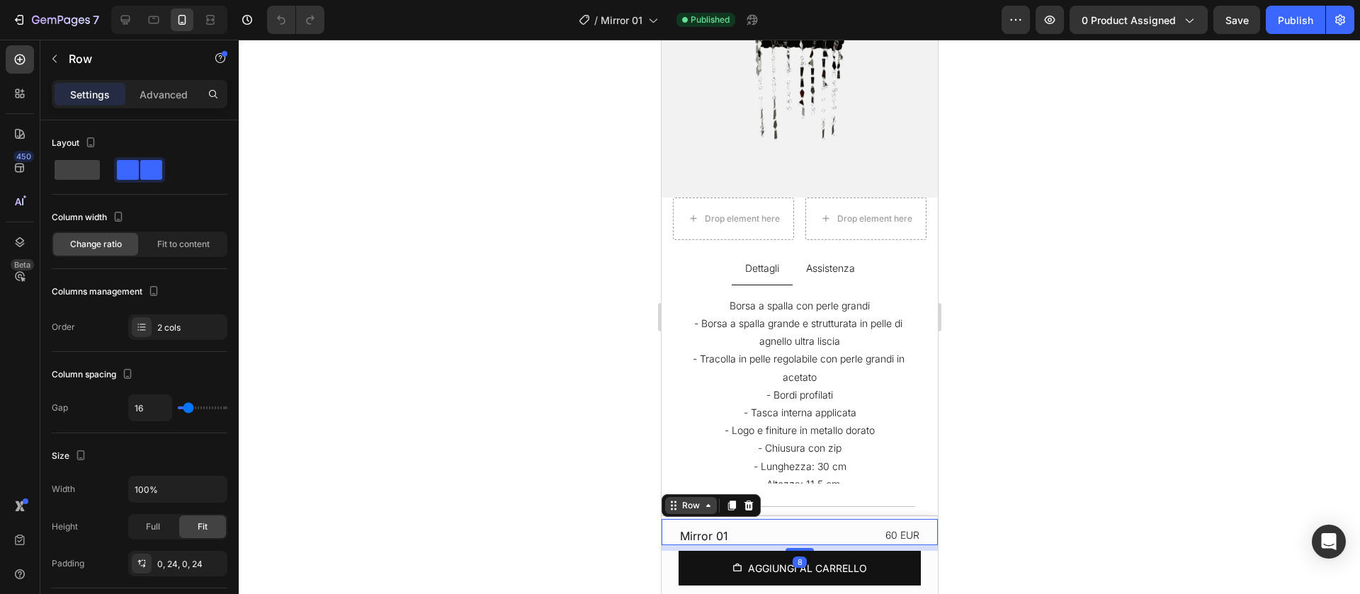
click at [676, 508] on icon at bounding box center [672, 505] width 11 height 11
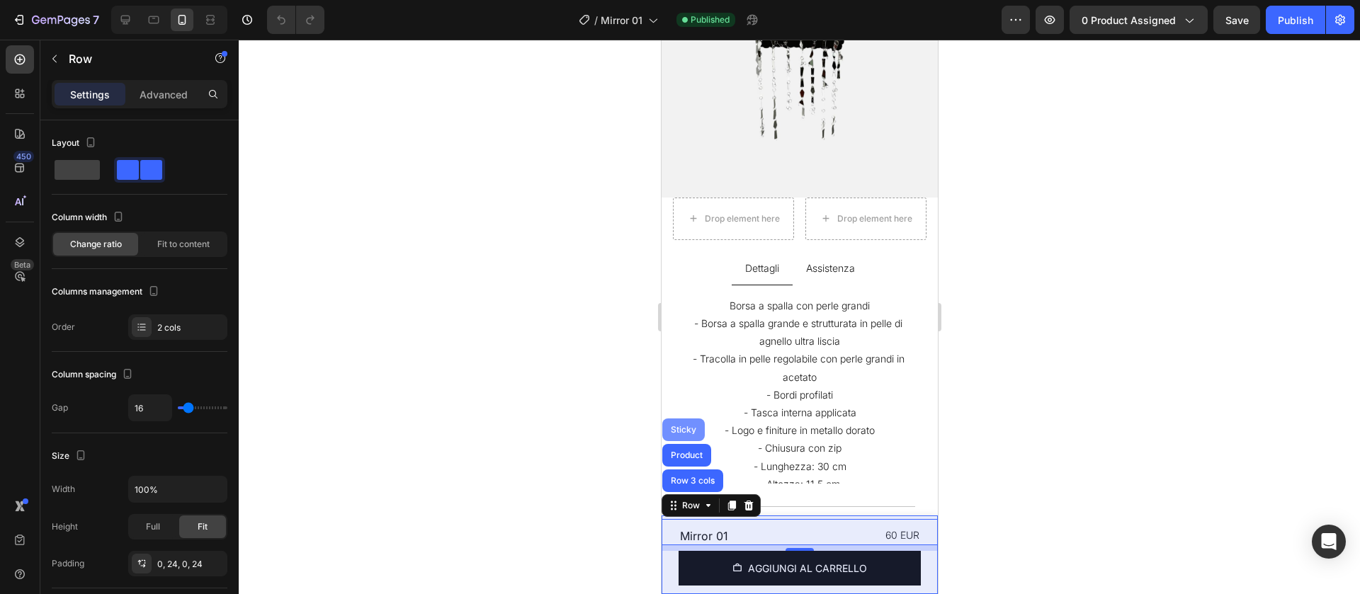
click at [684, 427] on div "Sticky" at bounding box center [682, 430] width 31 height 9
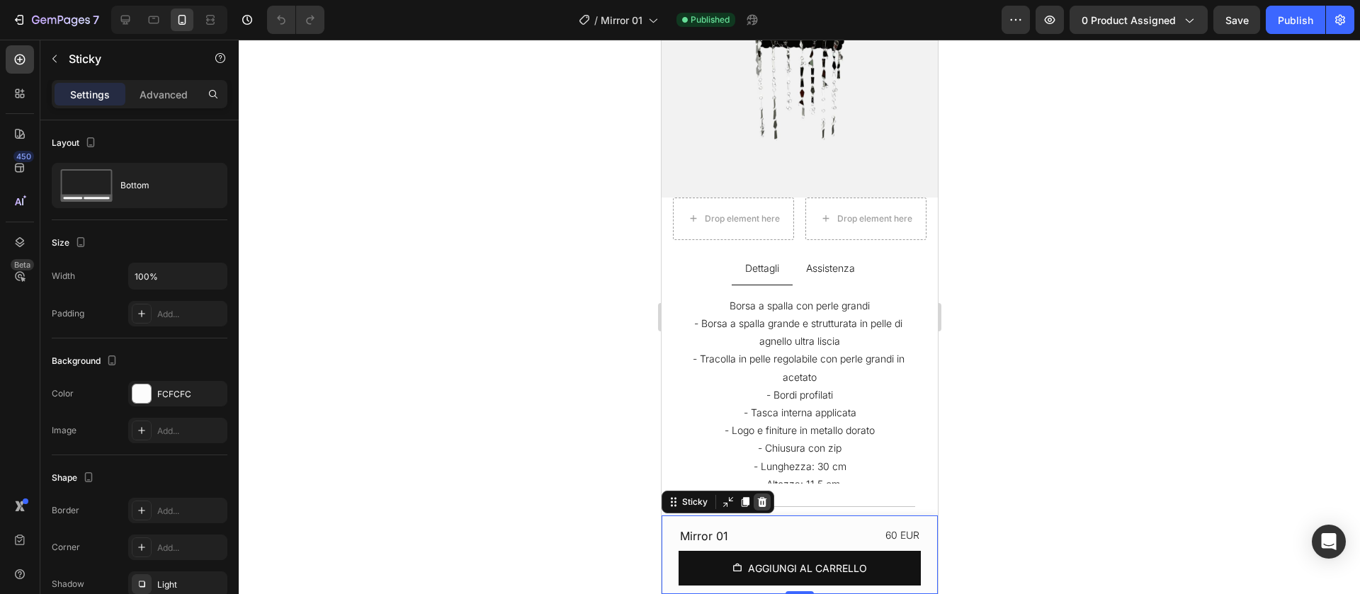
click at [757, 504] on icon at bounding box center [761, 502] width 11 height 11
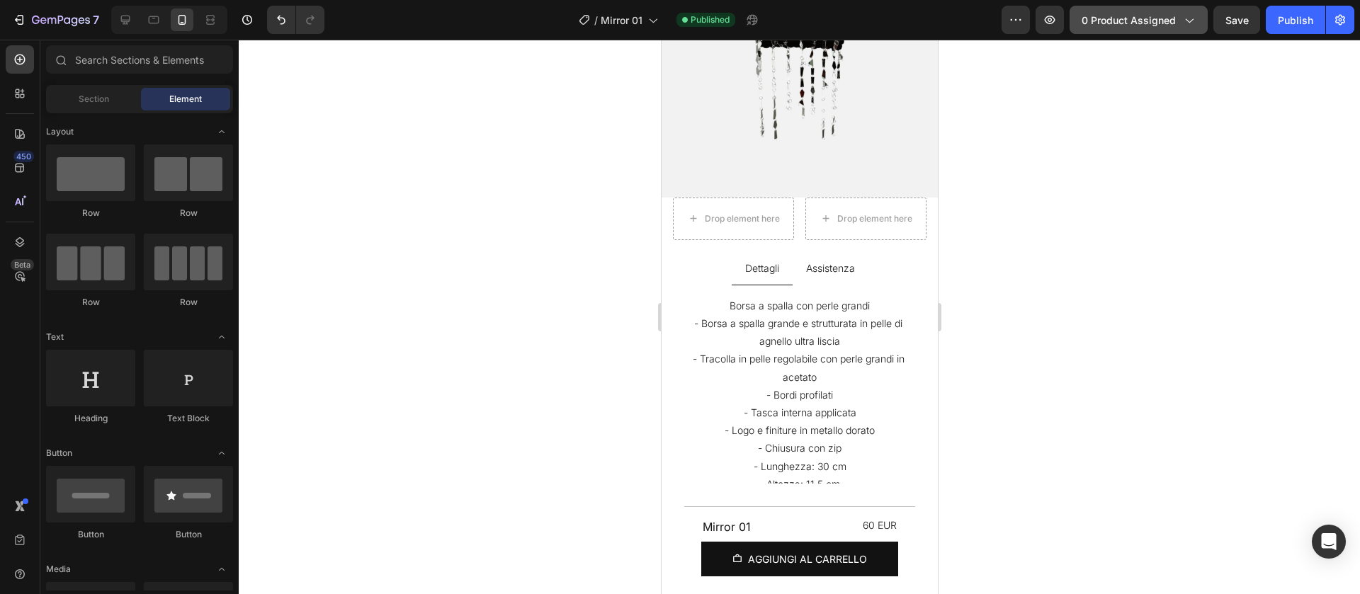
click at [1134, 29] on button "0 product assigned" at bounding box center [1139, 20] width 138 height 28
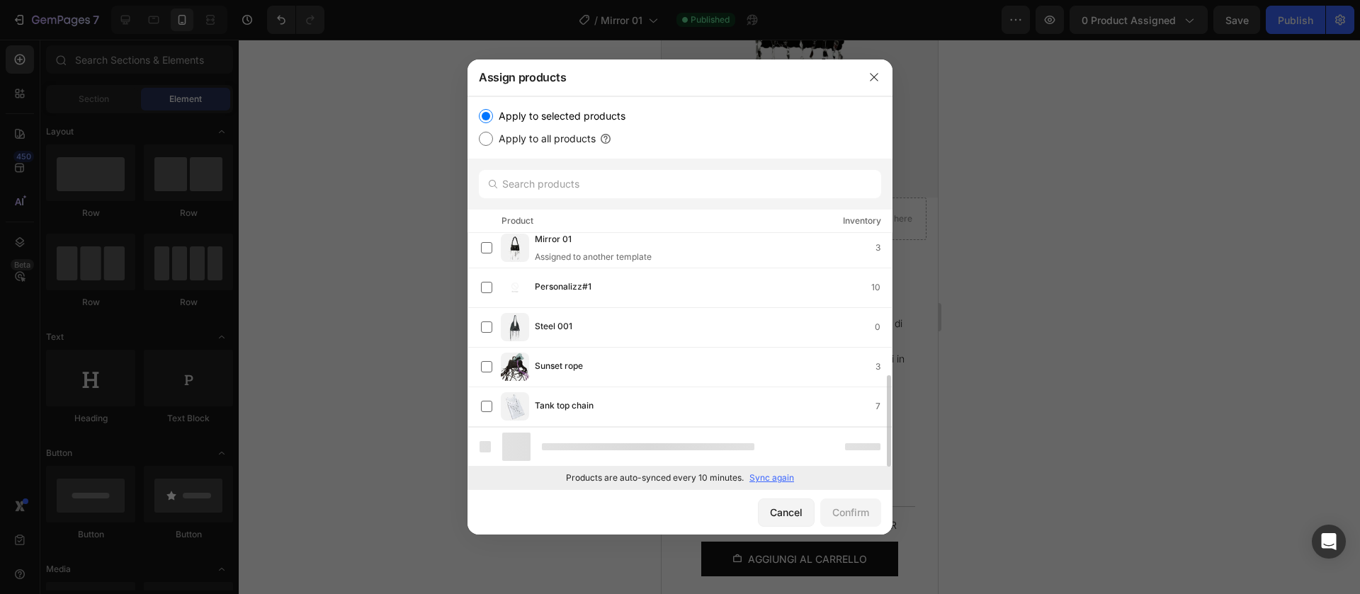
scroll to position [322, 0]
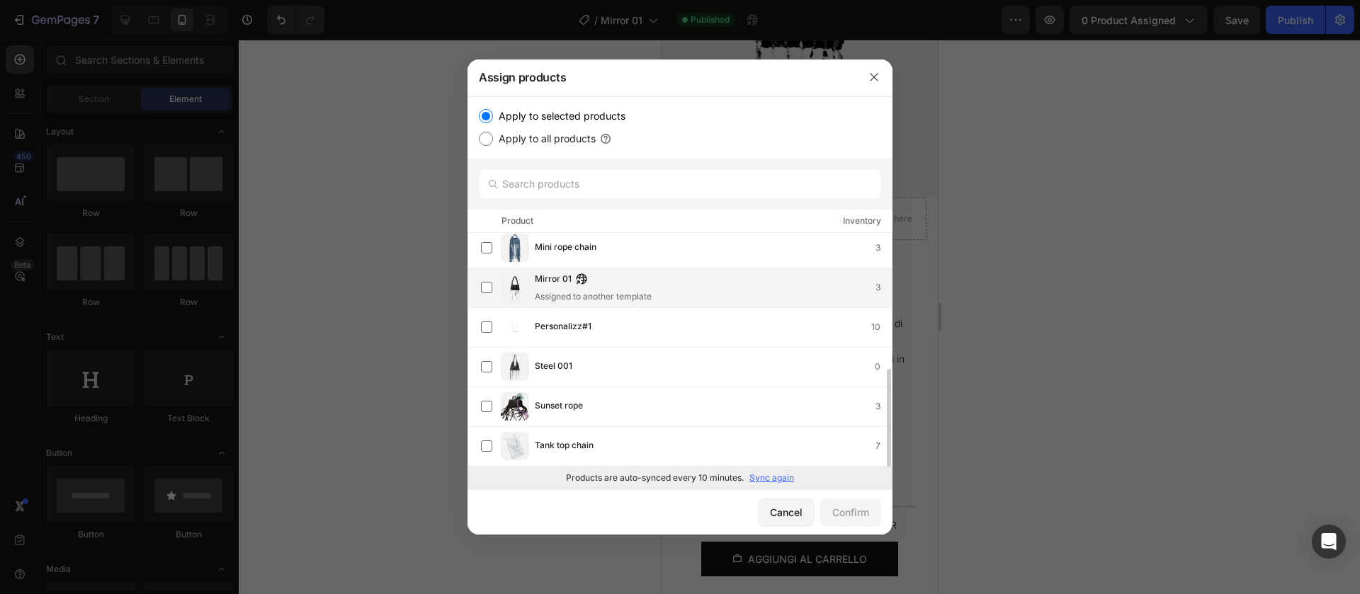
click at [616, 290] on div "Mirror 01 Assigned to another template" at bounding box center [593, 287] width 117 height 31
click at [825, 509] on button "Confirm" at bounding box center [850, 513] width 61 height 28
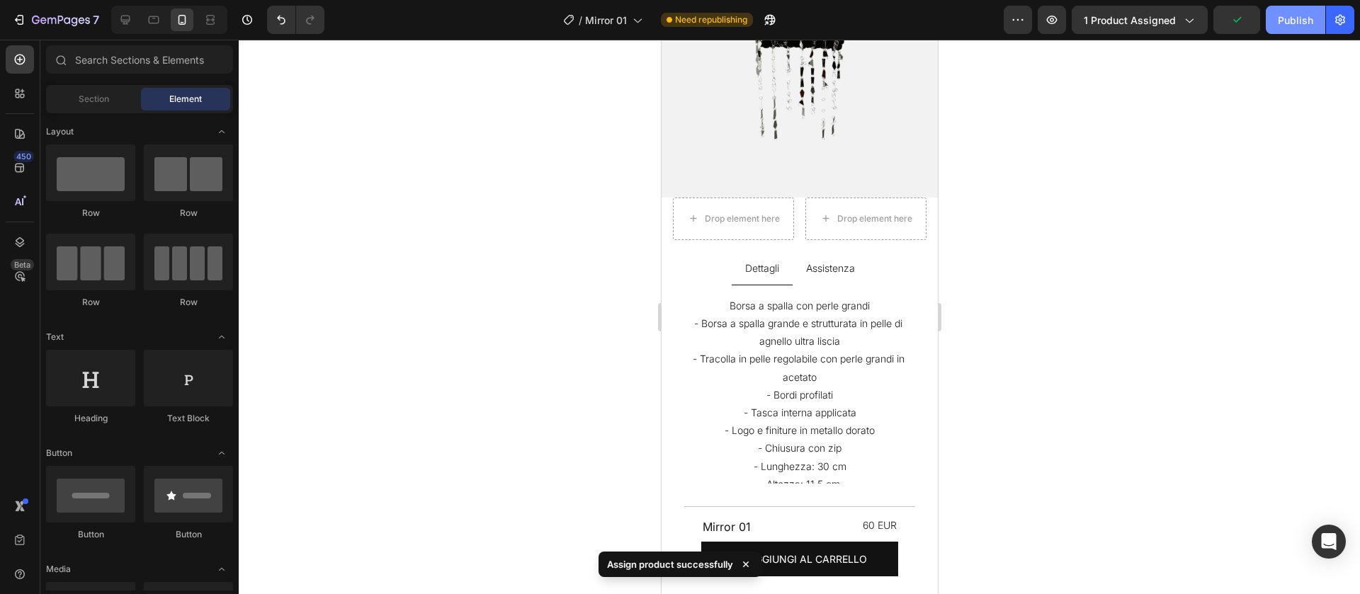
click at [1293, 17] on div "Publish" at bounding box center [1295, 20] width 35 height 15
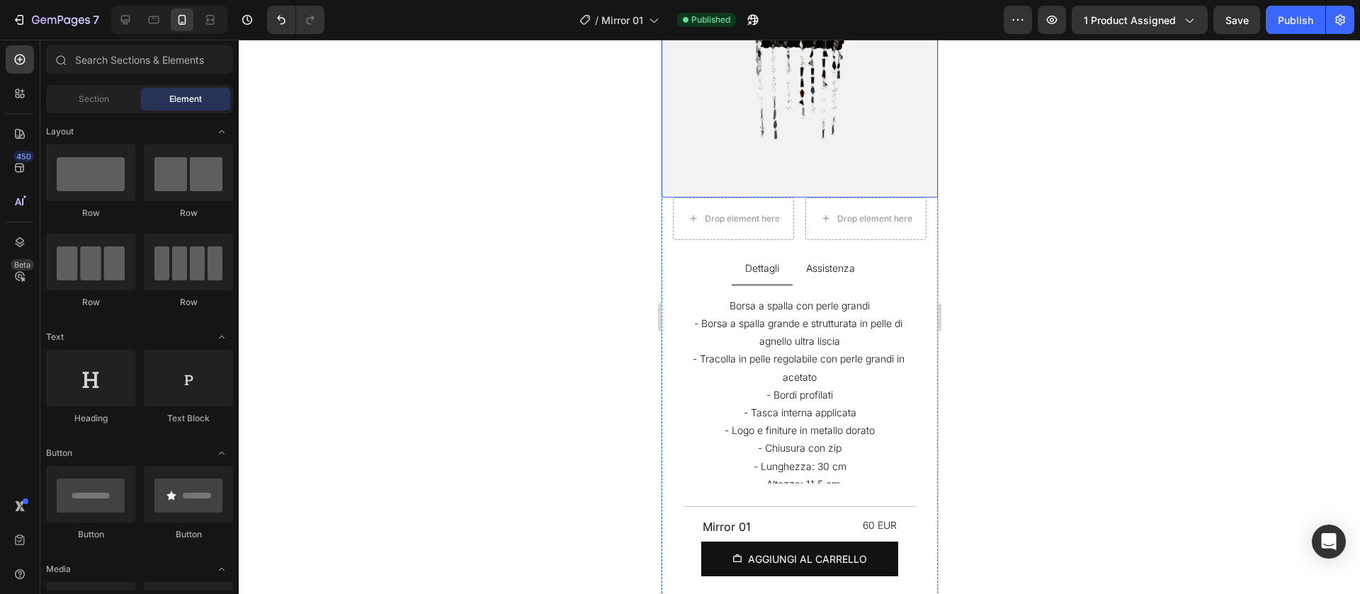
scroll to position [795, 0]
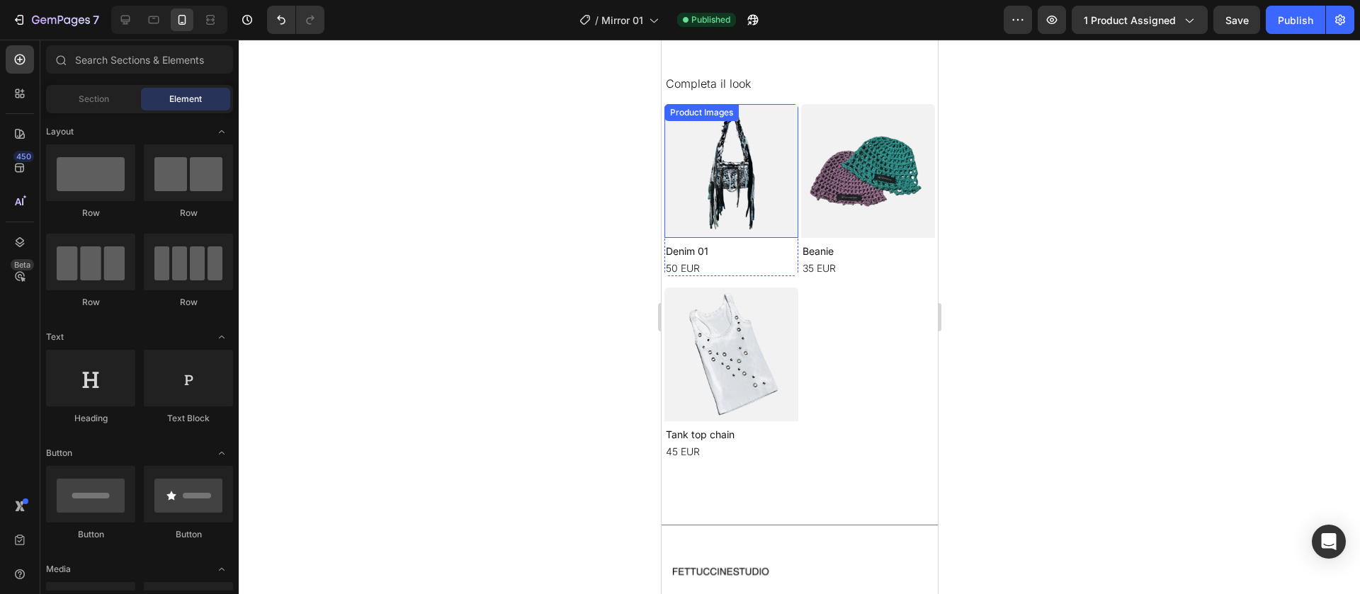
click at [696, 113] on div "Product Images" at bounding box center [701, 112] width 69 height 13
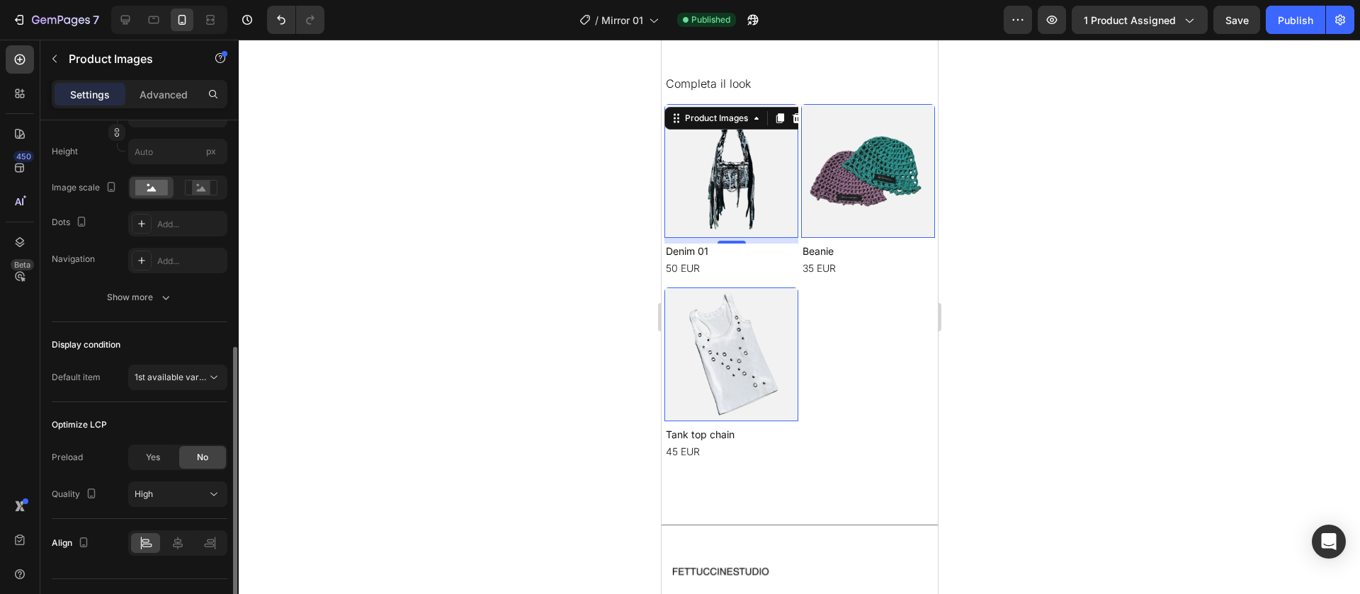
scroll to position [319, 0]
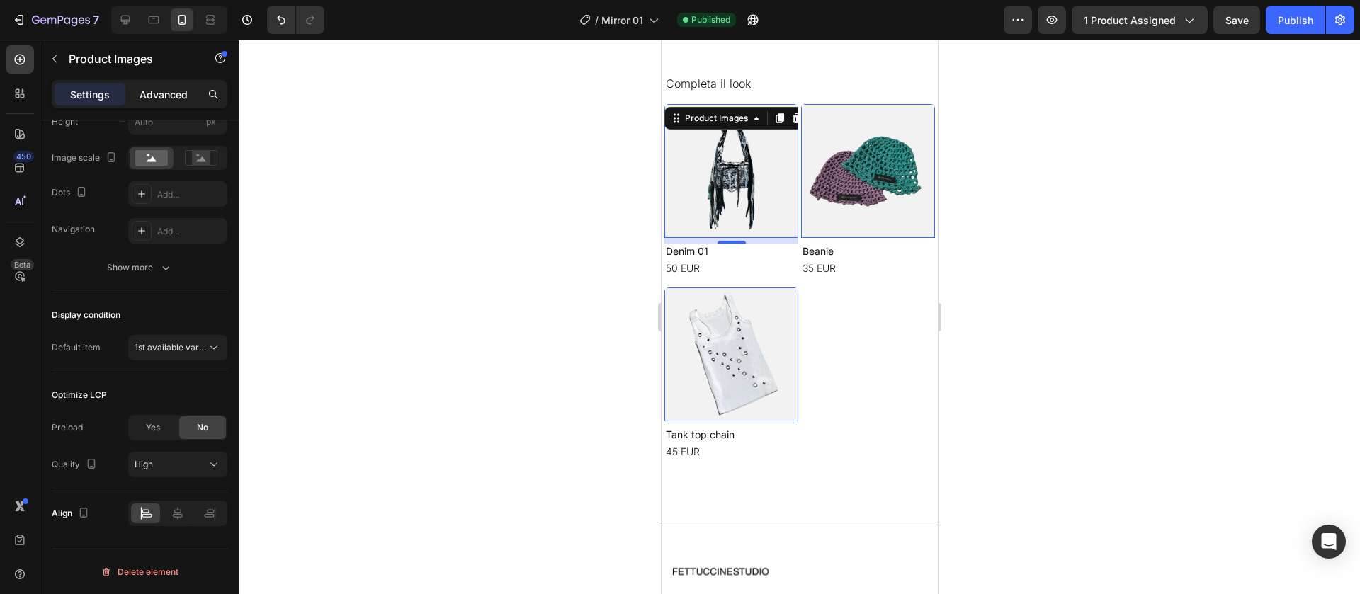
click at [158, 94] on p "Advanced" at bounding box center [164, 94] width 48 height 15
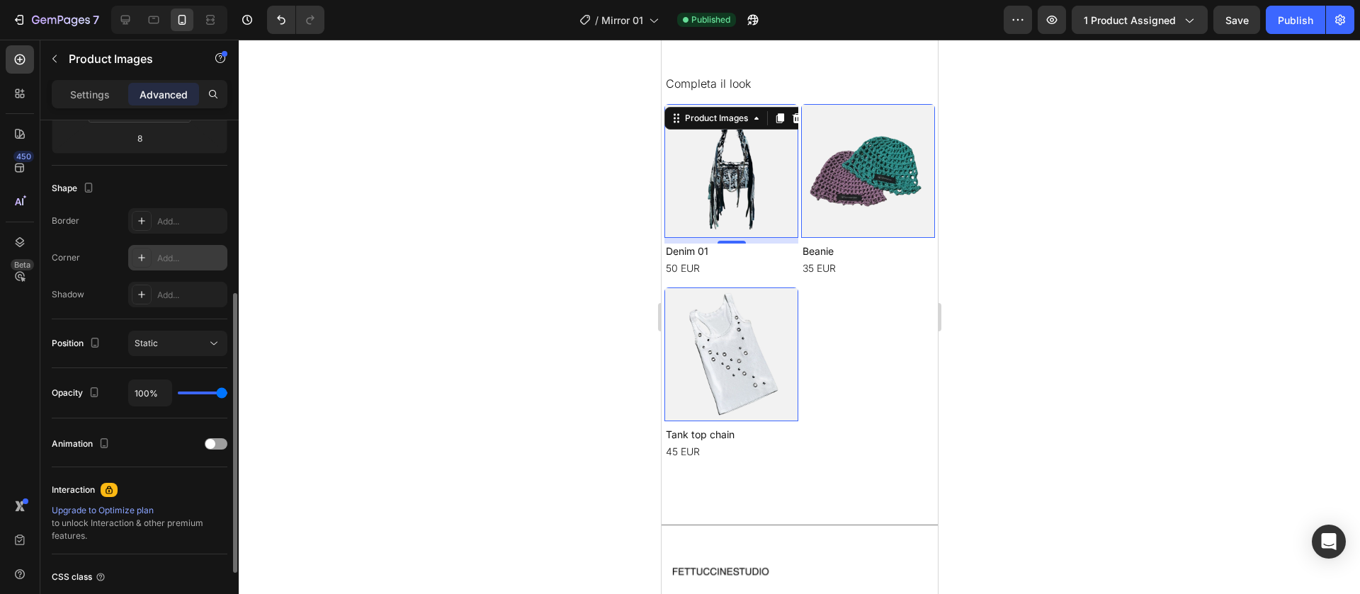
click at [168, 261] on div "Add..." at bounding box center [190, 258] width 67 height 13
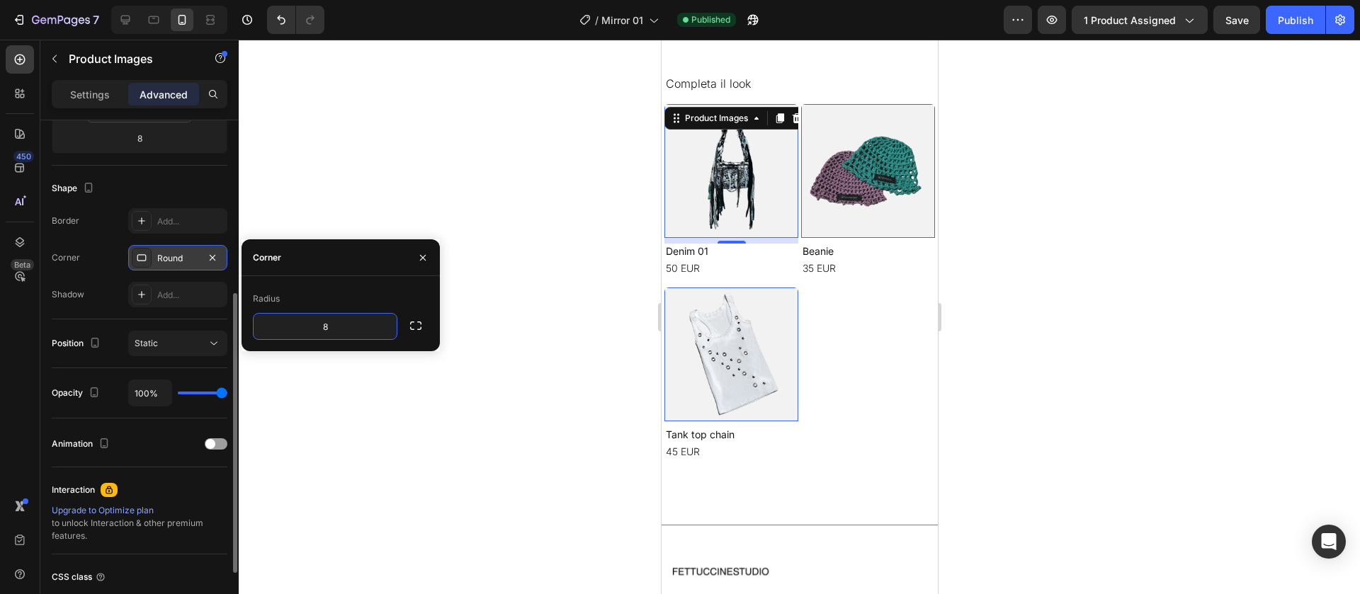
type input "0"
click at [461, 278] on div at bounding box center [800, 317] width 1122 height 555
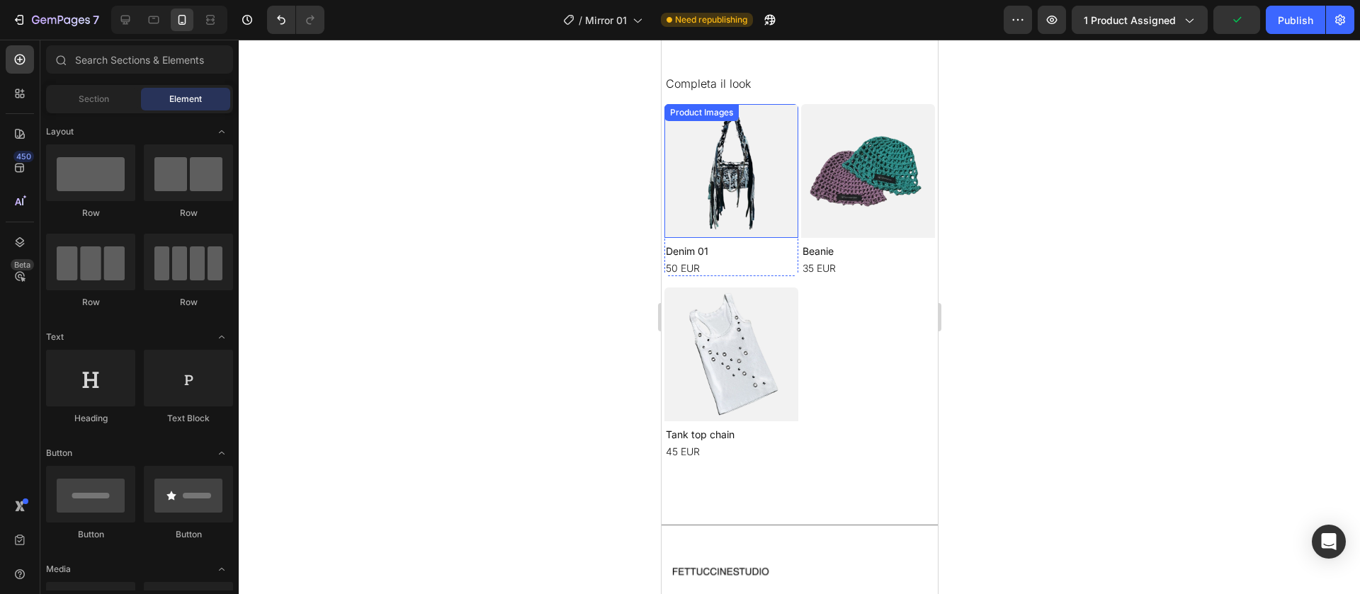
click at [757, 168] on img at bounding box center [731, 171] width 134 height 134
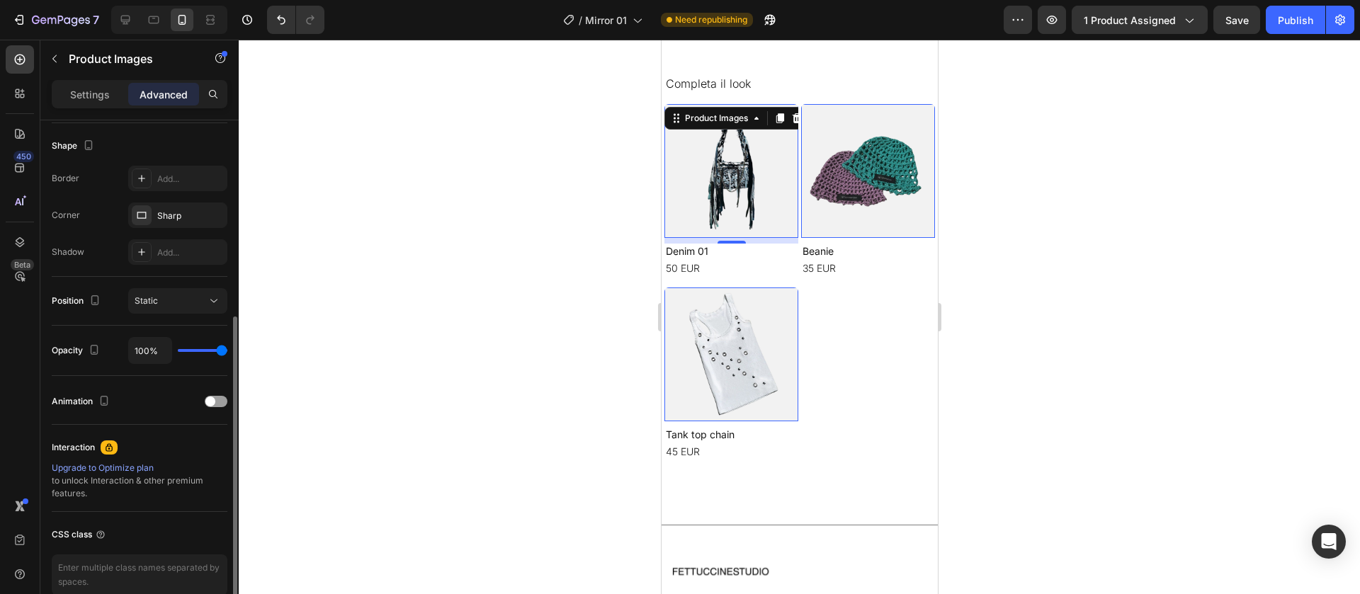
scroll to position [431, 0]
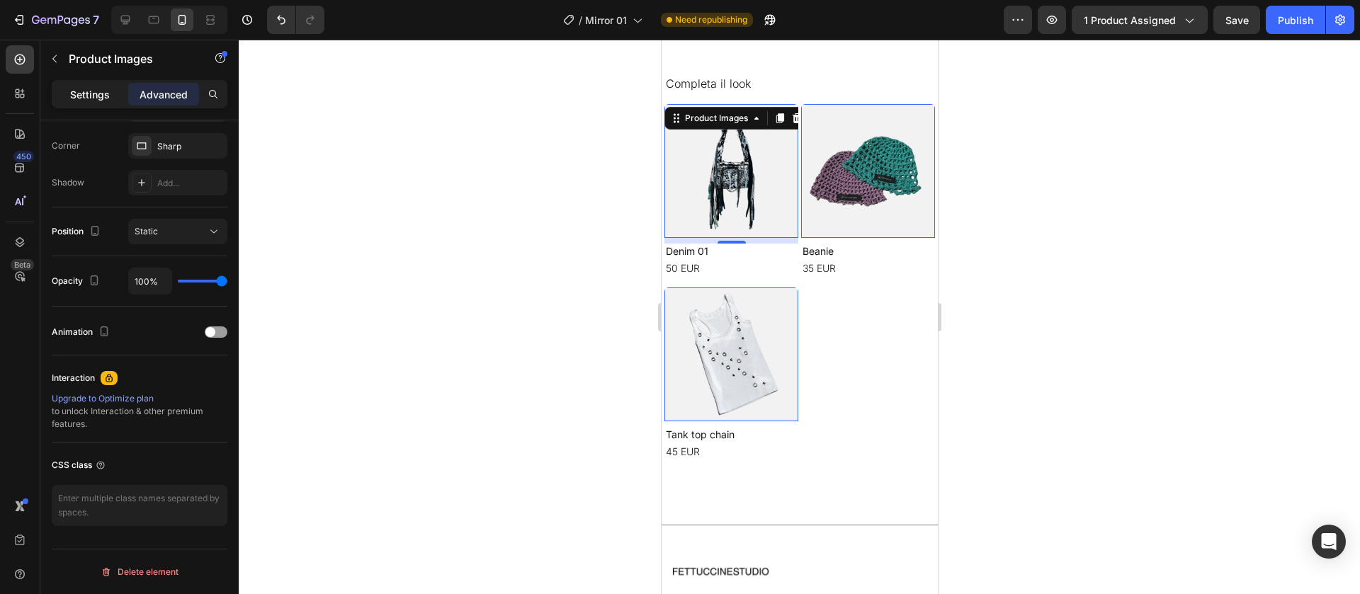
click at [91, 93] on p "Settings" at bounding box center [90, 94] width 40 height 15
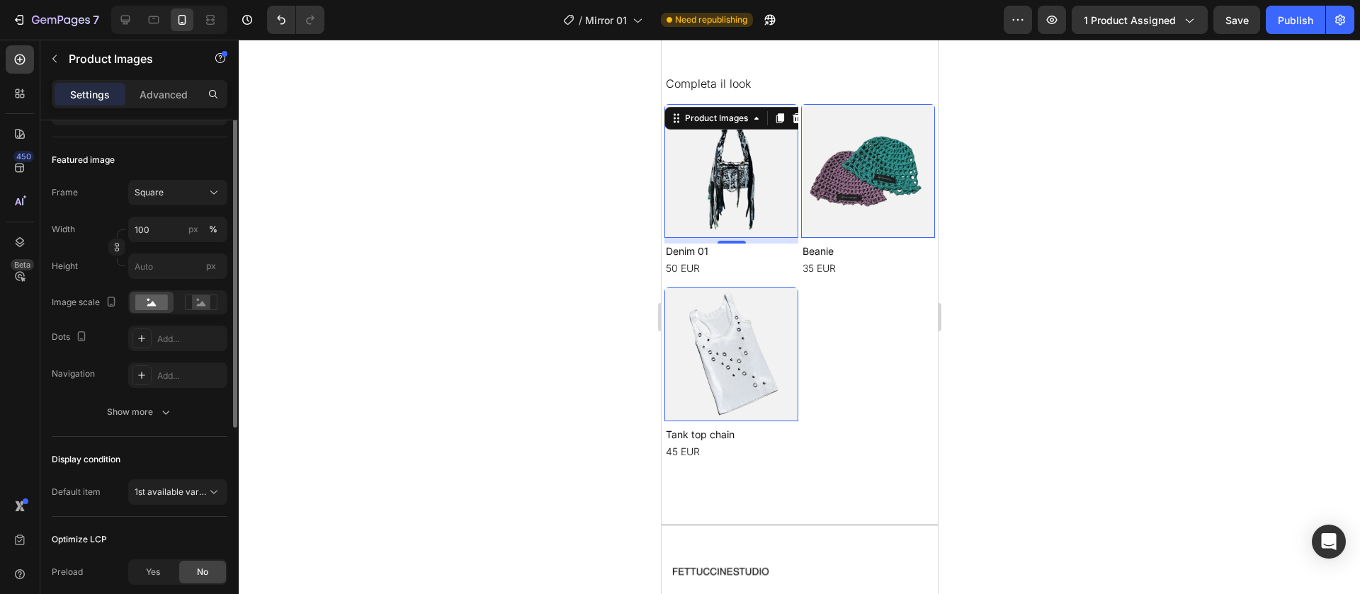
scroll to position [102, 0]
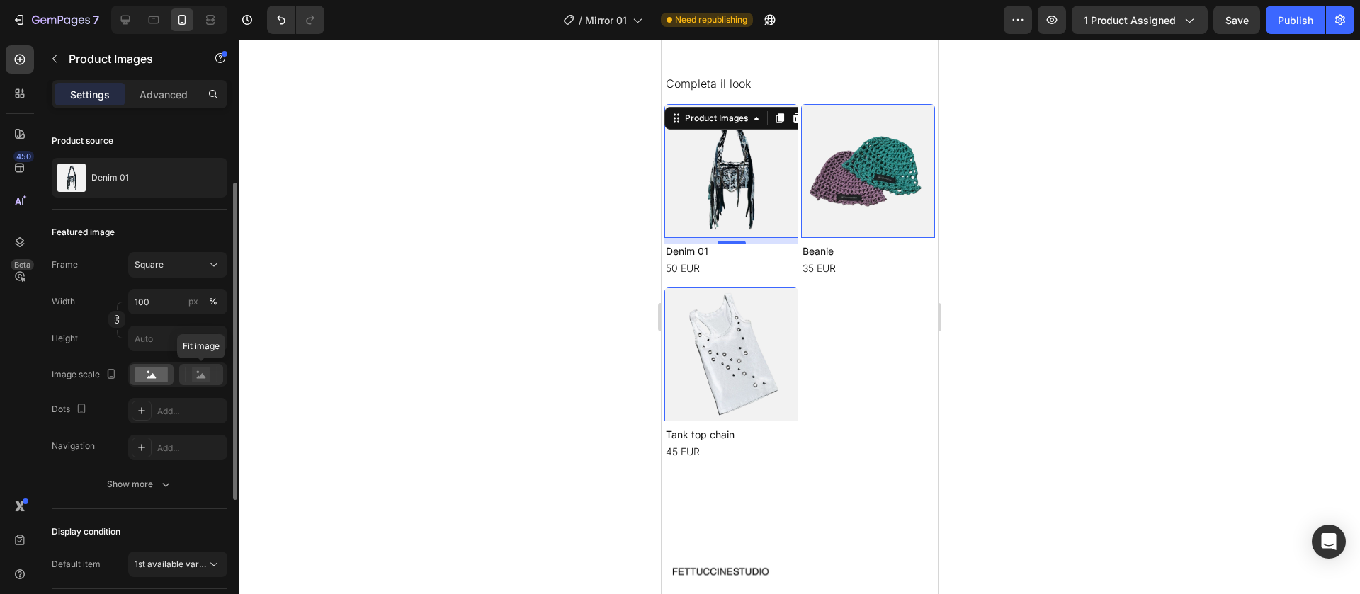
click at [196, 371] on rect at bounding box center [201, 375] width 18 height 14
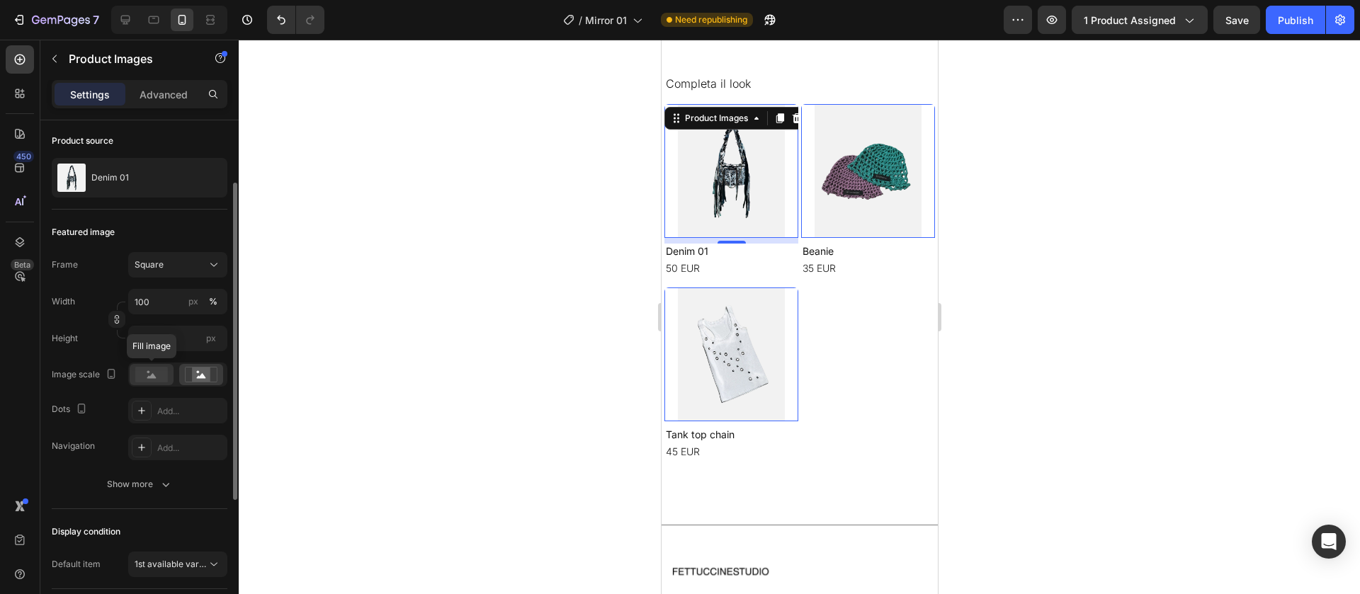
click at [151, 373] on rect at bounding box center [151, 375] width 33 height 16
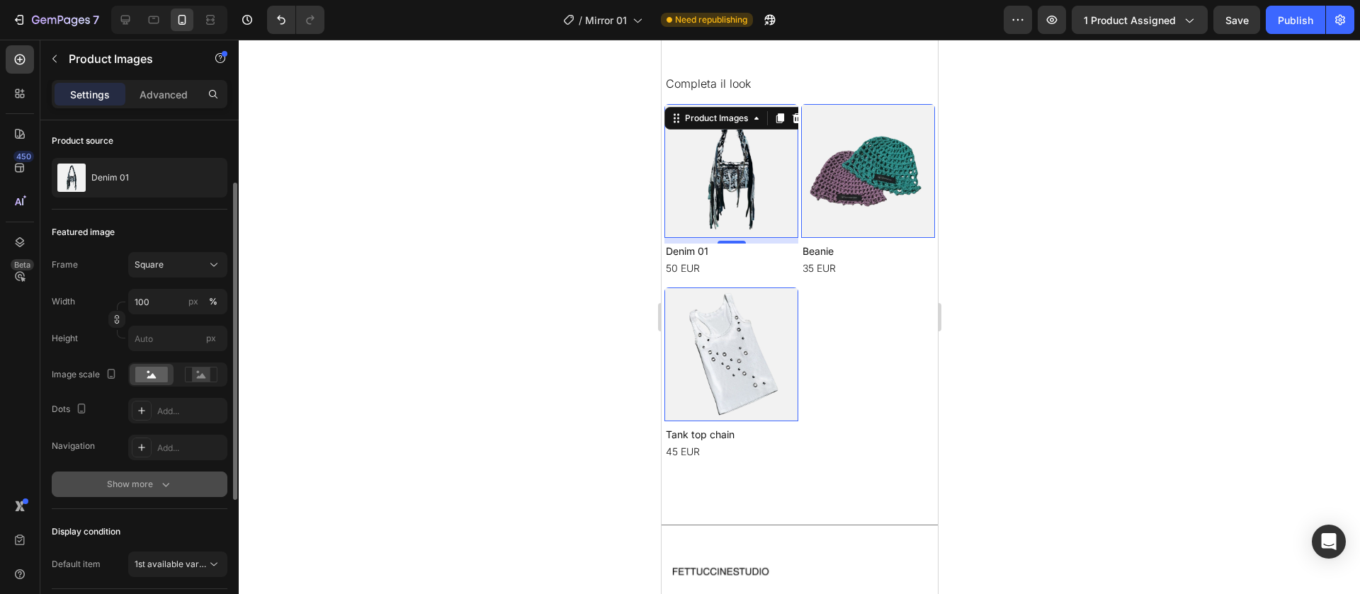
click at [164, 492] on icon "button" at bounding box center [166, 485] width 14 height 14
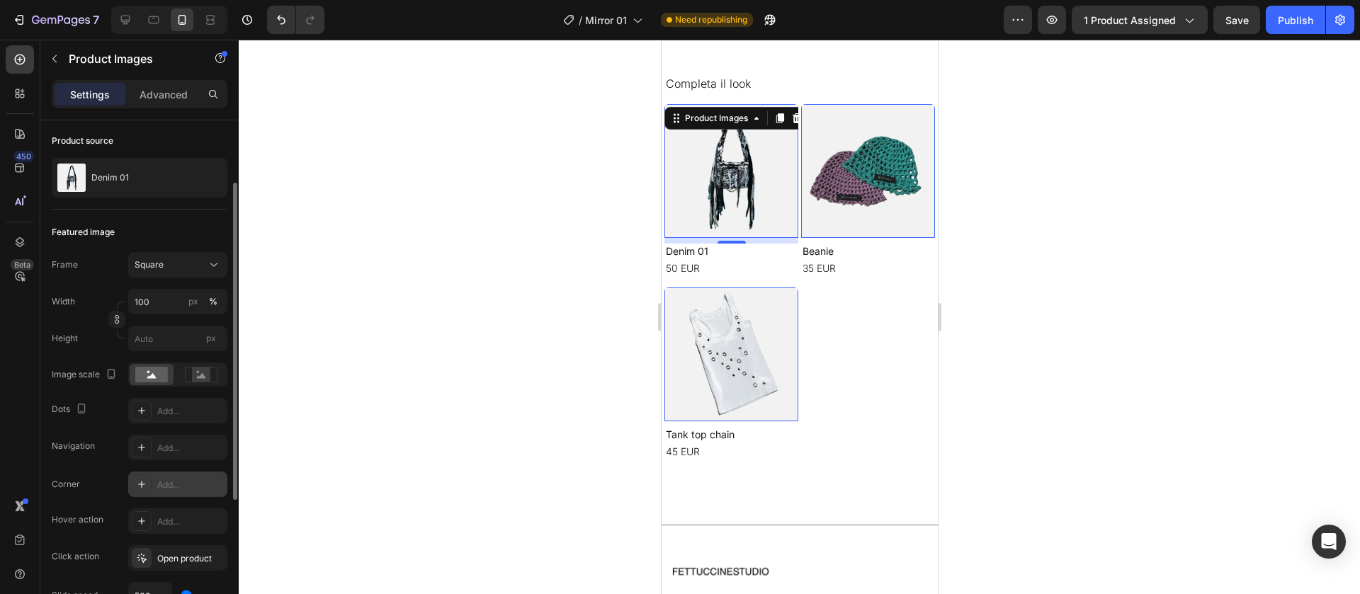
scroll to position [174, 0]
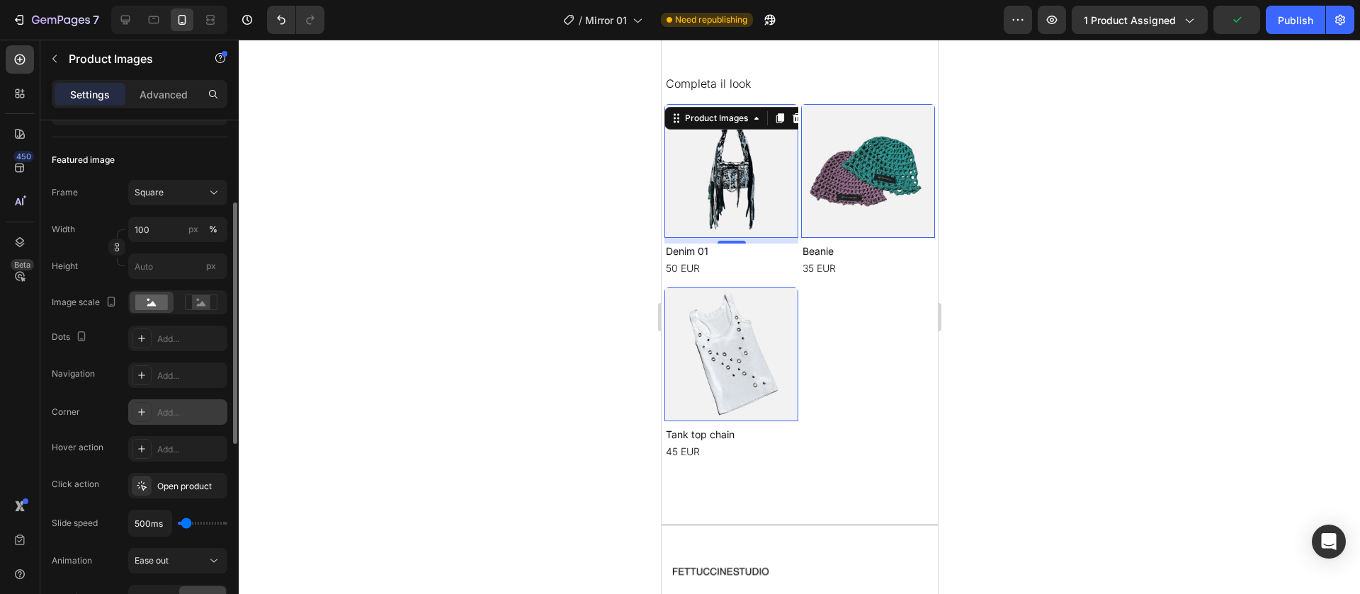
click at [162, 412] on div "Add..." at bounding box center [190, 413] width 67 height 13
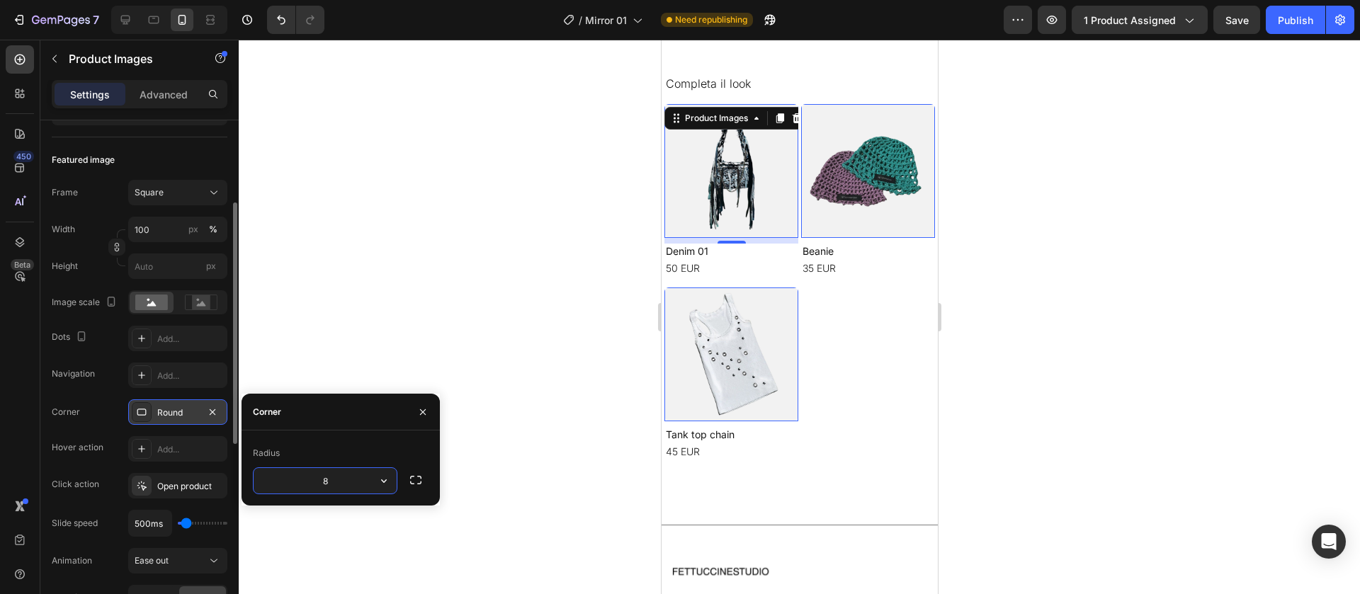
click at [368, 481] on input "8" at bounding box center [325, 481] width 143 height 26
click at [393, 486] on button "button" at bounding box center [384, 481] width 26 height 26
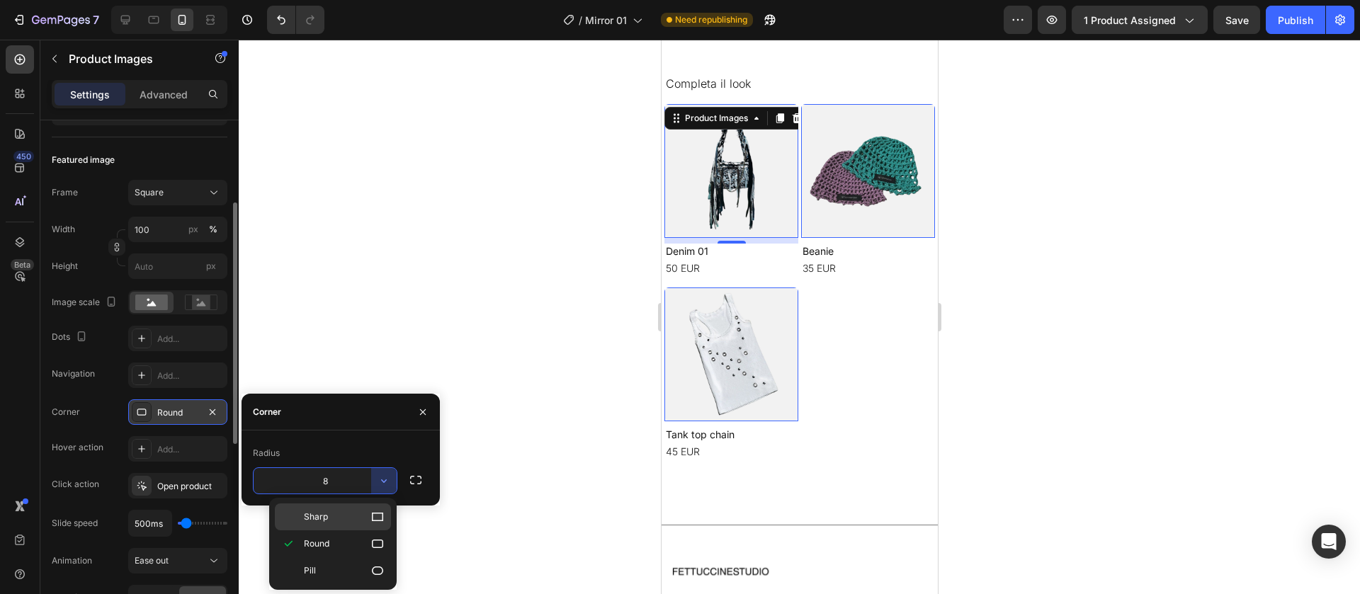
click at [365, 523] on p "Sharp" at bounding box center [344, 517] width 81 height 14
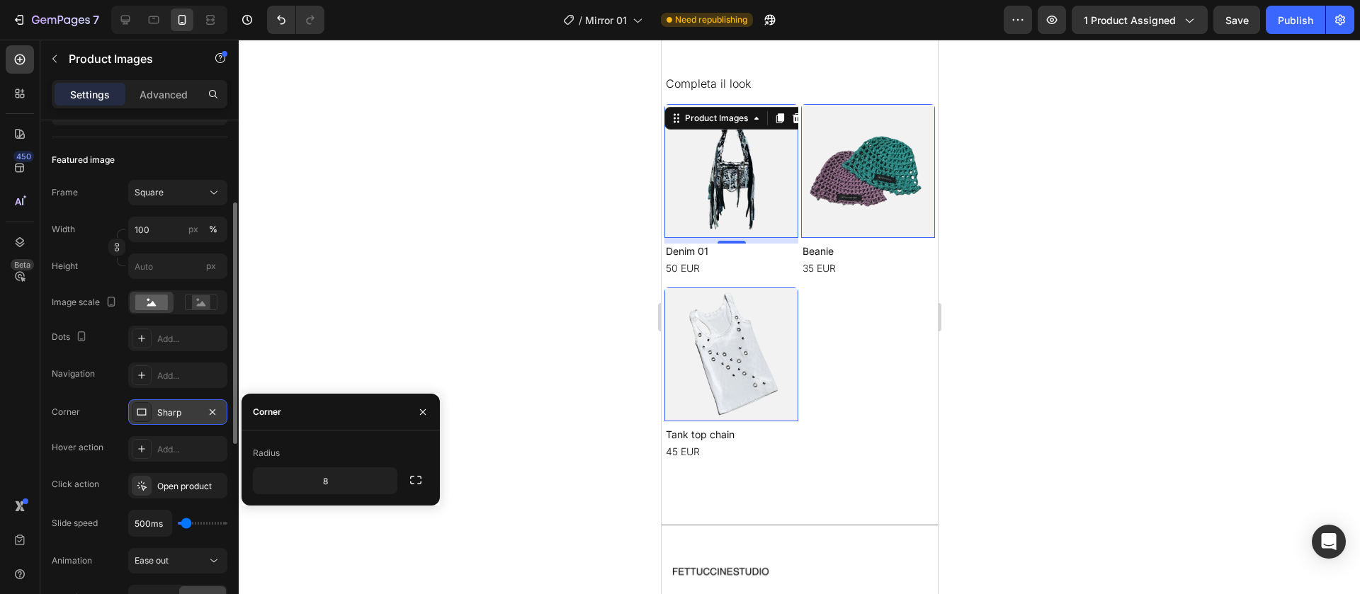
type input "0"
click at [422, 409] on icon "button" at bounding box center [422, 412] width 11 height 11
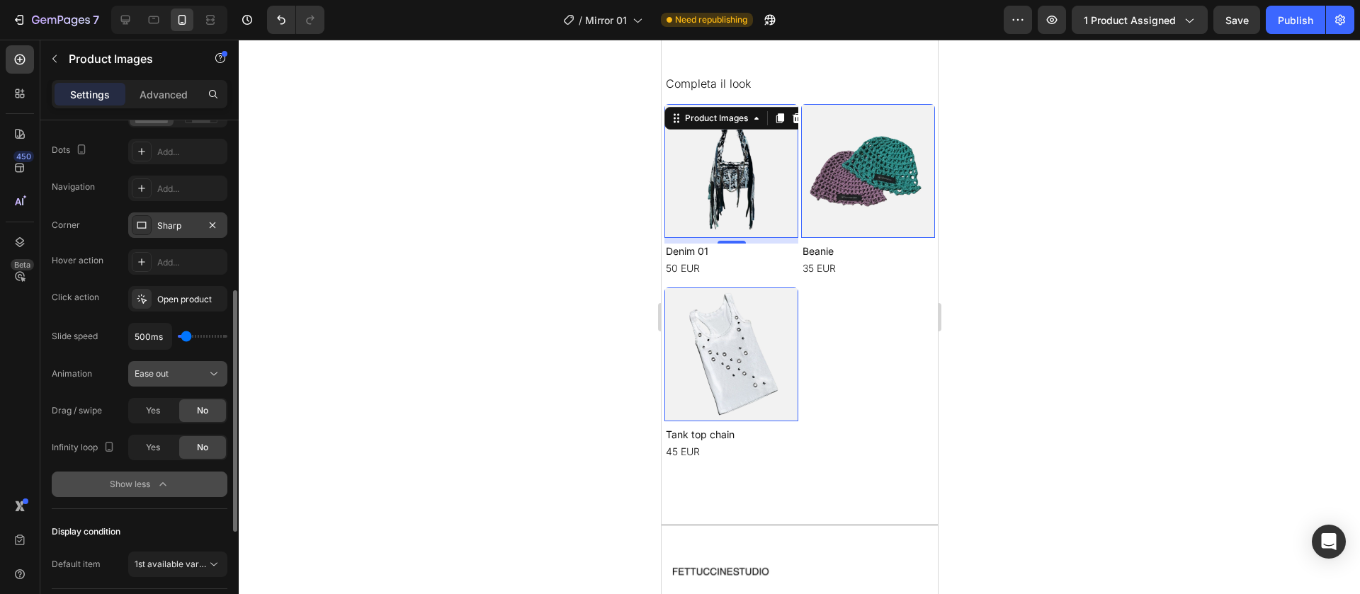
scroll to position [145, 0]
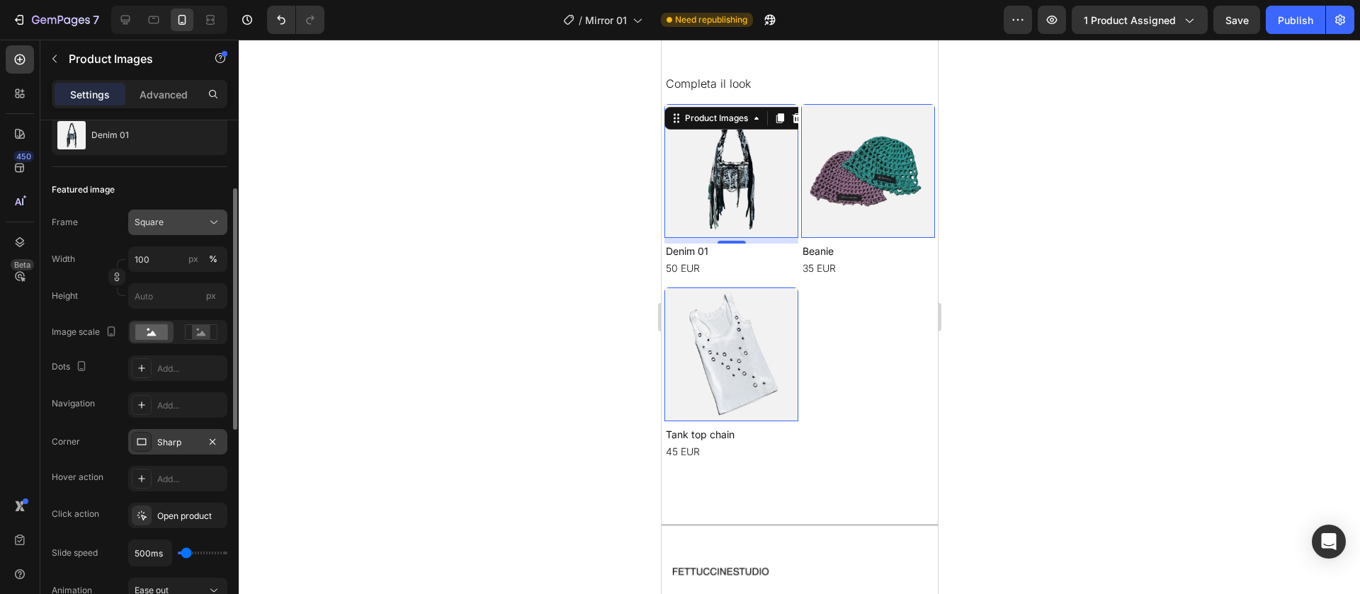
click at [162, 227] on span "Square" at bounding box center [149, 222] width 29 height 13
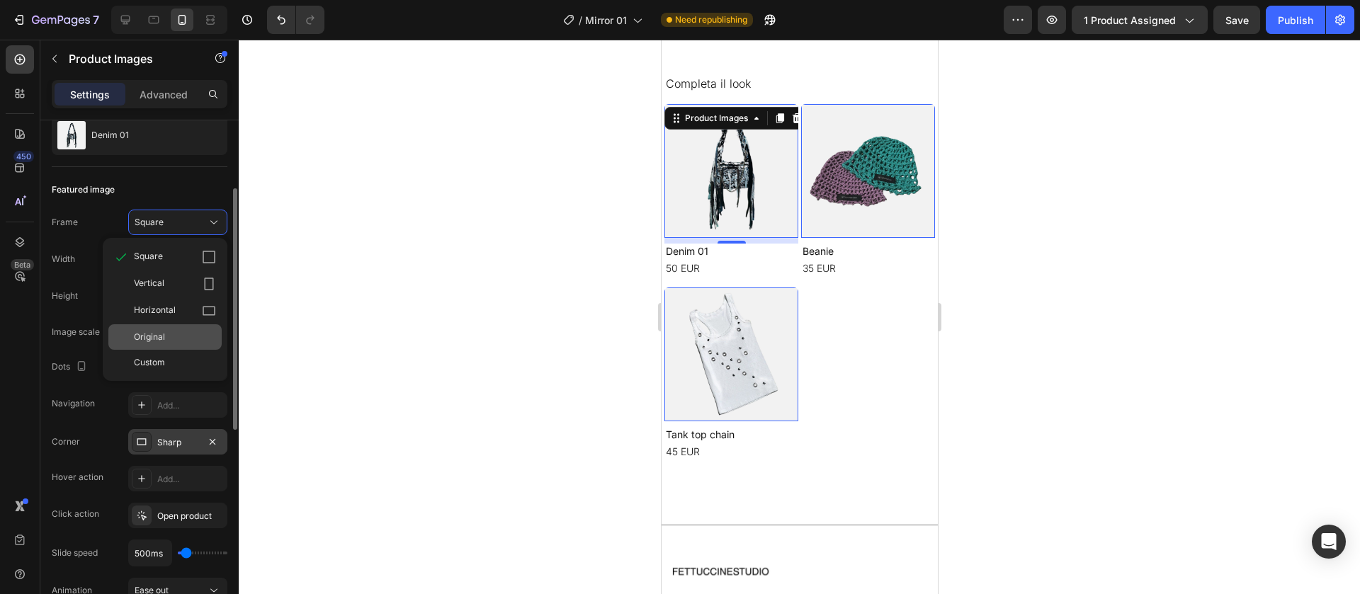
click at [164, 337] on span "Original" at bounding box center [149, 337] width 31 height 13
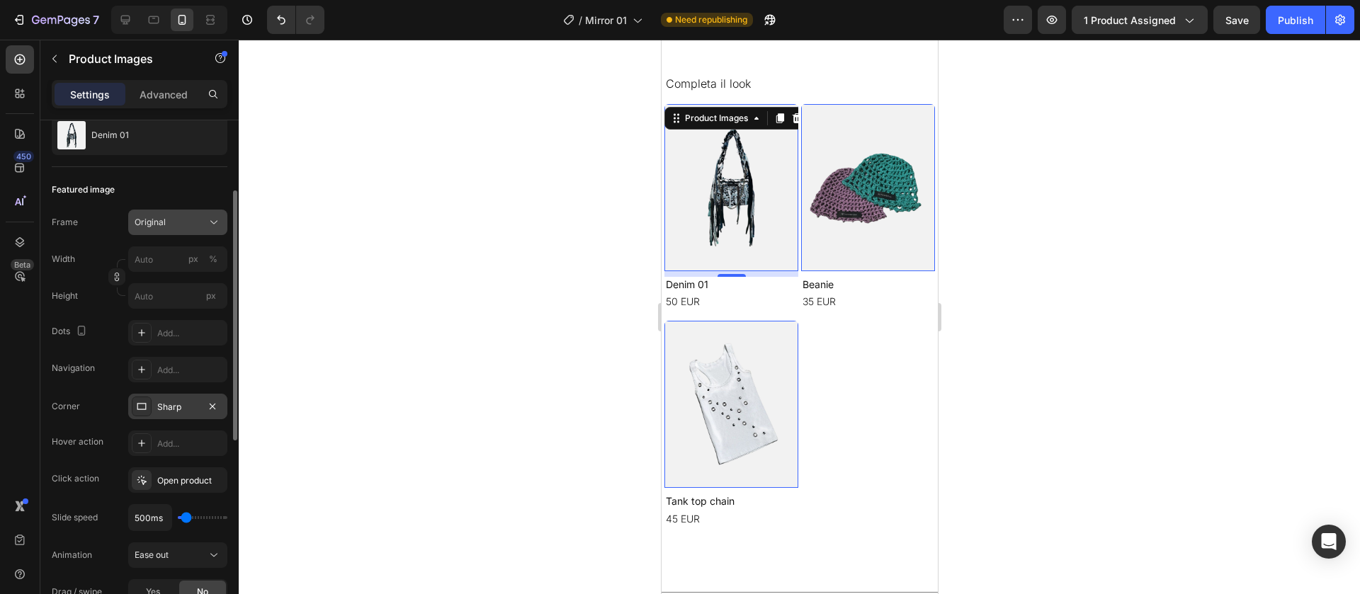
click at [163, 234] on button "Original" at bounding box center [177, 223] width 99 height 26
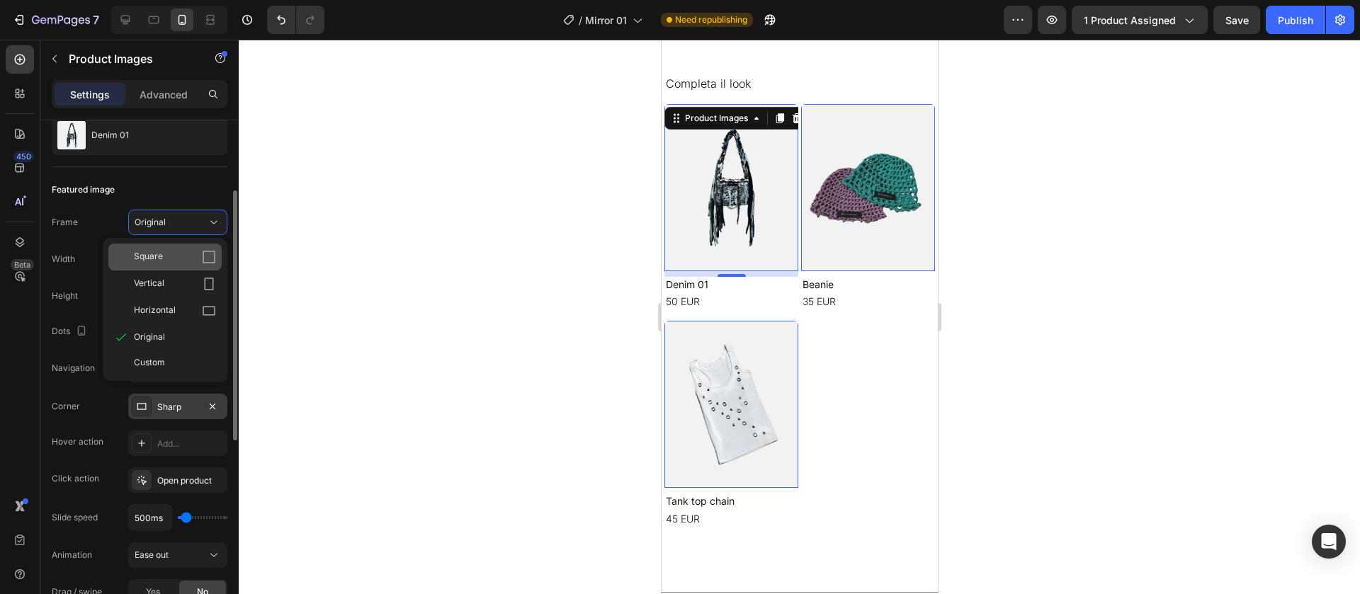
click at [186, 259] on div "Square" at bounding box center [175, 257] width 82 height 14
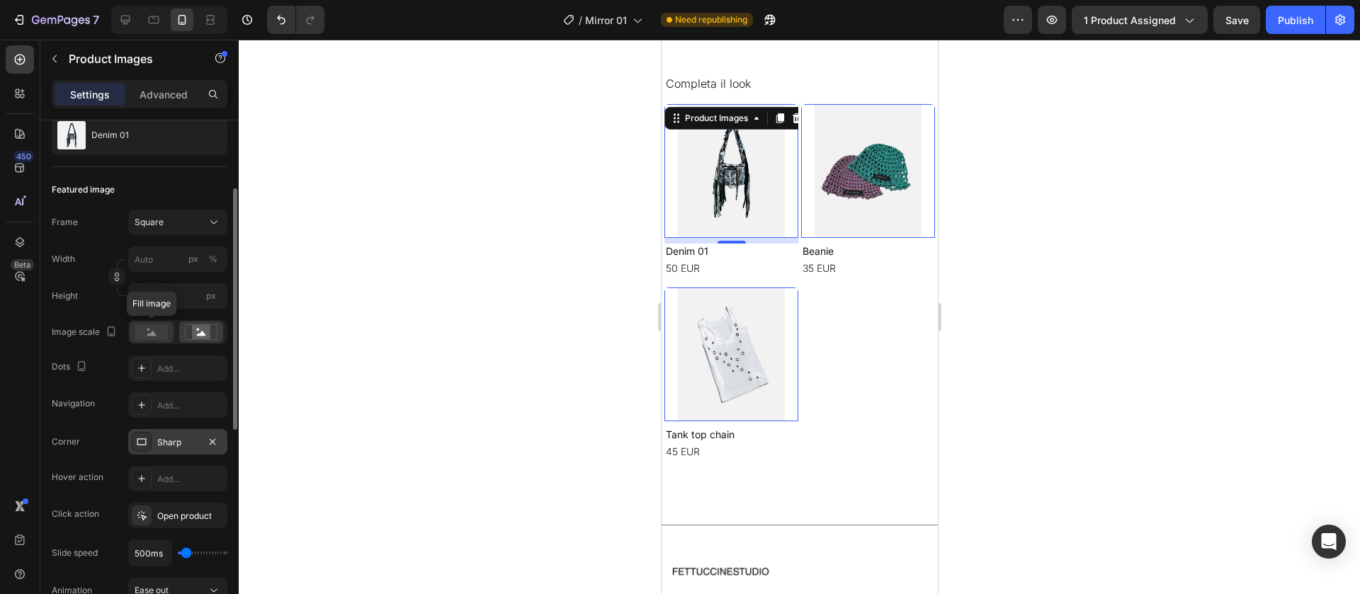
click at [166, 328] on rect at bounding box center [151, 333] width 33 height 16
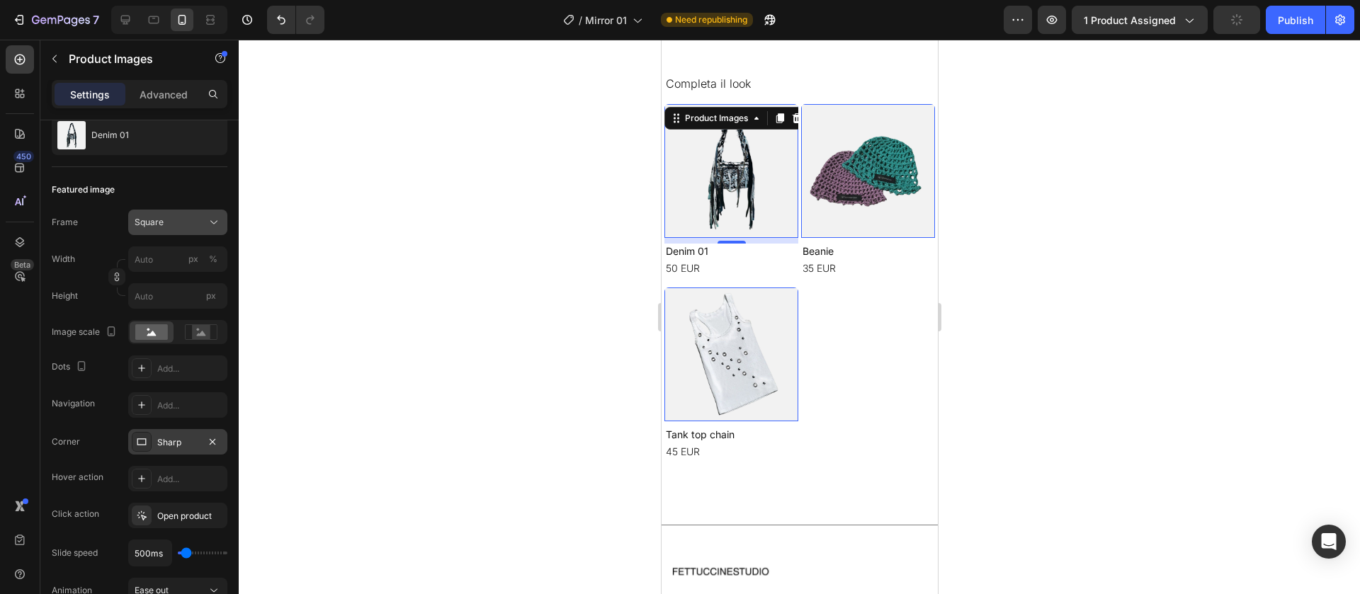
click at [182, 222] on div "Square" at bounding box center [169, 222] width 69 height 13
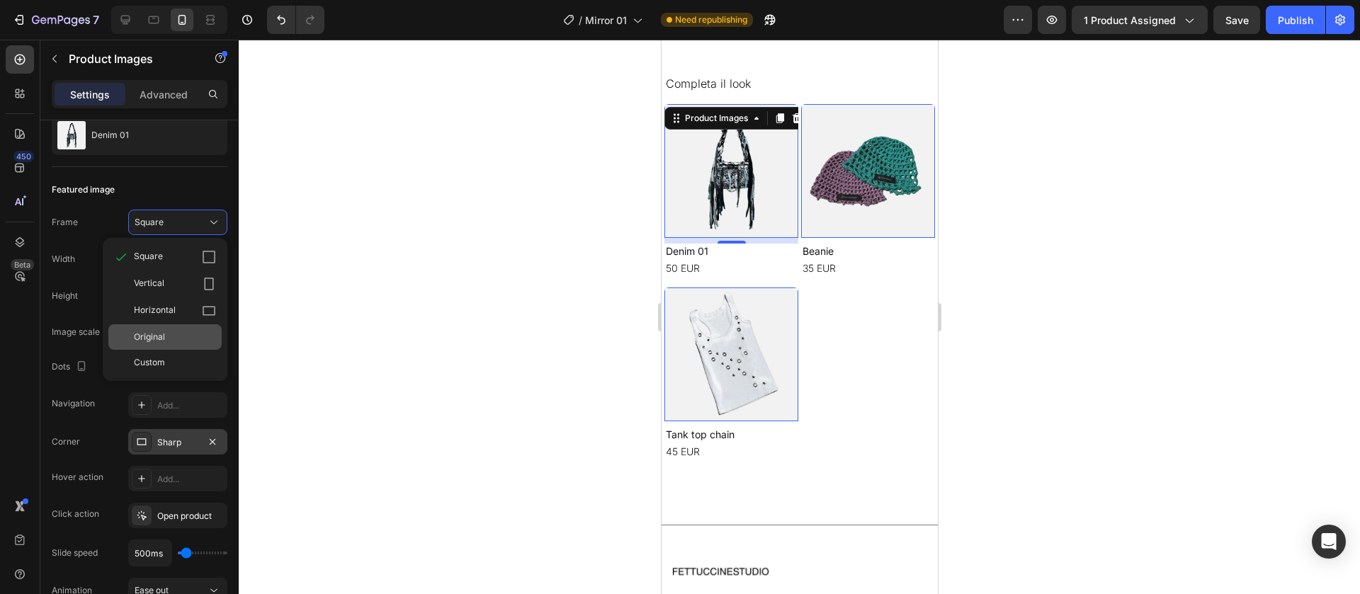
click at [175, 332] on div "Original" at bounding box center [175, 337] width 82 height 13
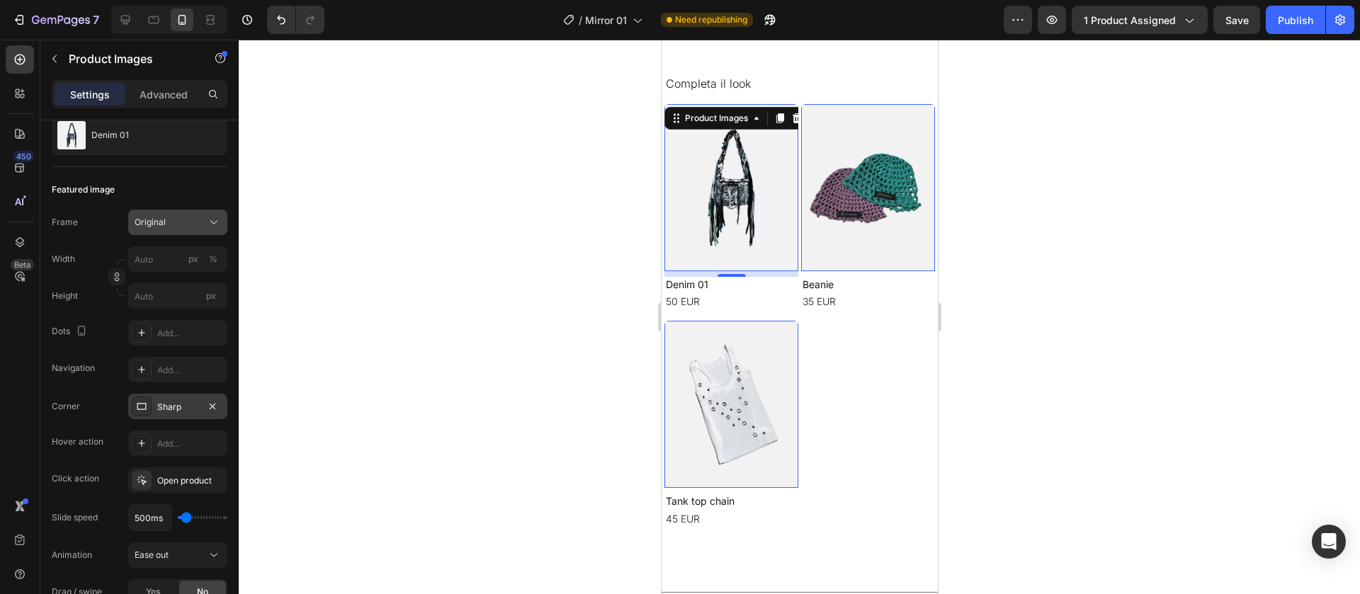
click at [186, 232] on button "Original" at bounding box center [177, 223] width 99 height 26
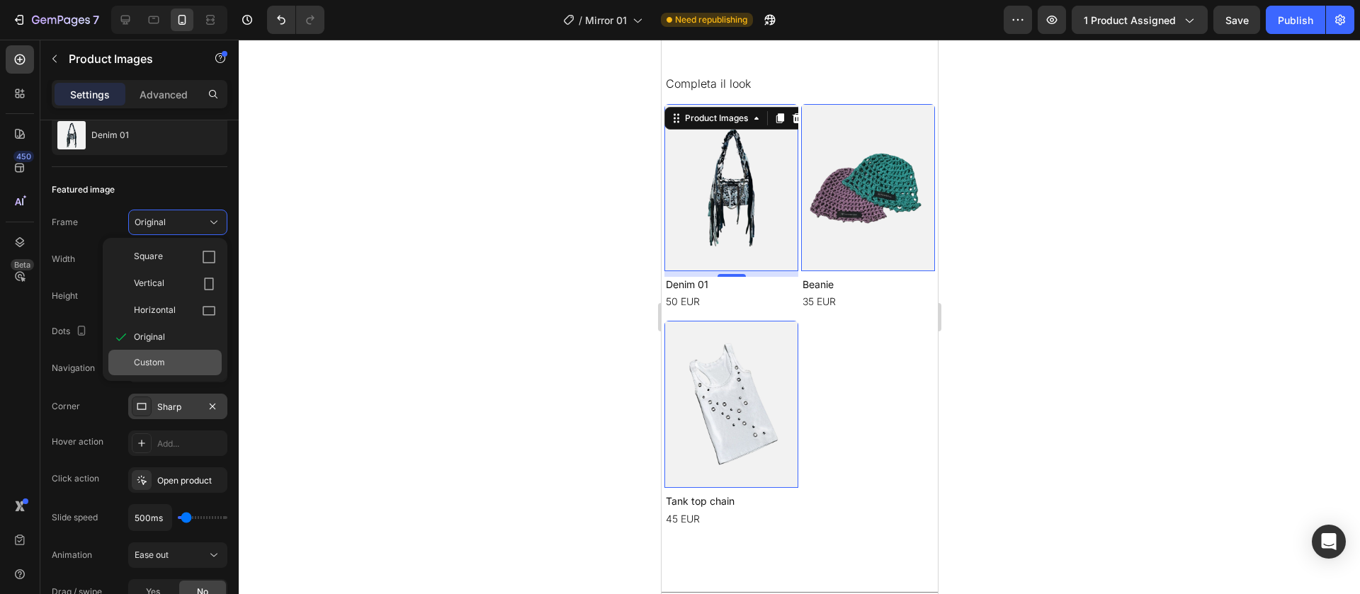
click at [180, 367] on div "Custom" at bounding box center [175, 362] width 82 height 13
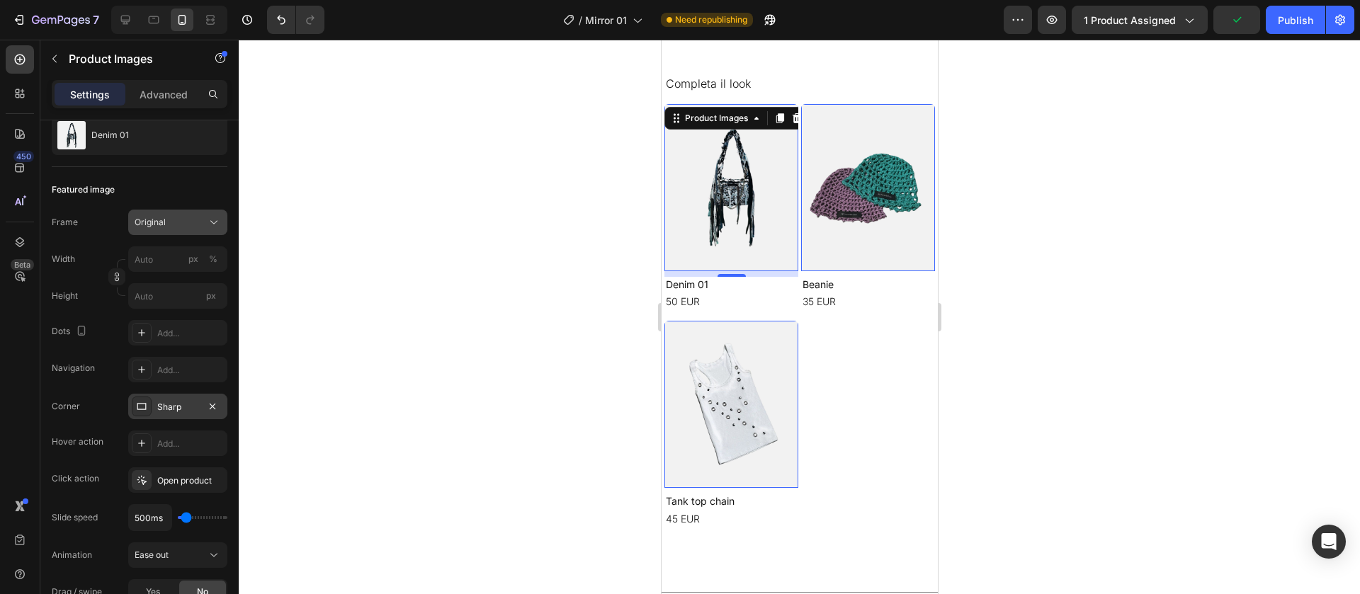
click at [190, 230] on button "Original" at bounding box center [177, 223] width 99 height 26
click at [289, 222] on div at bounding box center [800, 317] width 1122 height 555
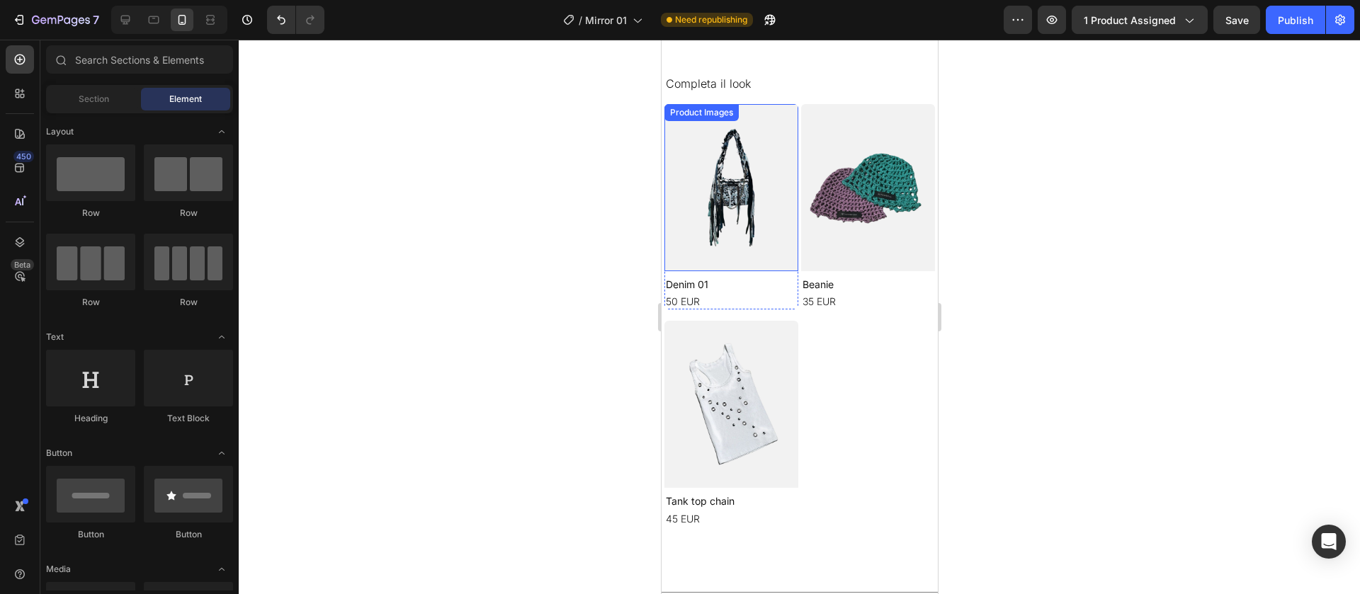
click at [739, 201] on img at bounding box center [731, 187] width 134 height 167
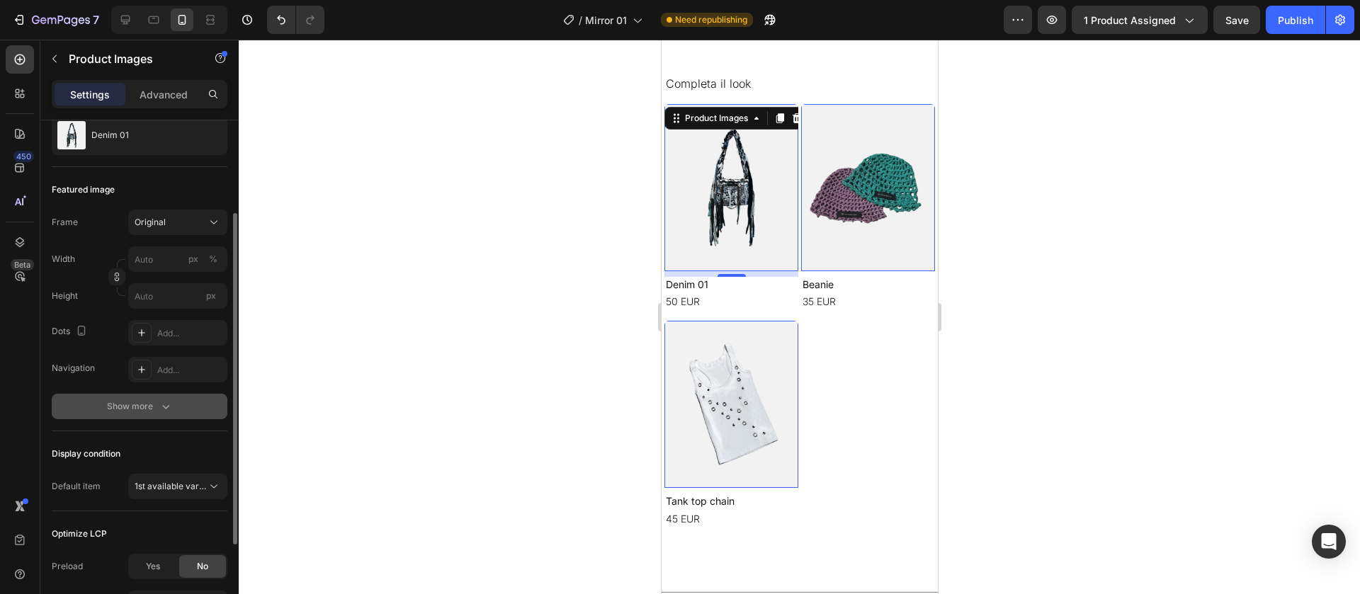
click at [173, 401] on button "Show more" at bounding box center [140, 407] width 176 height 26
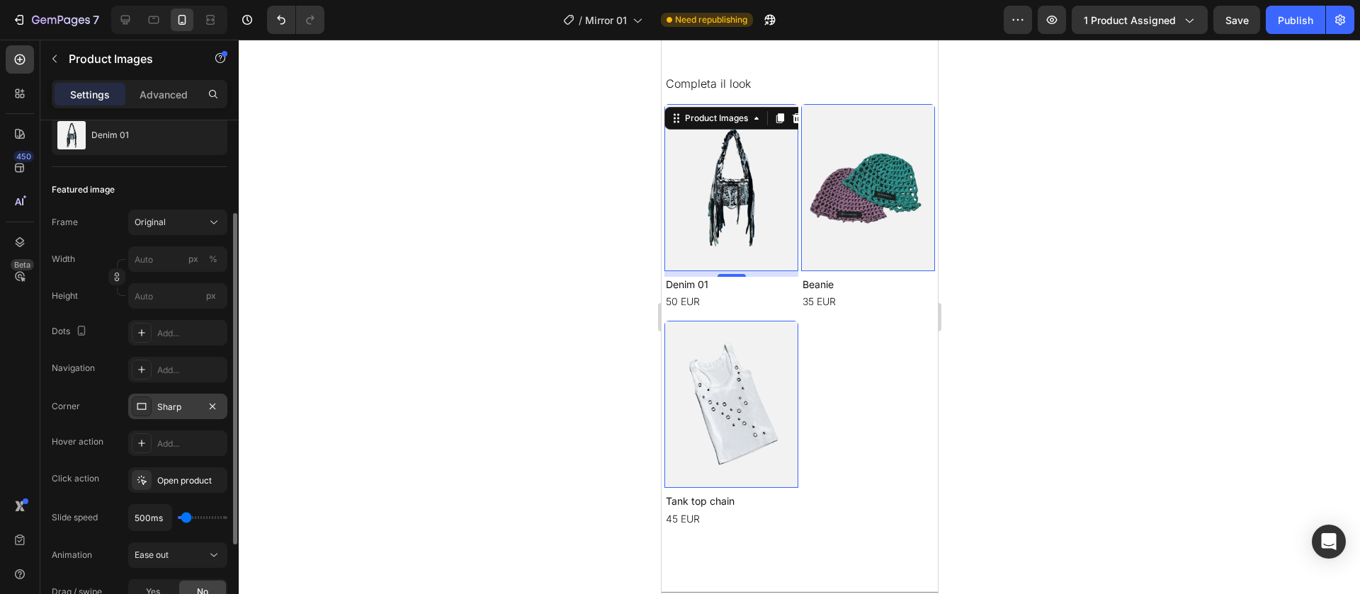
click at [187, 402] on div "Sharp" at bounding box center [177, 407] width 41 height 13
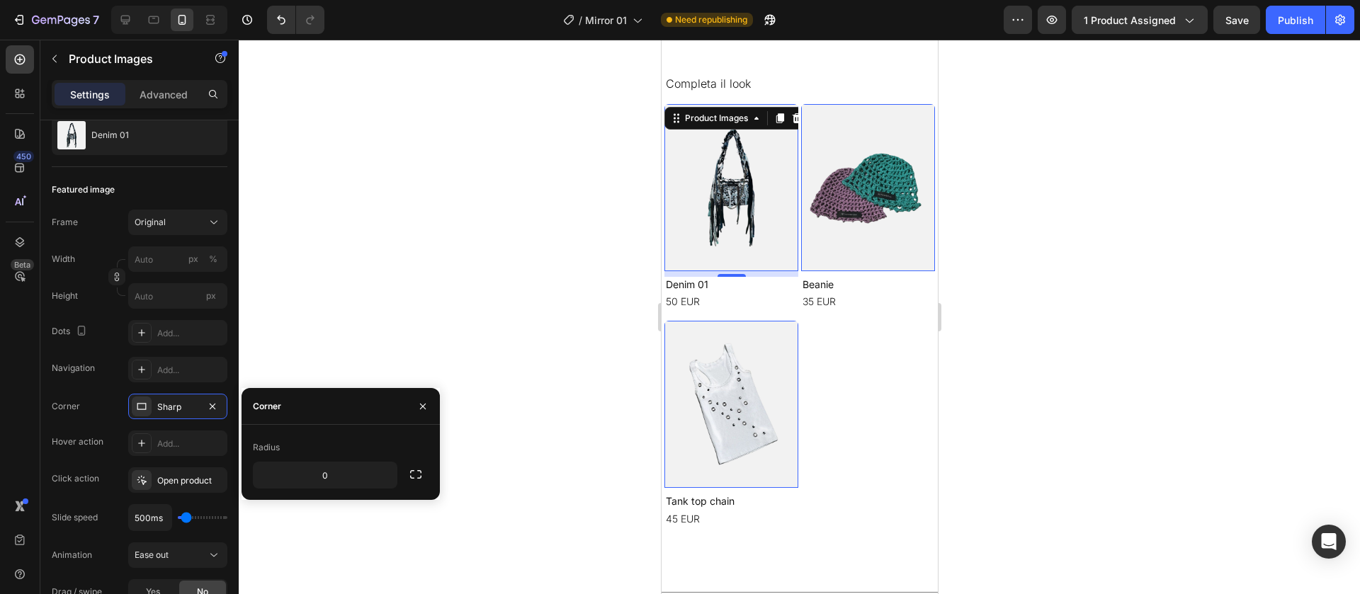
click at [325, 459] on div "Radius 0" at bounding box center [341, 462] width 176 height 52
click at [329, 466] on input "0" at bounding box center [325, 476] width 143 height 26
click at [380, 479] on icon "button" at bounding box center [384, 475] width 14 height 14
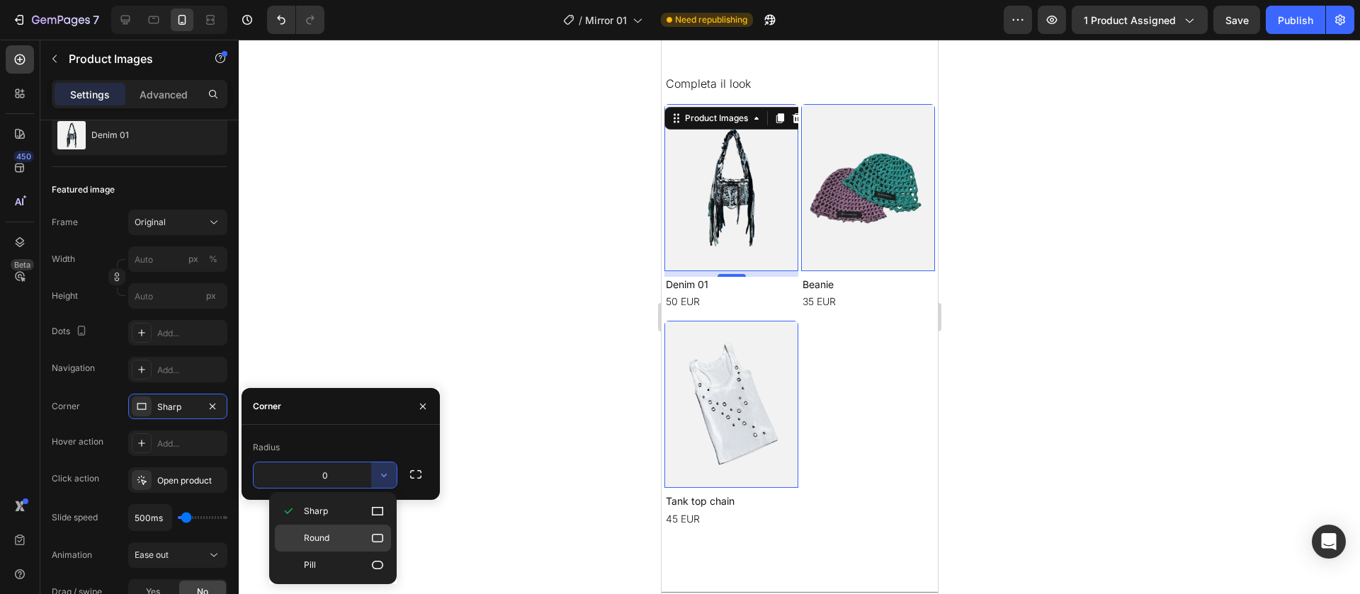
click at [370, 531] on p "Round" at bounding box center [344, 538] width 81 height 14
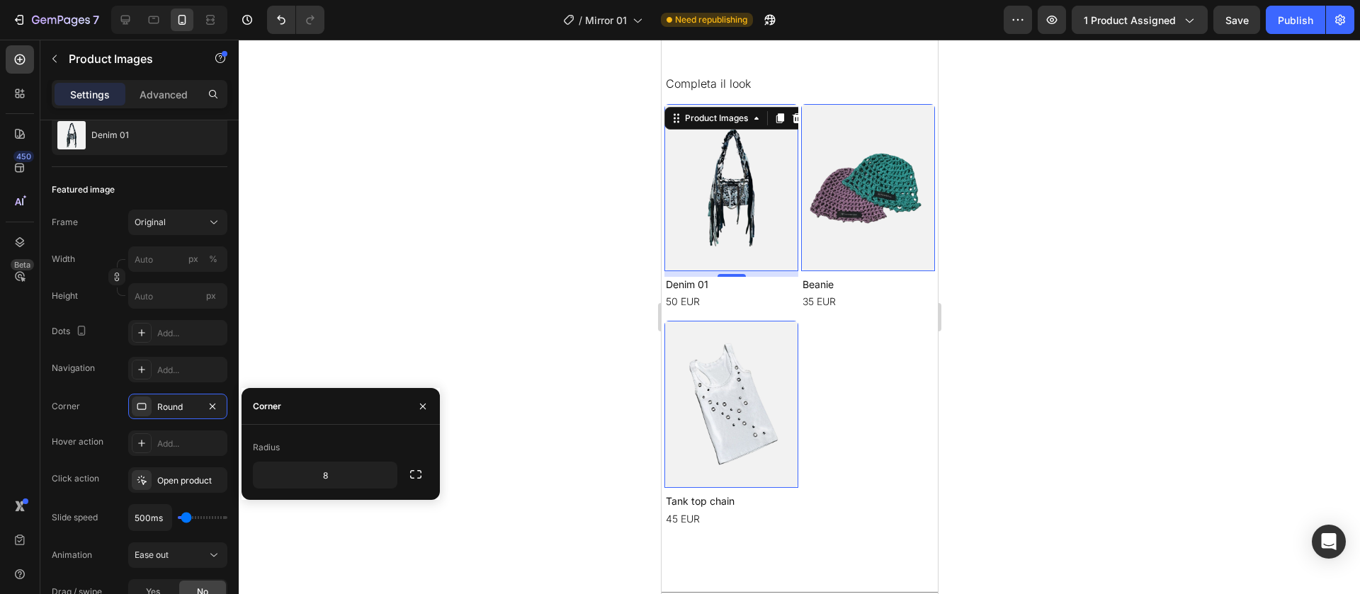
click at [335, 490] on div "Radius 8" at bounding box center [341, 462] width 198 height 75
click at [334, 488] on div "8" at bounding box center [325, 475] width 145 height 27
click at [335, 476] on input "8" at bounding box center [325, 476] width 143 height 26
type input "5"
type input "3"
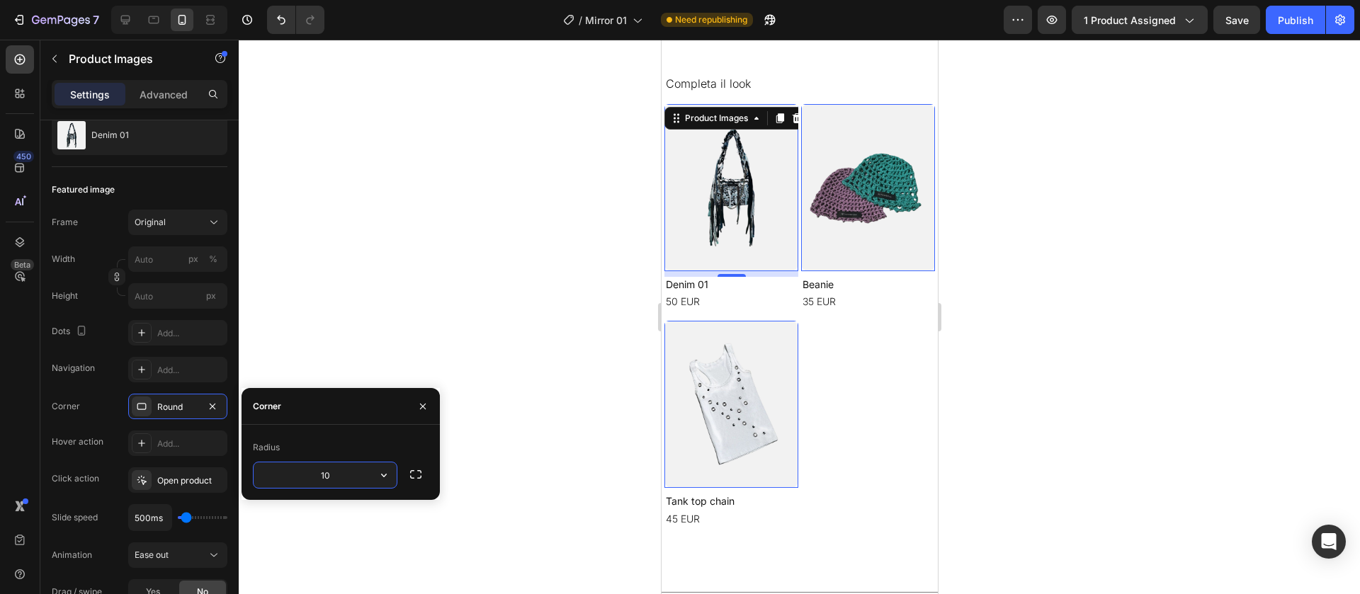
type input "1"
type input "0"
click at [419, 407] on icon "button" at bounding box center [422, 406] width 11 height 11
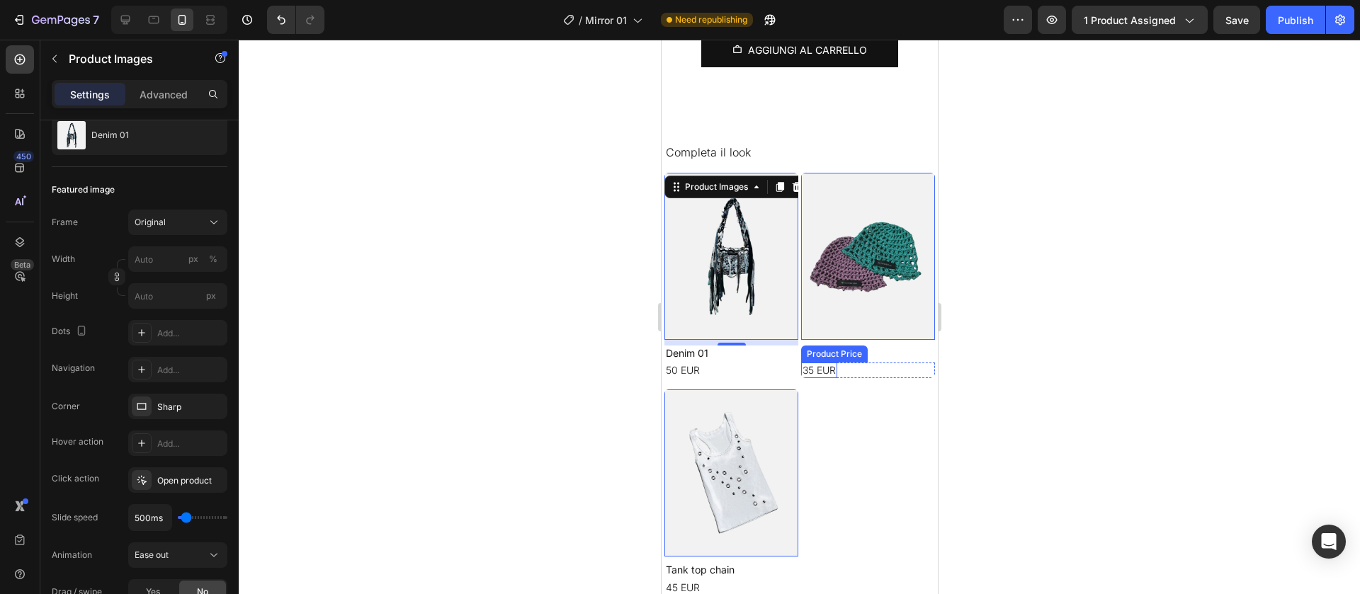
scroll to position [723, 0]
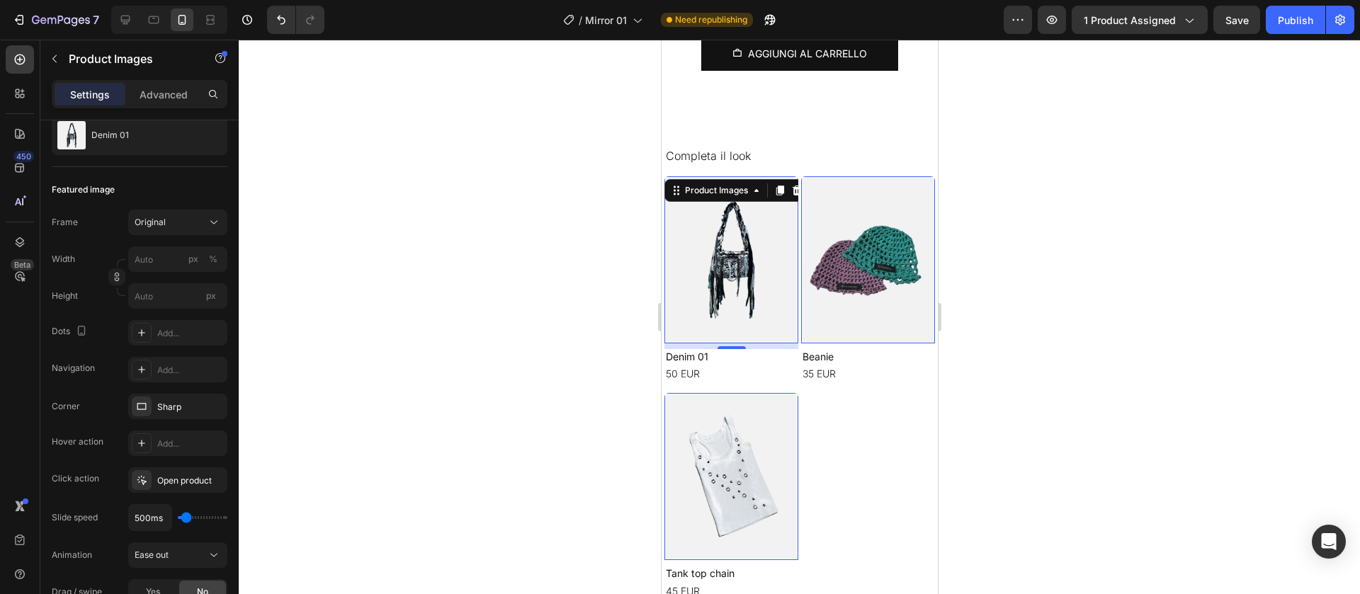
click at [491, 293] on div at bounding box center [800, 317] width 1122 height 555
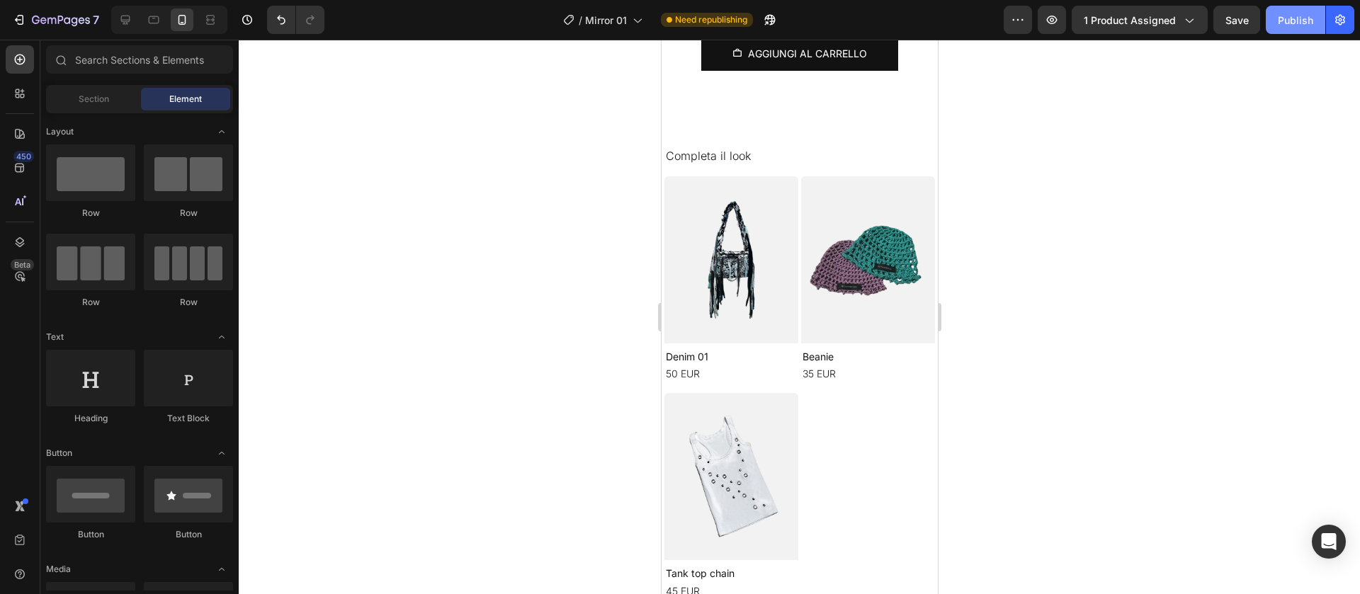
click at [1290, 32] on button "Publish" at bounding box center [1296, 20] width 60 height 28
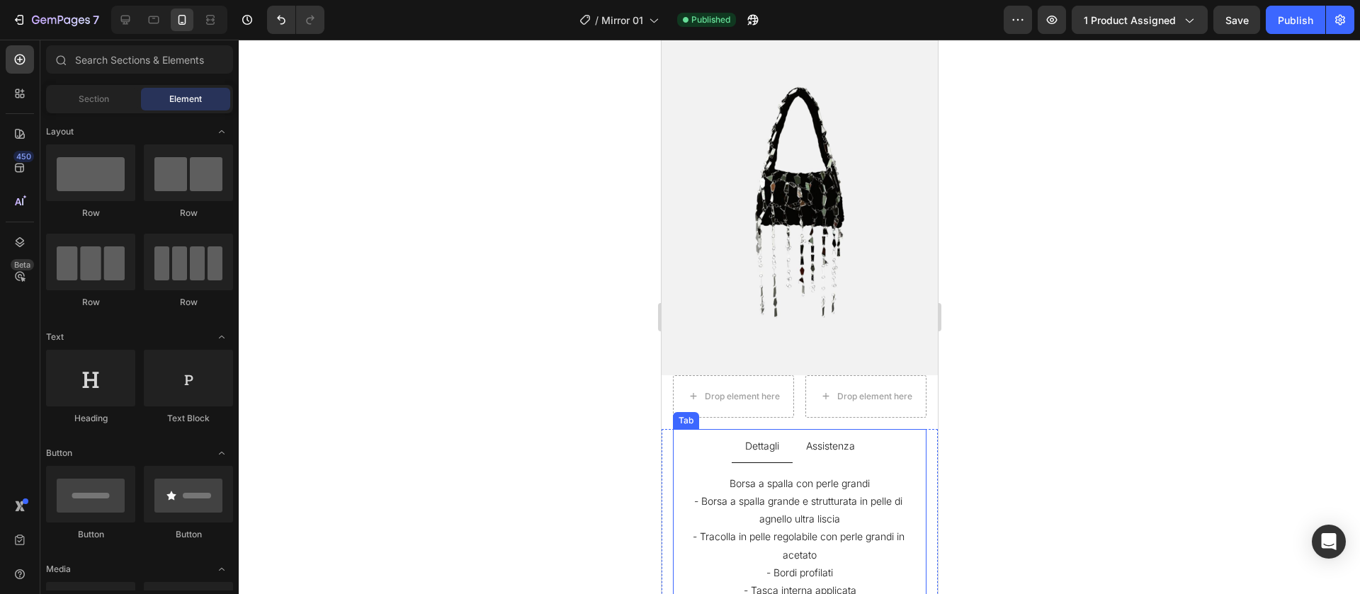
scroll to position [0, 0]
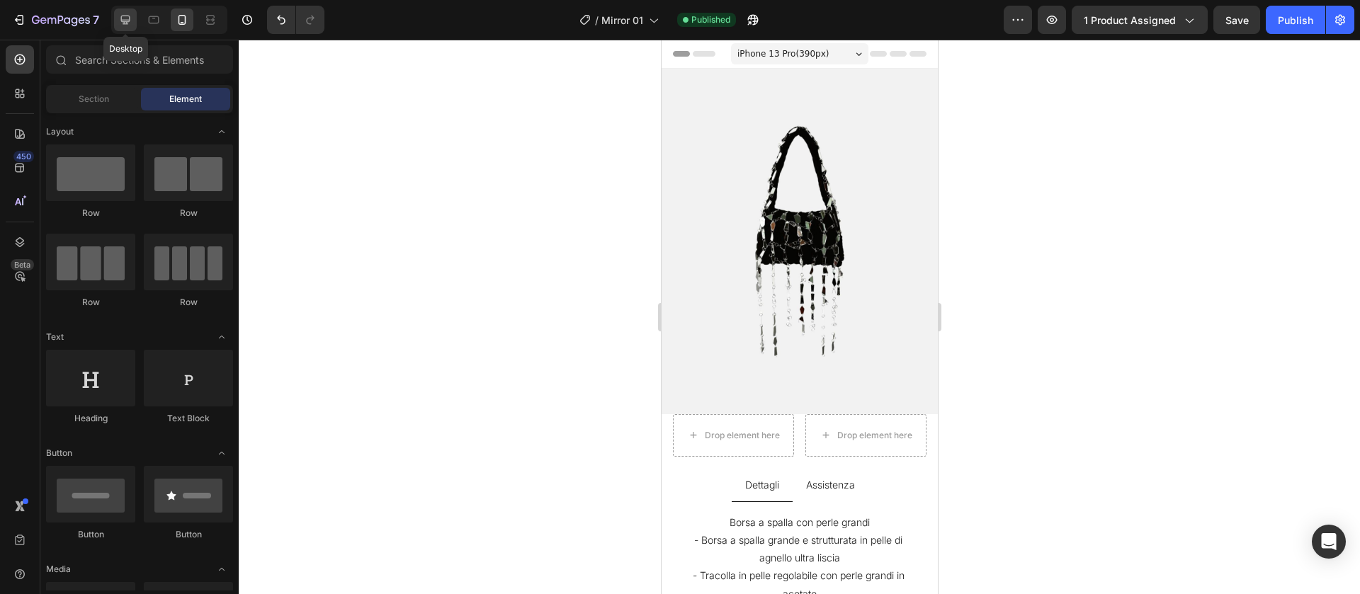
click at [133, 20] on div at bounding box center [125, 20] width 23 height 23
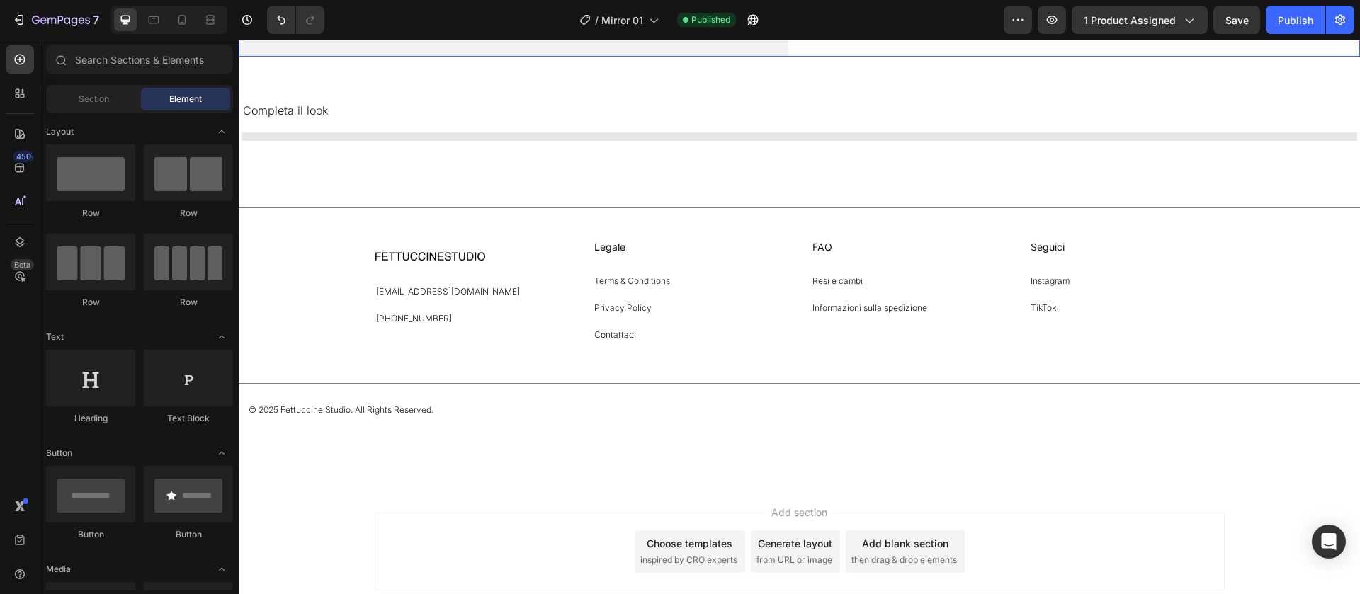
scroll to position [723, 0]
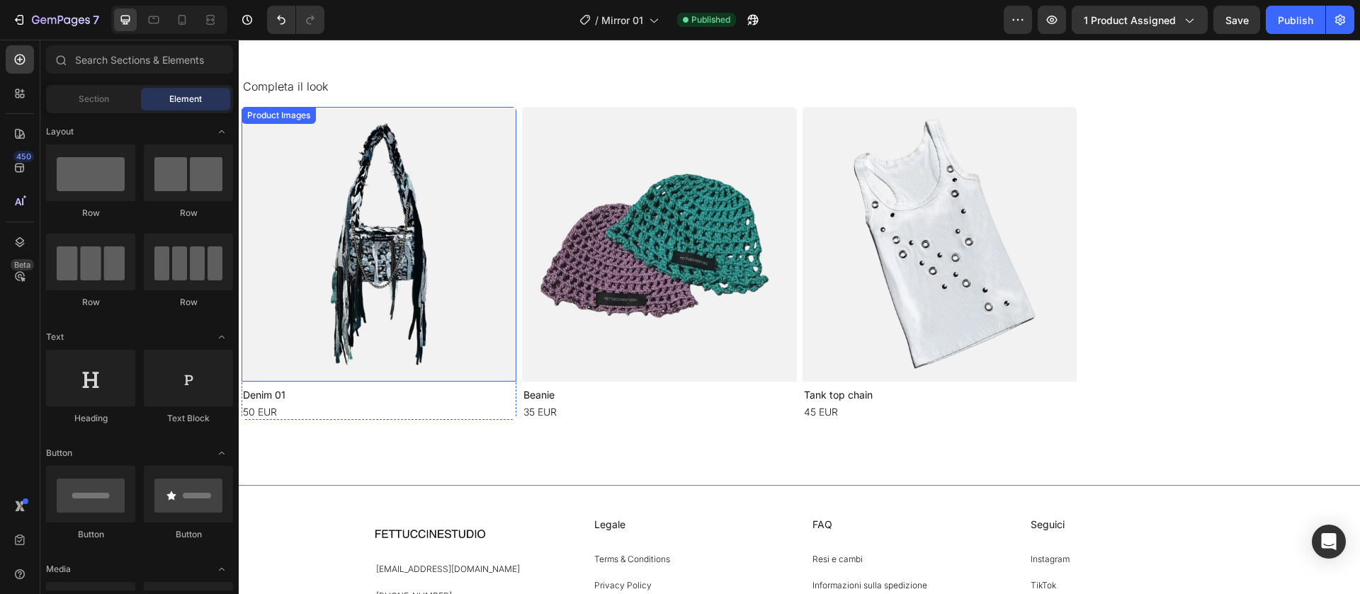
click at [297, 122] on div "Product Images" at bounding box center [278, 115] width 69 height 13
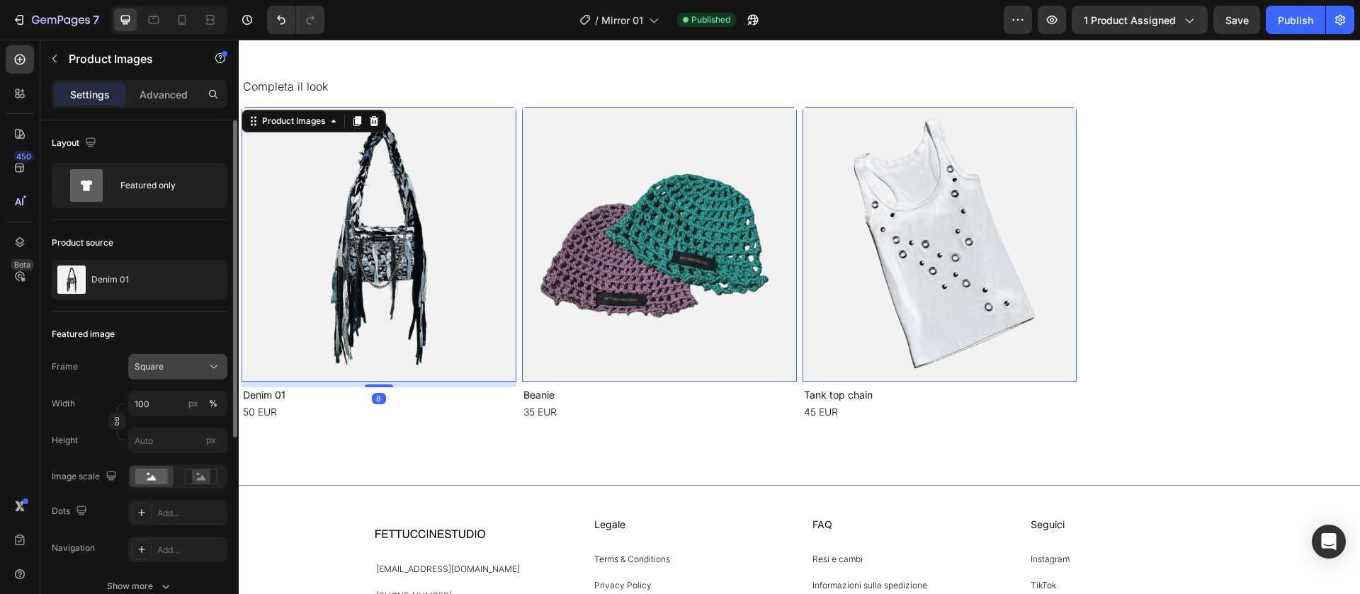
click at [184, 368] on div "Square" at bounding box center [169, 367] width 69 height 13
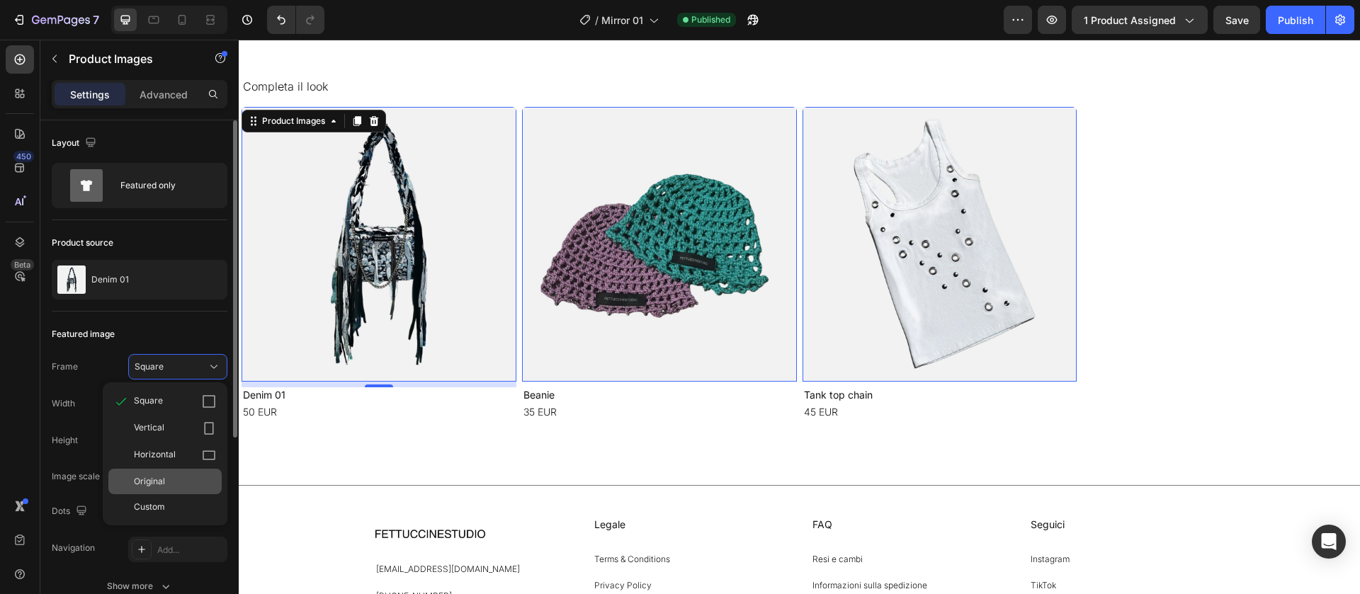
click at [174, 480] on div "Original" at bounding box center [175, 481] width 82 height 13
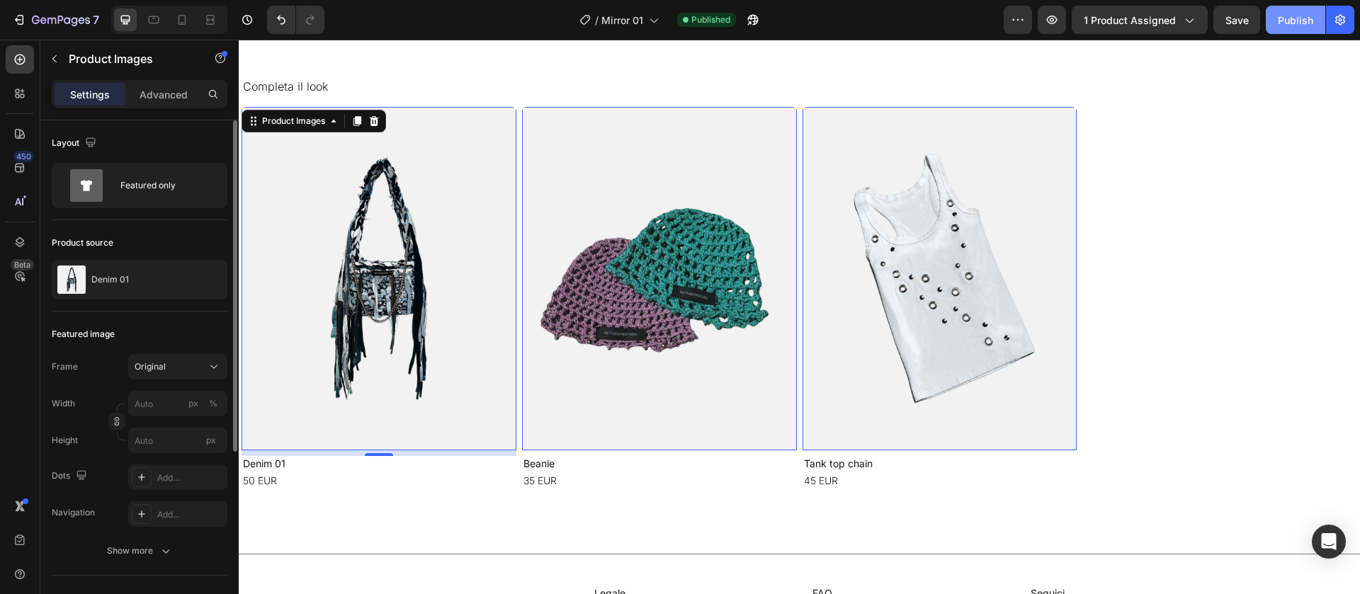
click at [1285, 26] on div "Publish" at bounding box center [1295, 20] width 35 height 15
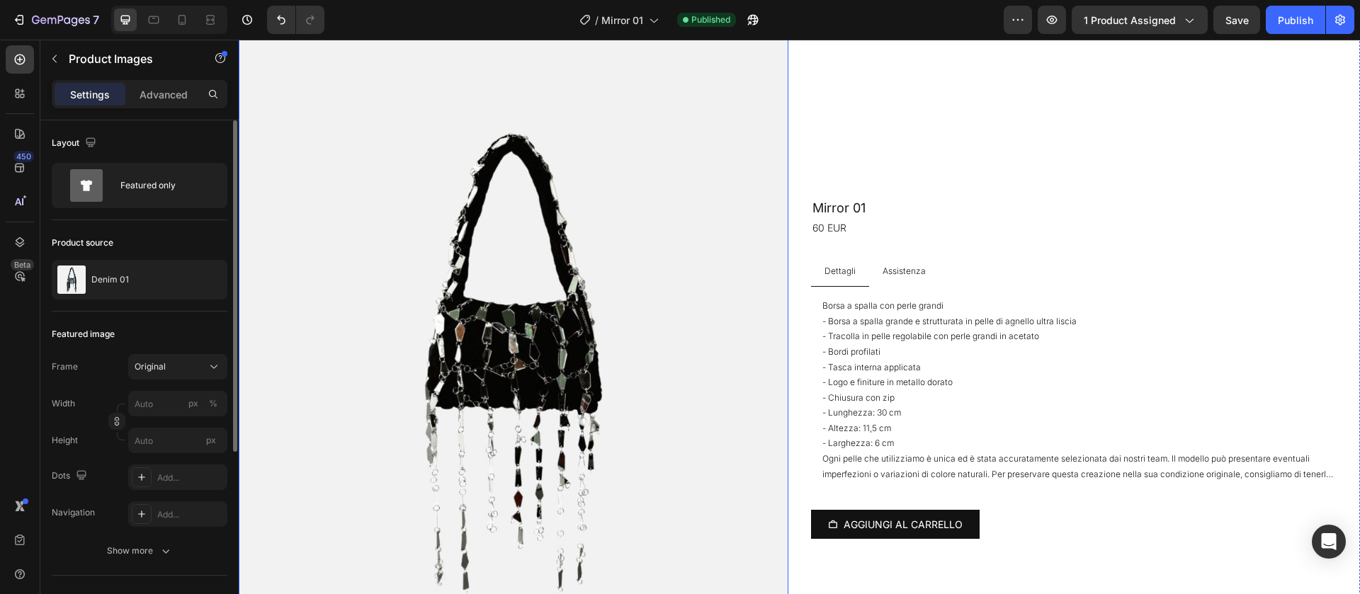
scroll to position [72, 0]
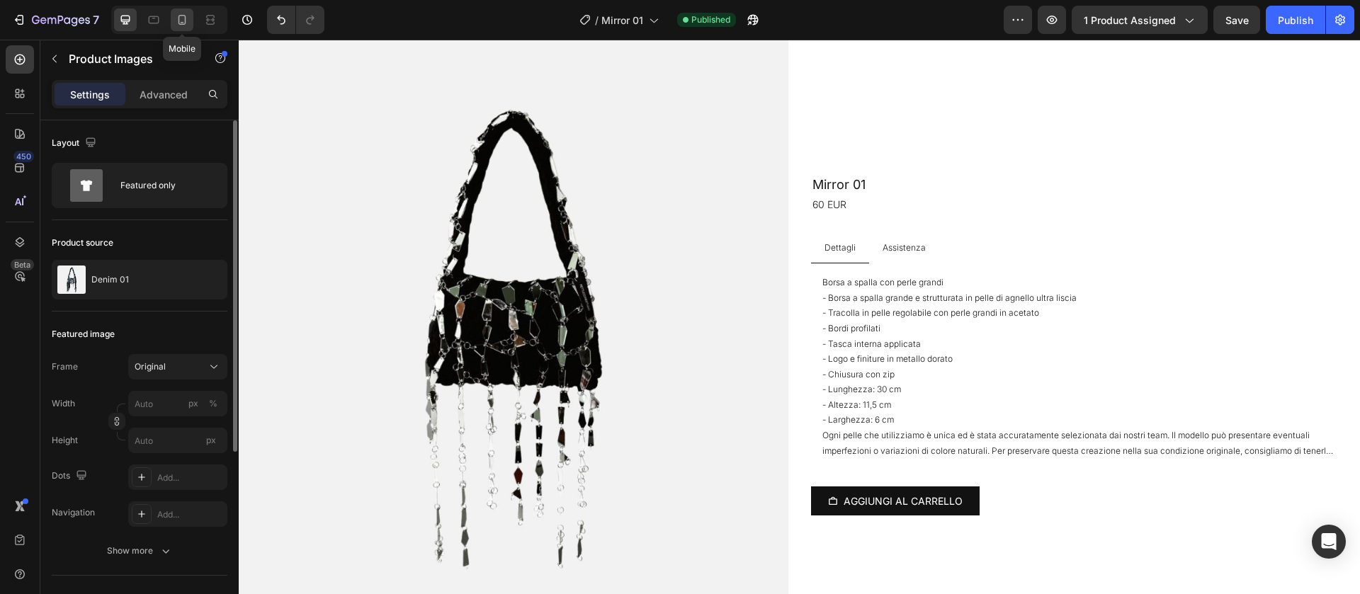
click at [179, 21] on icon at bounding box center [183, 20] width 8 height 10
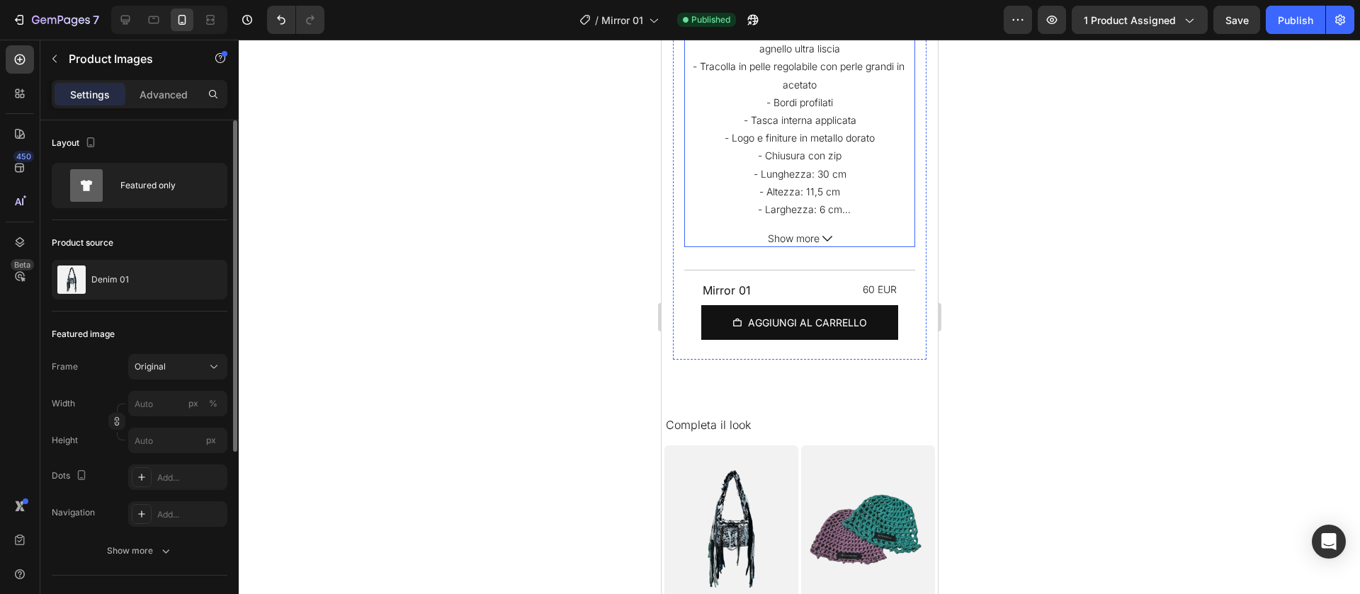
scroll to position [506, 0]
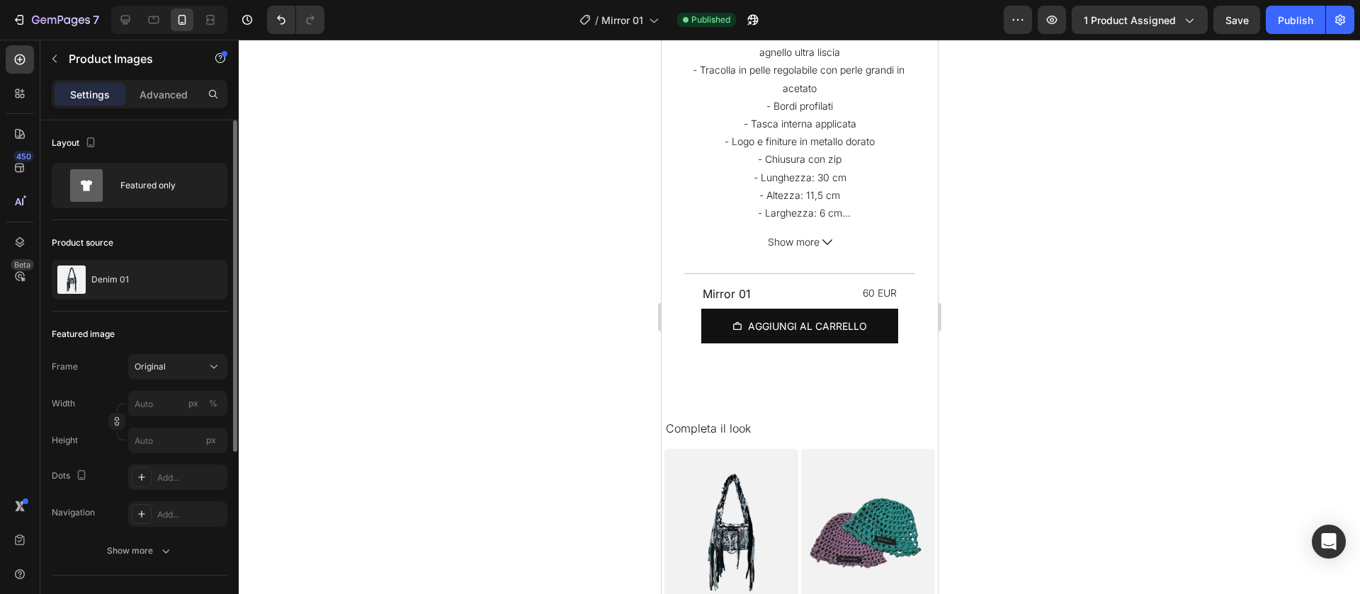
click at [699, 481] on img at bounding box center [731, 532] width 134 height 167
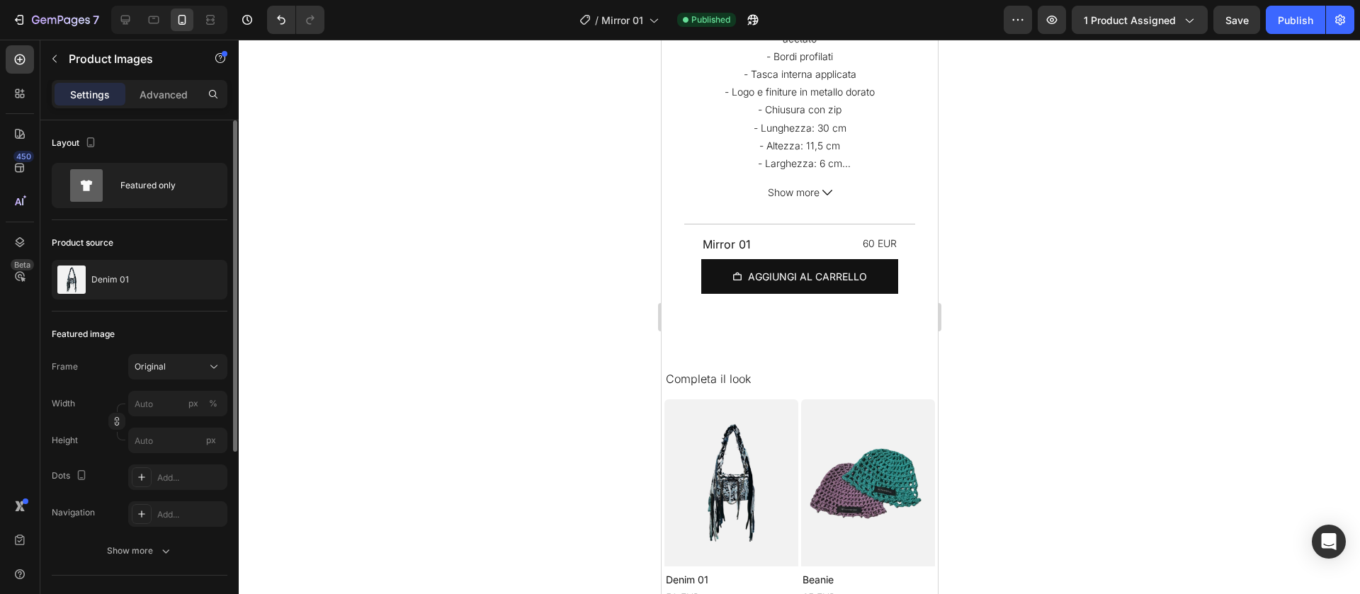
scroll to position [578, 0]
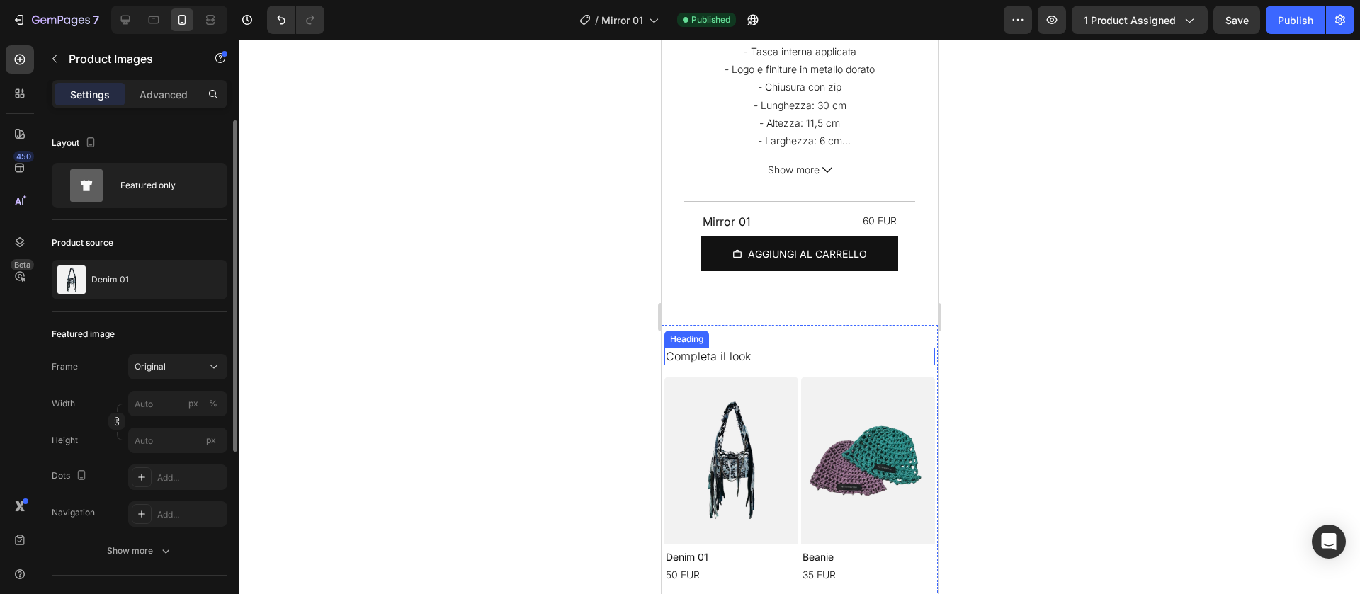
click at [686, 336] on div "Heading" at bounding box center [686, 339] width 39 height 13
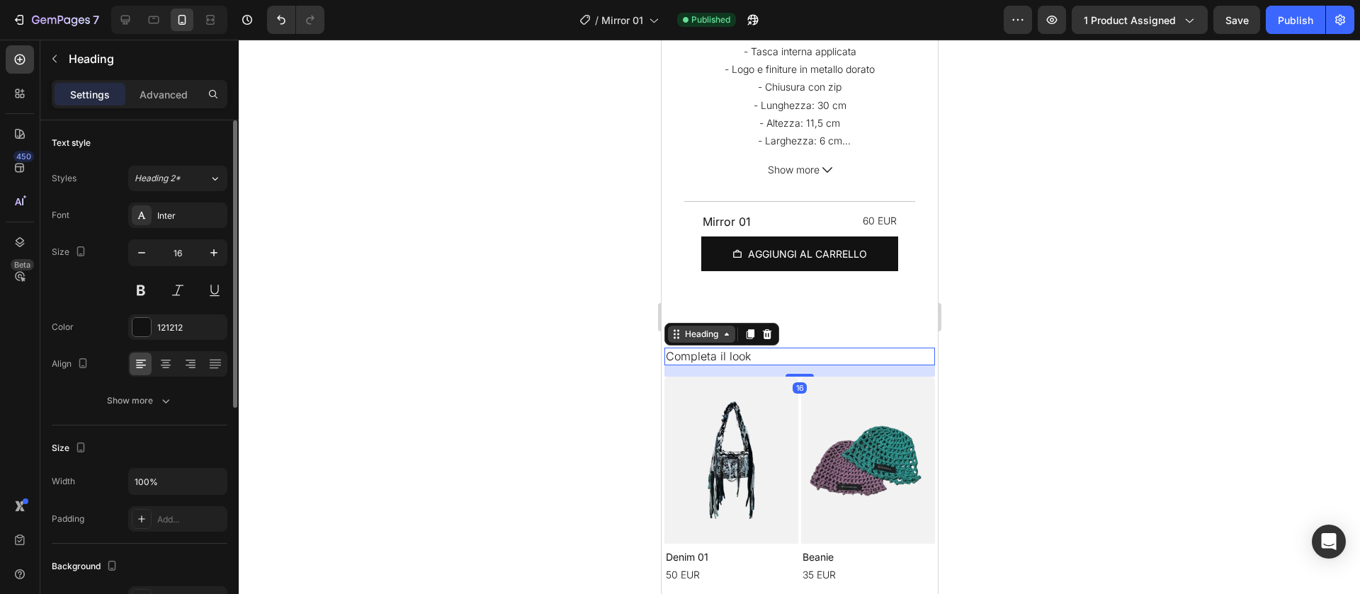
click at [686, 336] on div "Heading" at bounding box center [701, 334] width 39 height 13
click at [688, 412] on img at bounding box center [731, 460] width 134 height 167
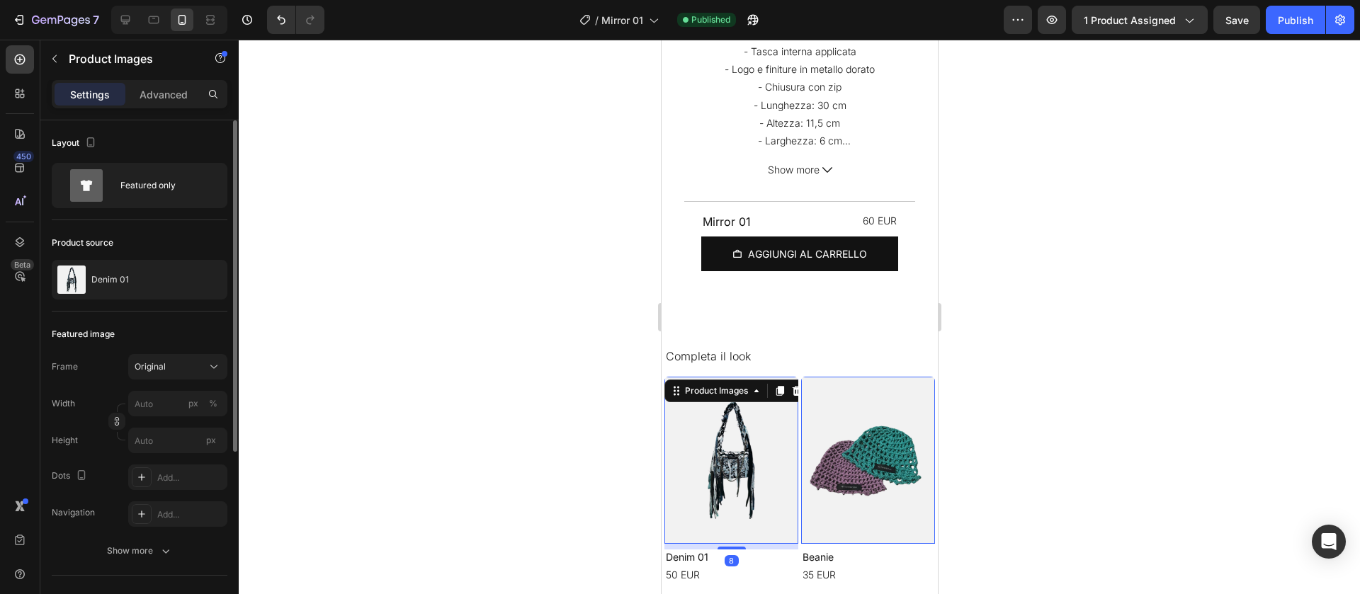
click at [687, 383] on div "Product Images" at bounding box center [736, 391] width 145 height 23
click at [704, 408] on img at bounding box center [731, 460] width 134 height 167
click at [704, 397] on div "Product Images" at bounding box center [716, 391] width 69 height 13
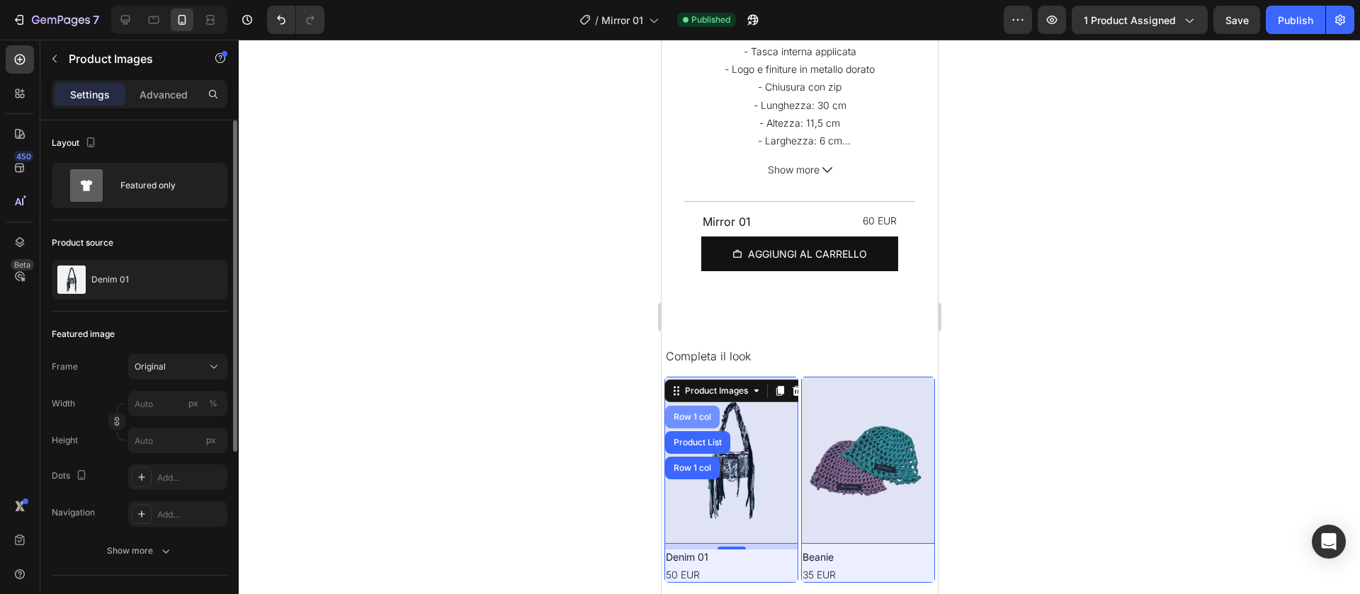
click at [701, 413] on div "Row 1 col" at bounding box center [692, 417] width 55 height 23
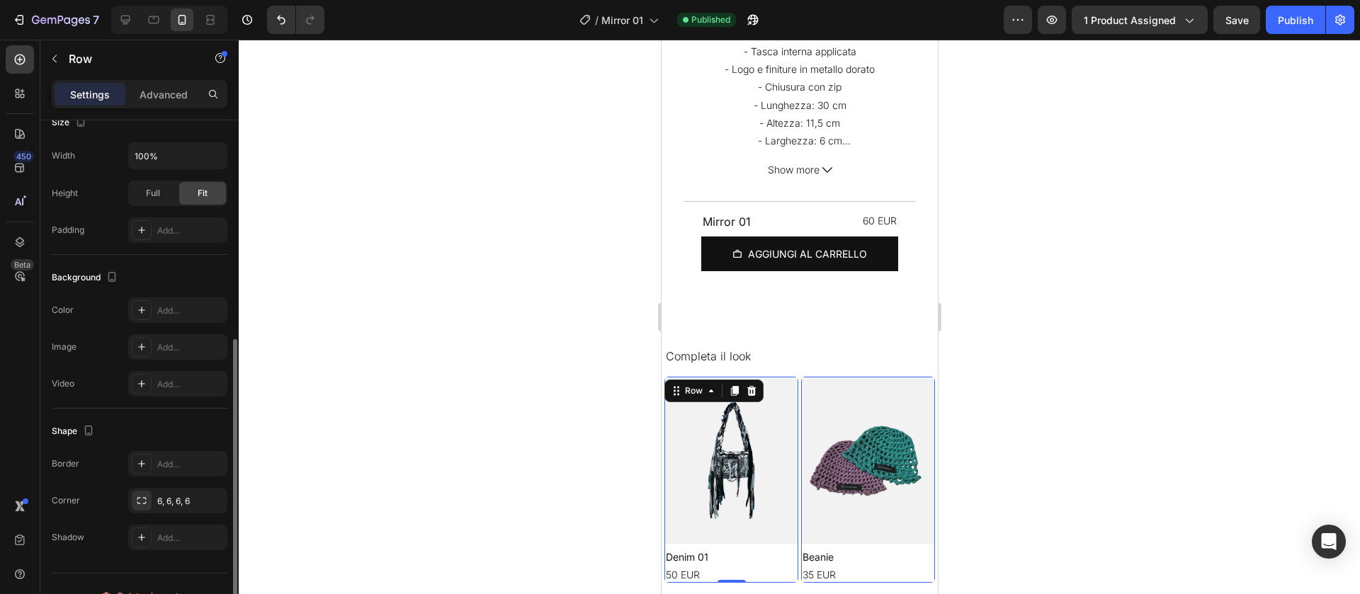
scroll to position [313, 0]
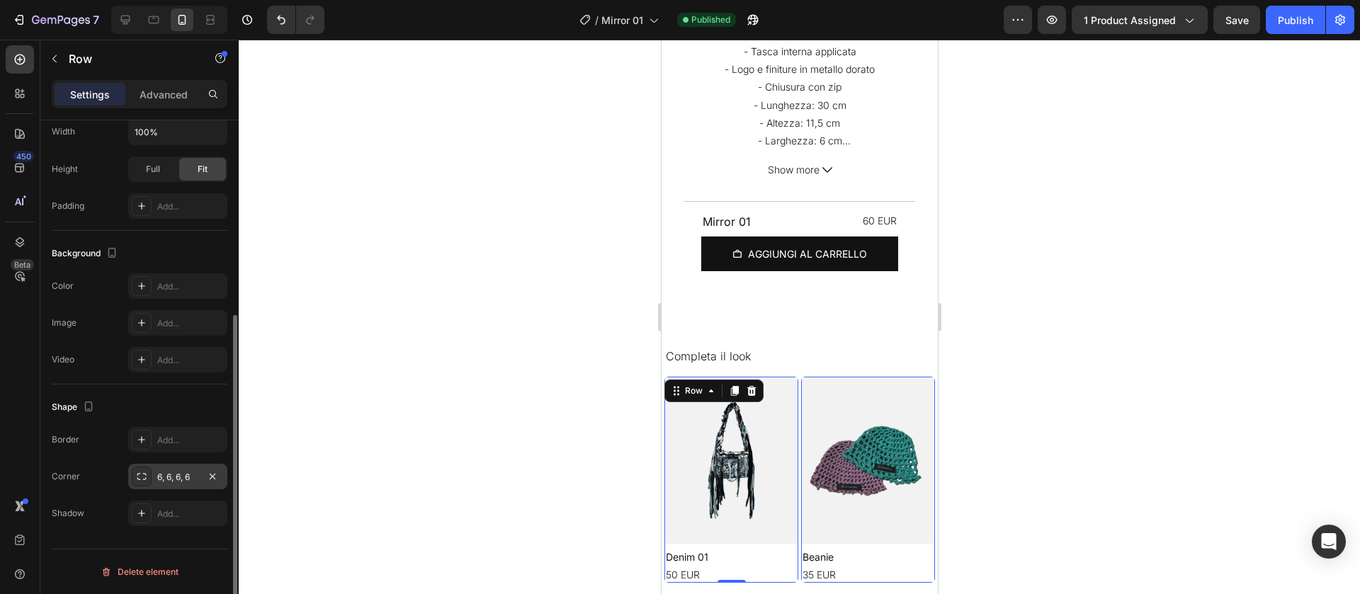
click at [185, 473] on div "6, 6, 6, 6" at bounding box center [177, 477] width 41 height 13
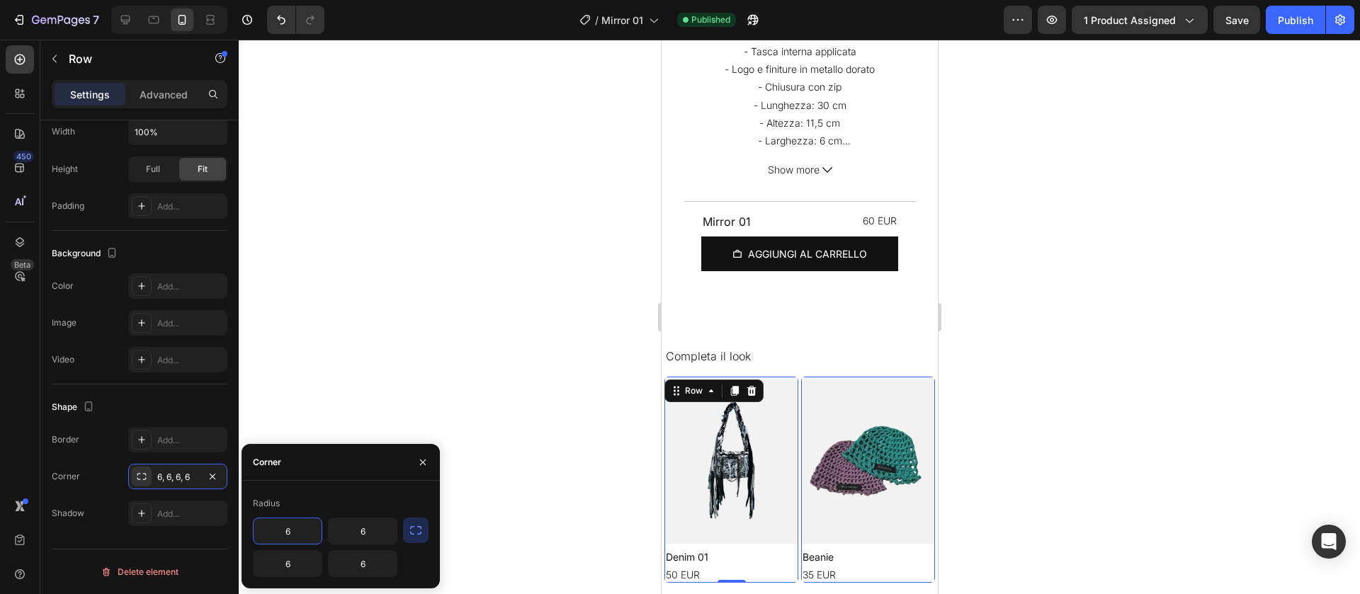
click at [295, 522] on input "6" at bounding box center [288, 532] width 68 height 26
type input "0"
click at [426, 531] on button "button" at bounding box center [416, 531] width 26 height 26
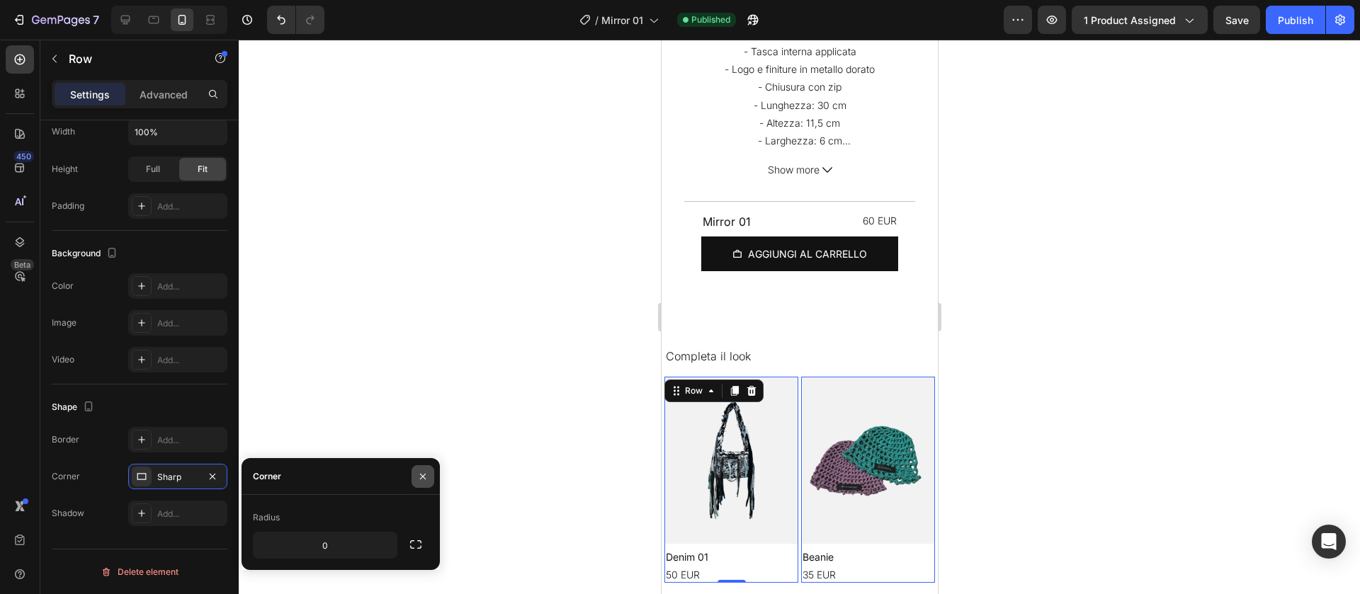
click at [431, 468] on button "button" at bounding box center [423, 476] width 23 height 23
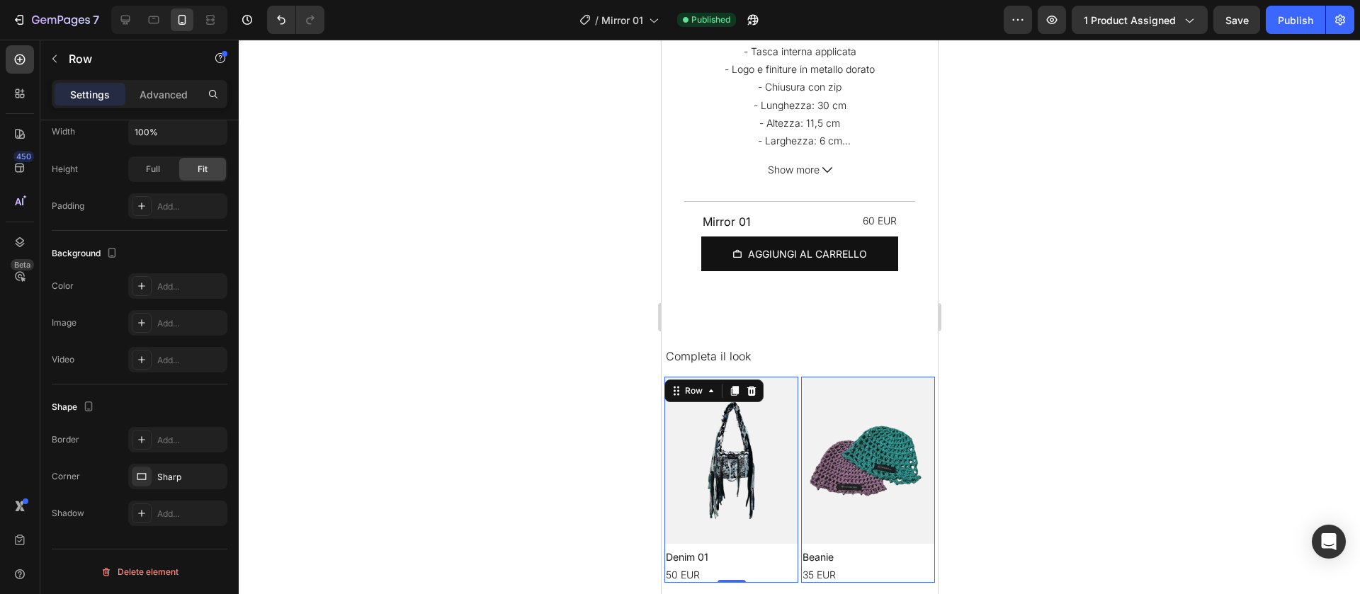
click at [483, 459] on div at bounding box center [800, 317] width 1122 height 555
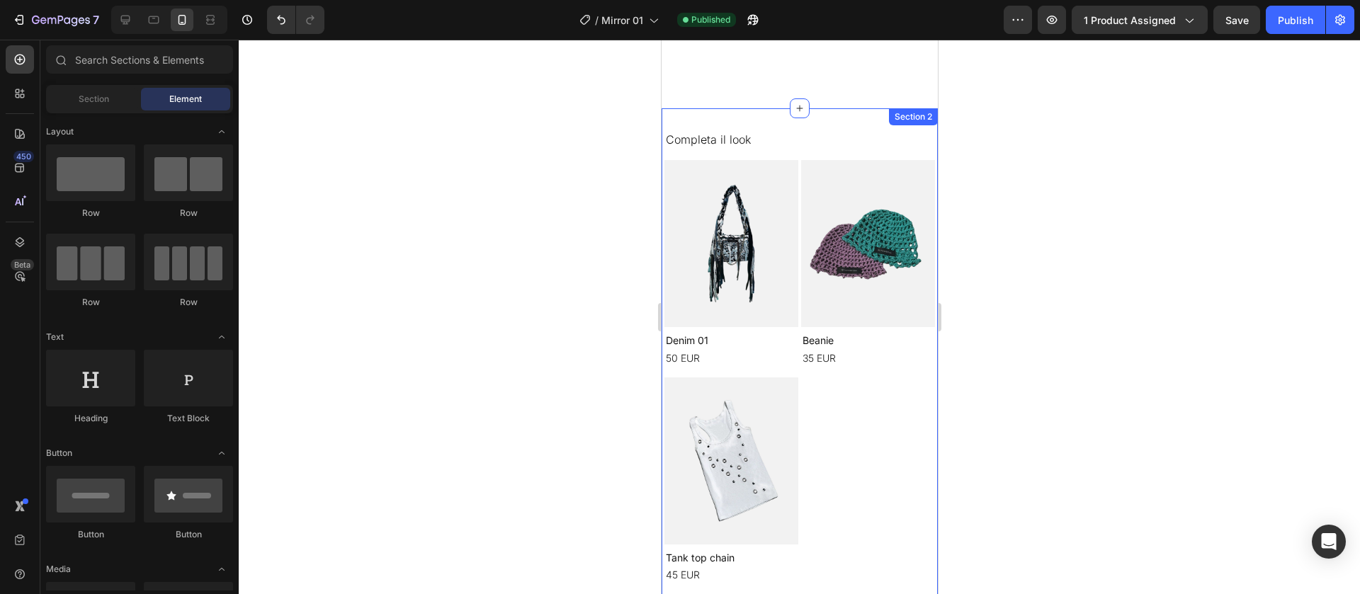
scroll to position [939, 0]
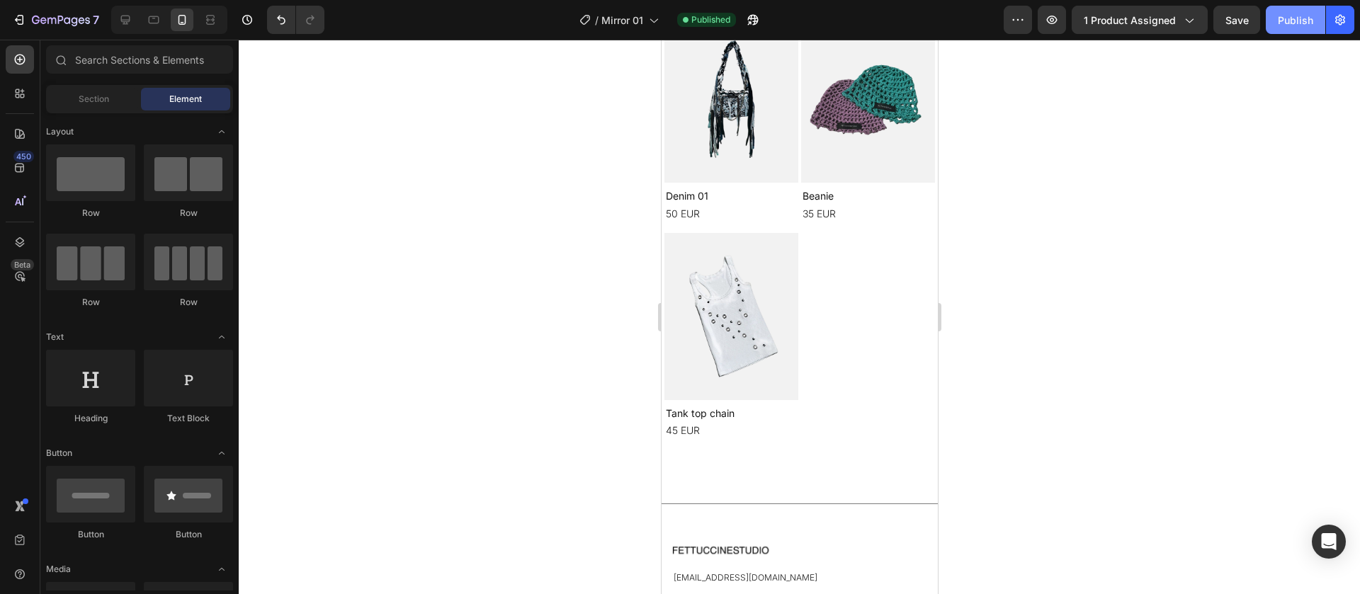
click at [1290, 21] on div "Publish" at bounding box center [1295, 20] width 35 height 15
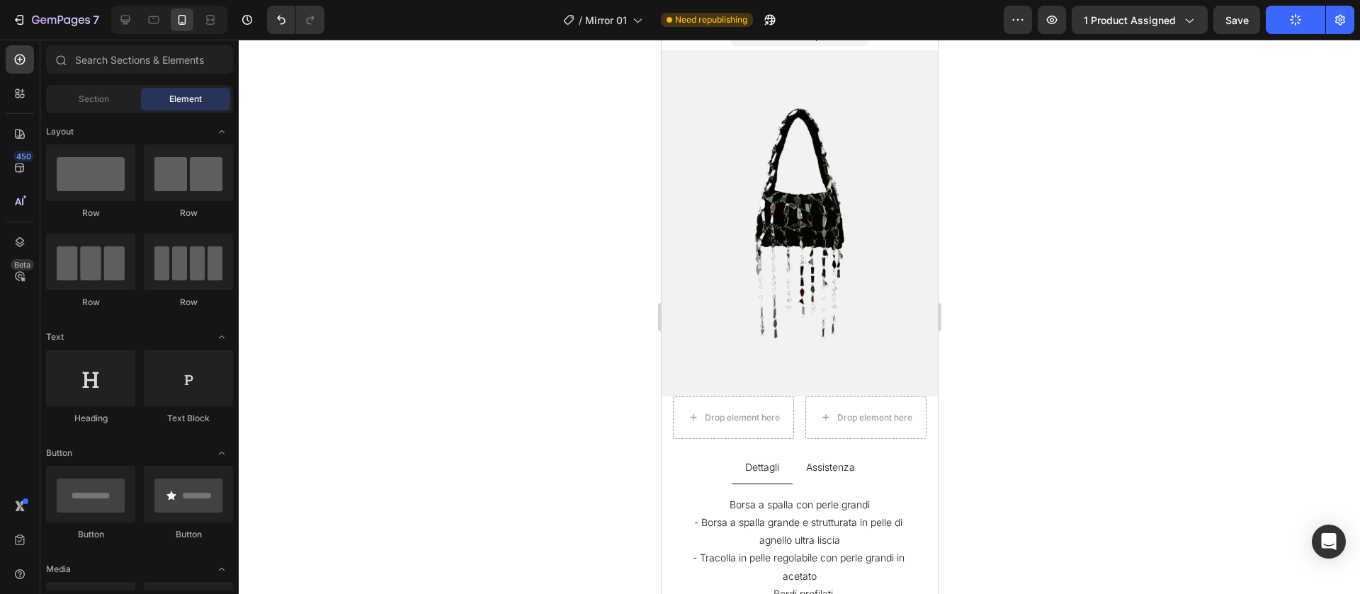
scroll to position [0, 0]
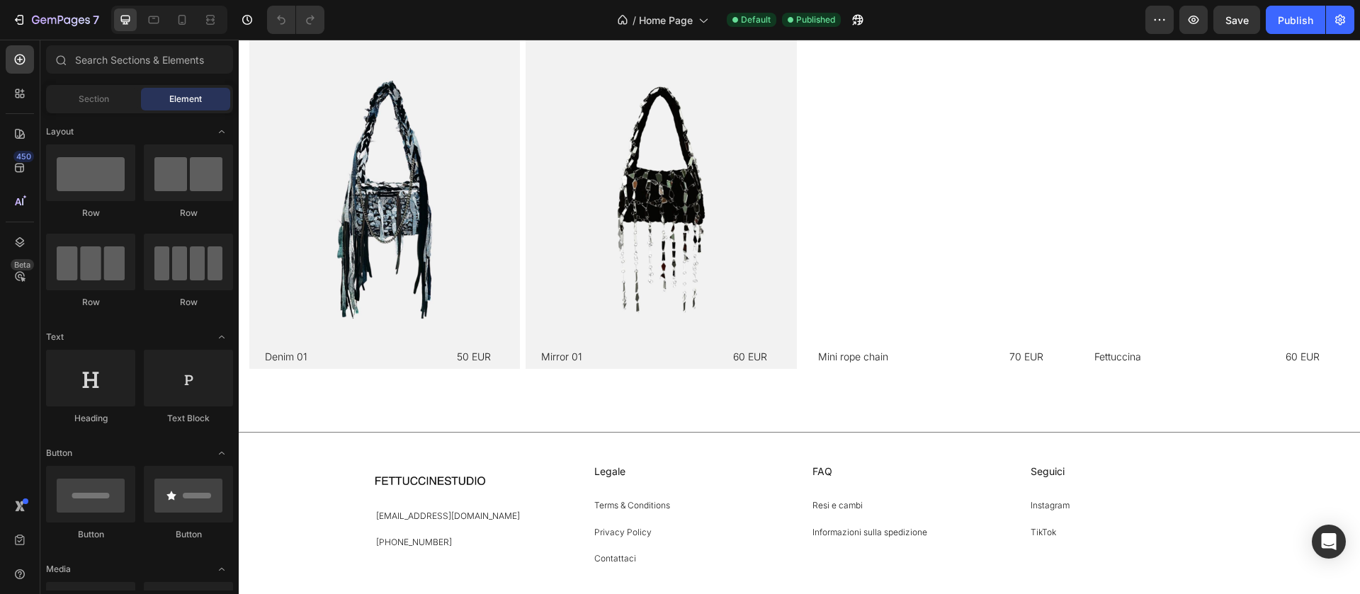
scroll to position [1012, 0]
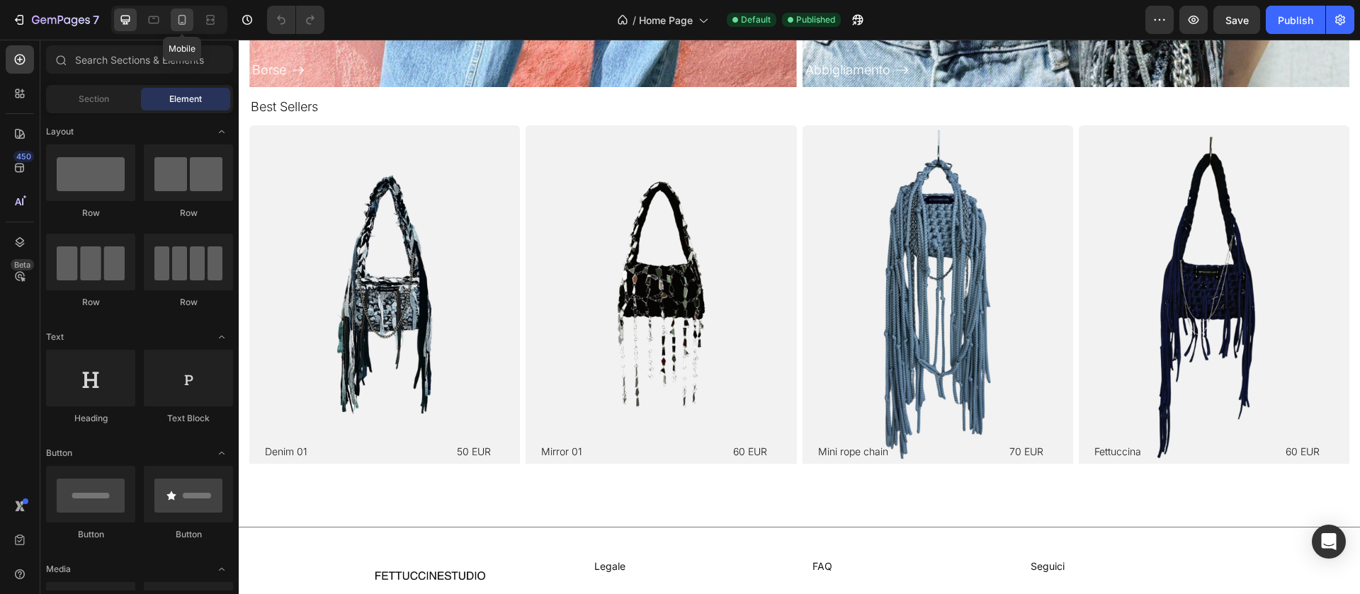
click at [188, 27] on div at bounding box center [182, 20] width 23 height 23
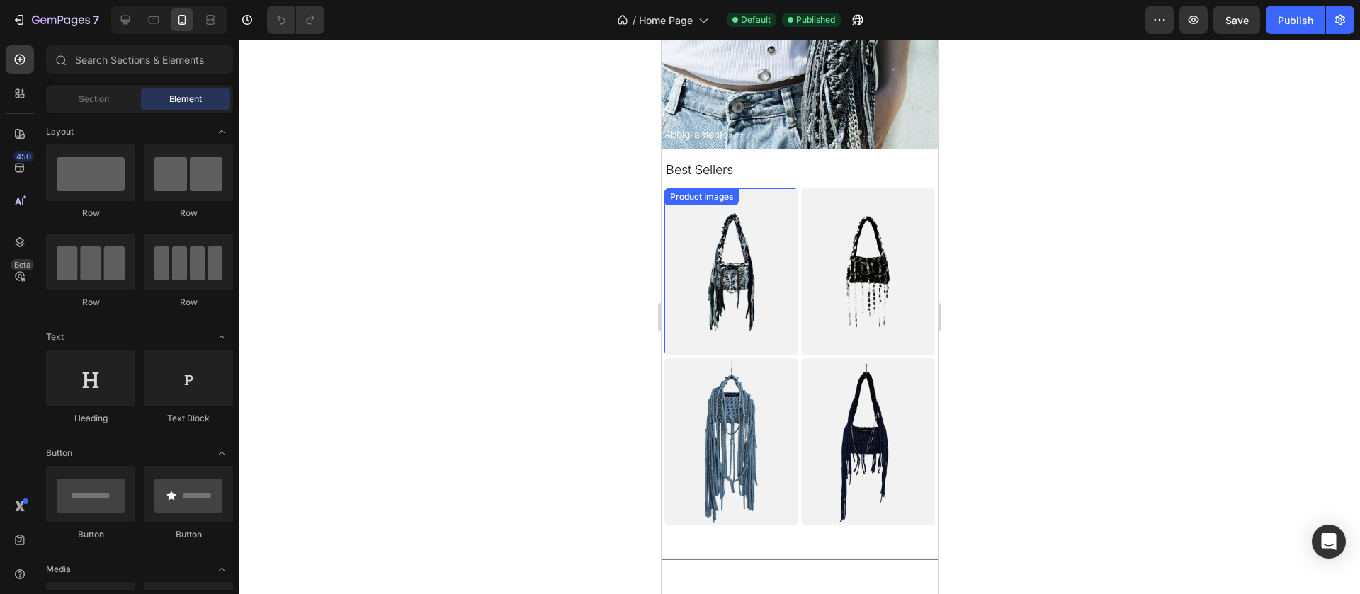
click at [694, 201] on div "Product Images" at bounding box center [701, 197] width 69 height 13
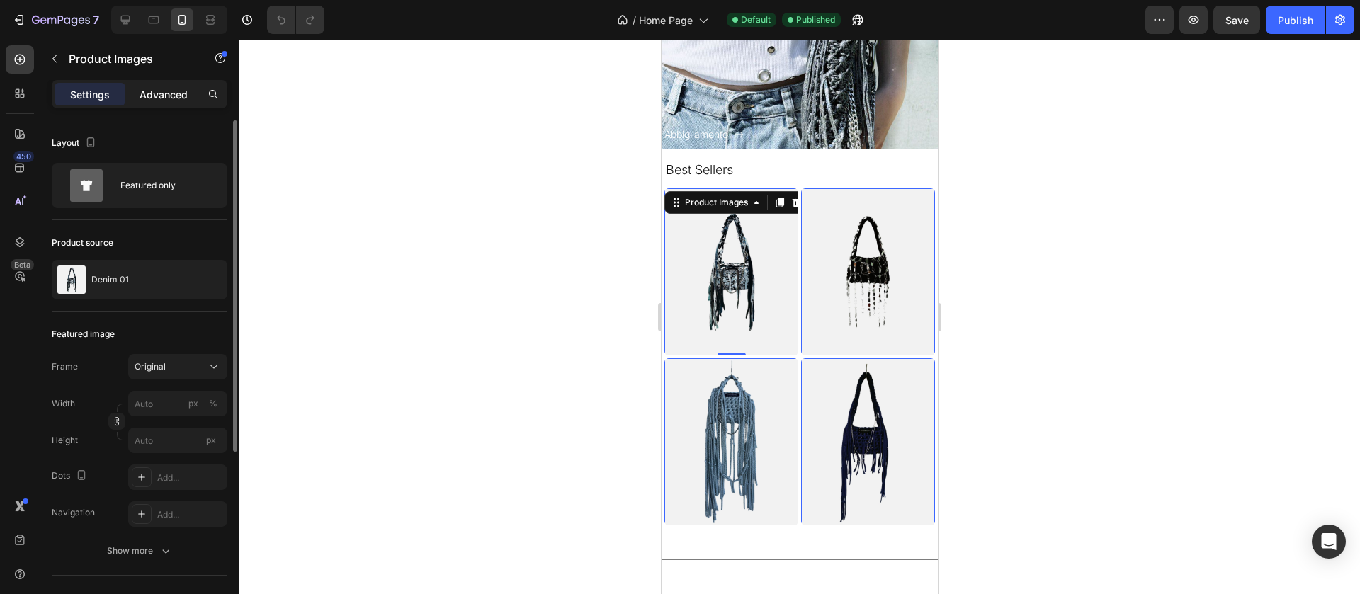
click at [167, 89] on p "Advanced" at bounding box center [164, 94] width 48 height 15
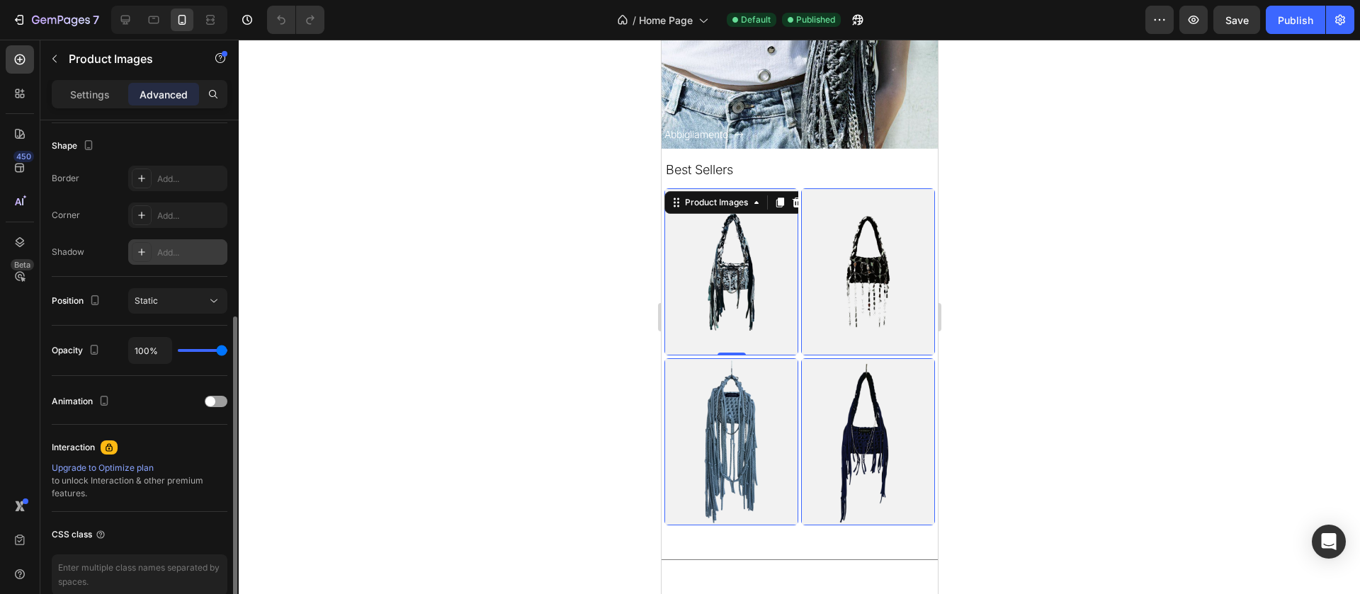
scroll to position [431, 0]
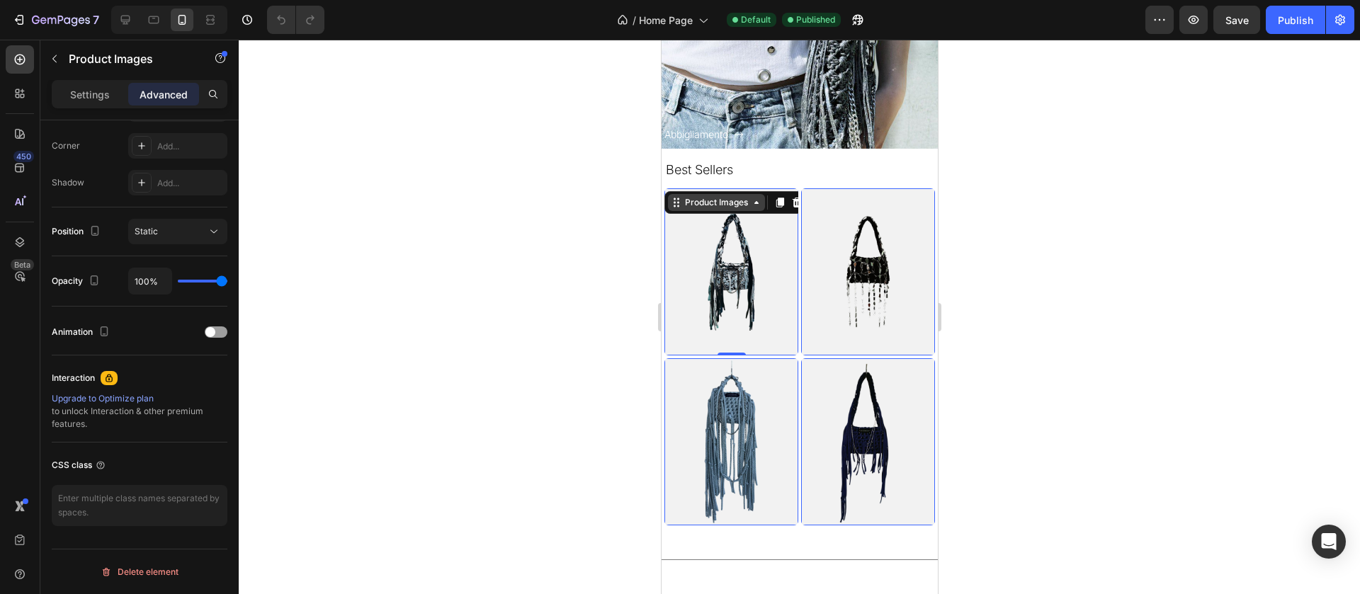
click at [692, 209] on div "Product Images" at bounding box center [715, 202] width 97 height 17
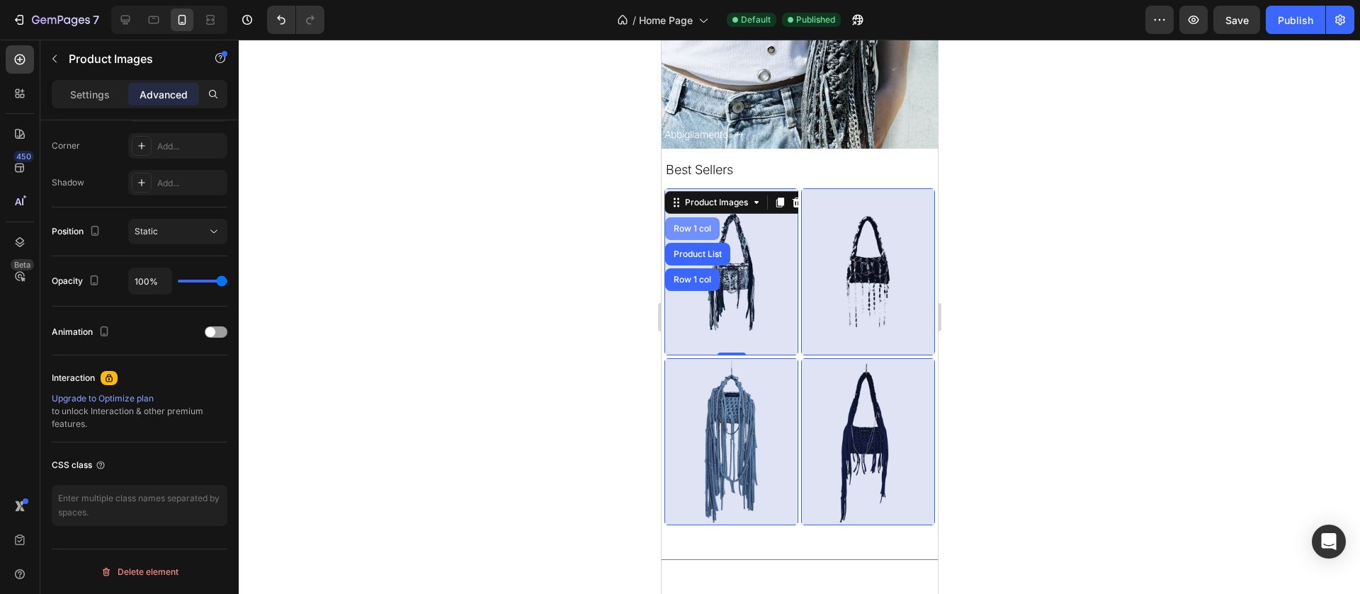
click at [696, 228] on div "Row 1 col" at bounding box center [691, 229] width 43 height 9
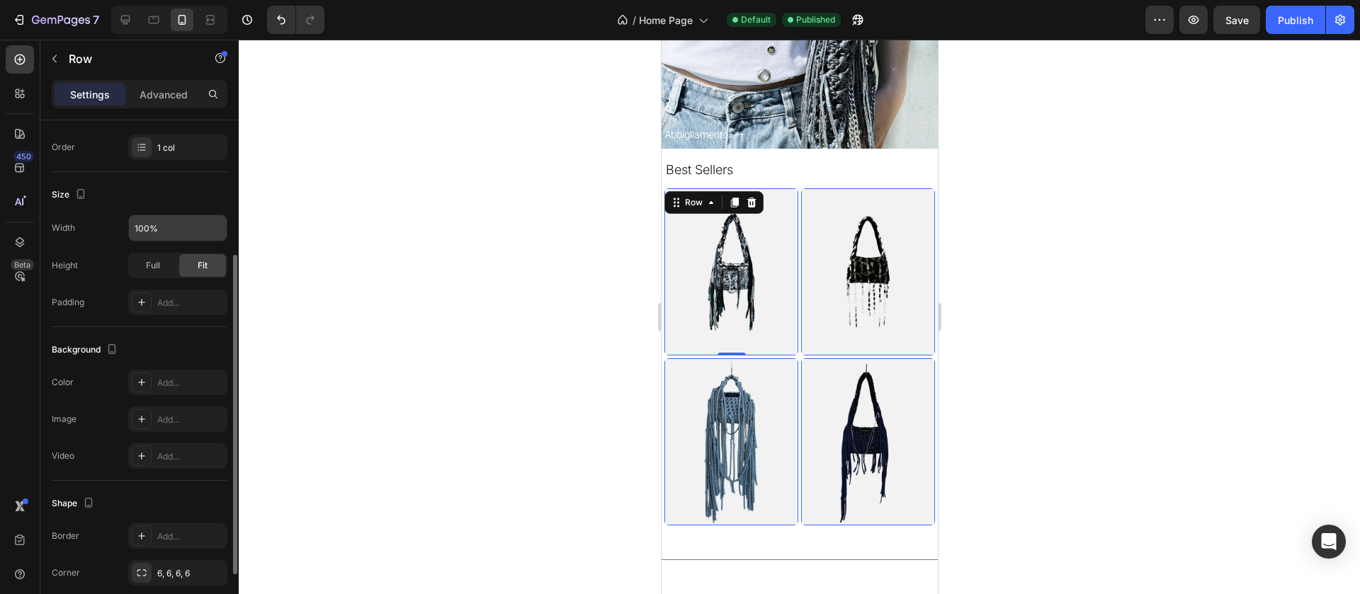
scroll to position [313, 0]
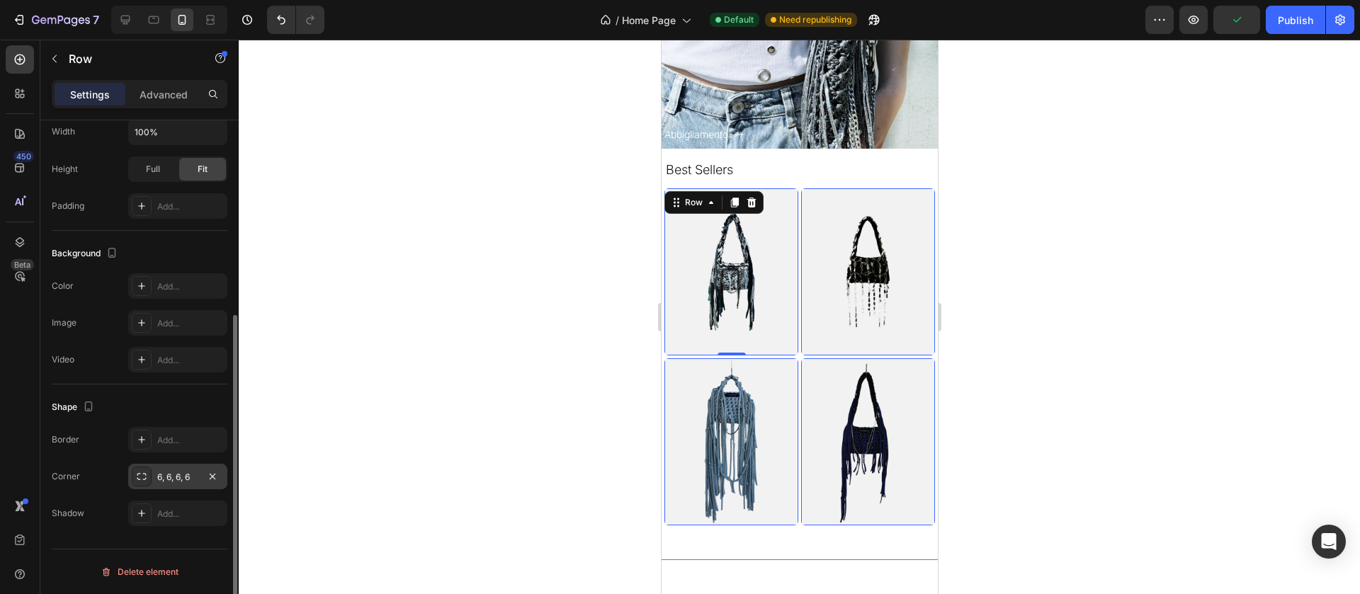
click at [181, 473] on div "6, 6, 6, 6" at bounding box center [177, 477] width 41 height 13
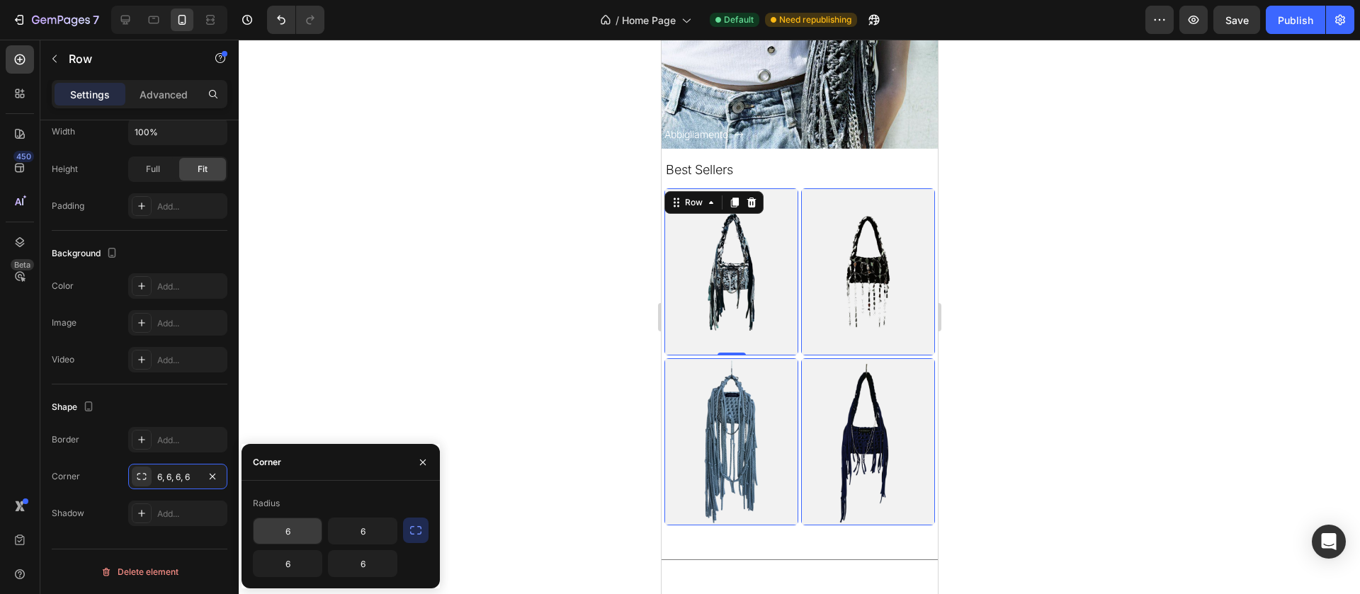
click at [281, 522] on input "6" at bounding box center [288, 532] width 68 height 26
click at [303, 533] on input "6" at bounding box center [288, 532] width 68 height 26
click at [158, 466] on div "6, 6, 6, 6" at bounding box center [177, 477] width 99 height 26
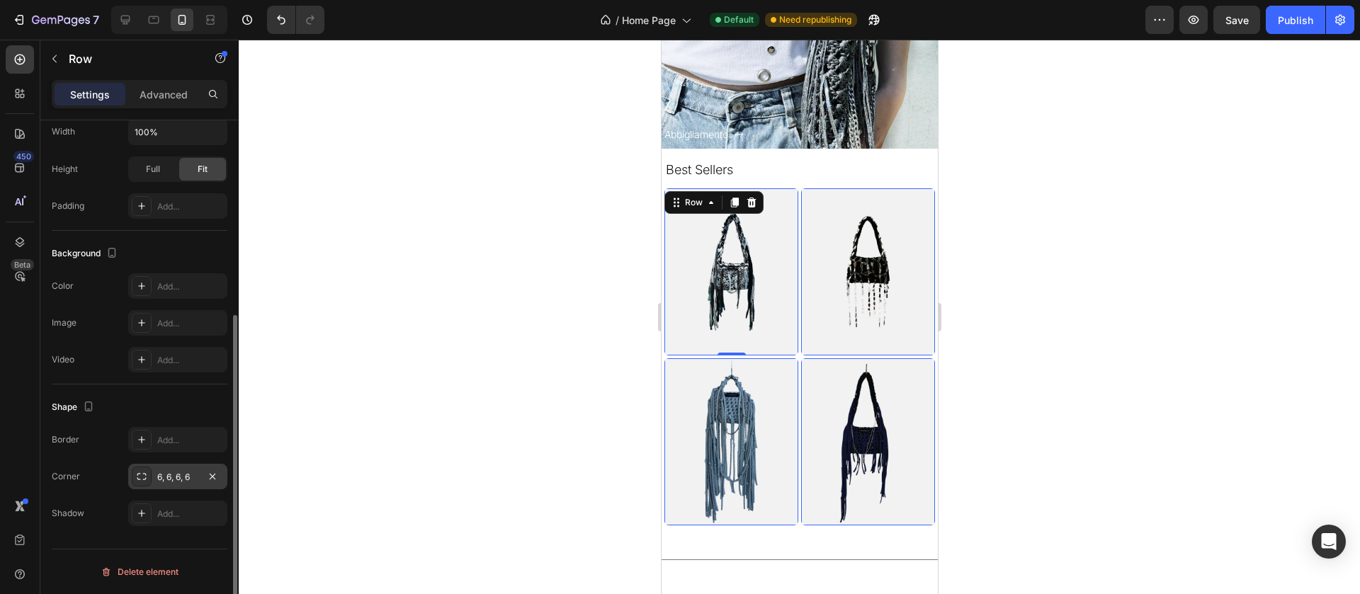
click at [160, 466] on div "6, 6, 6, 6" at bounding box center [177, 477] width 99 height 26
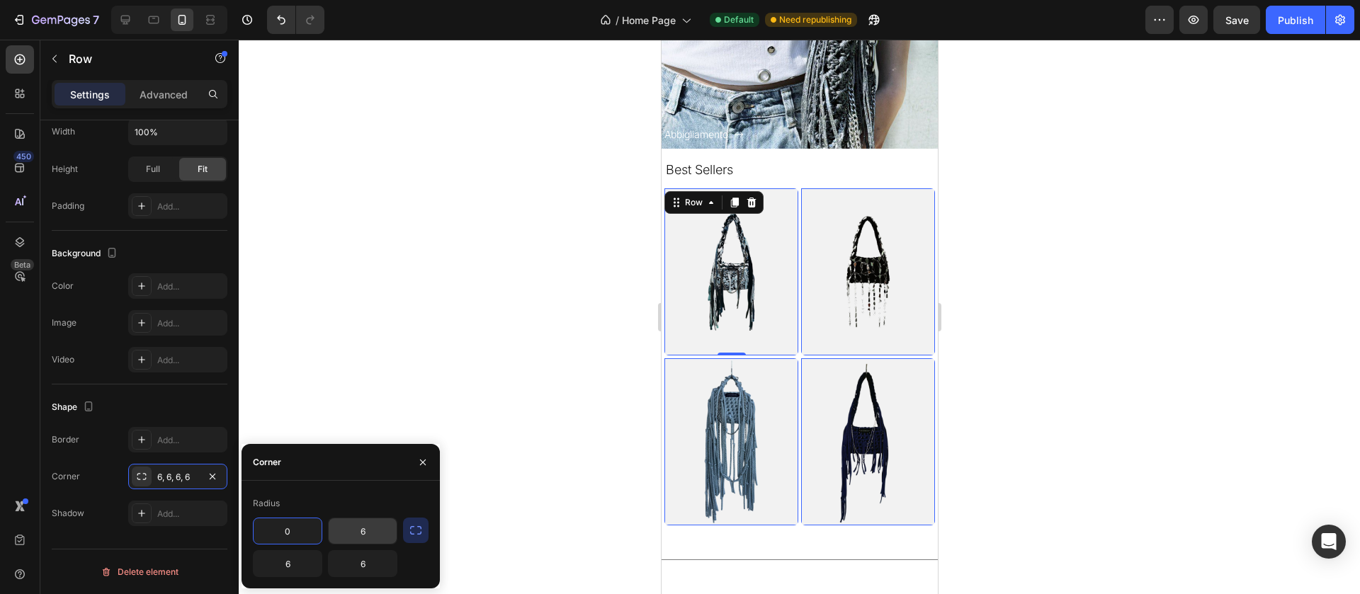
type input "0"
click at [388, 538] on input "6" at bounding box center [363, 532] width 68 height 26
type input "0"
click at [372, 560] on input "6" at bounding box center [363, 564] width 68 height 26
type input "0"
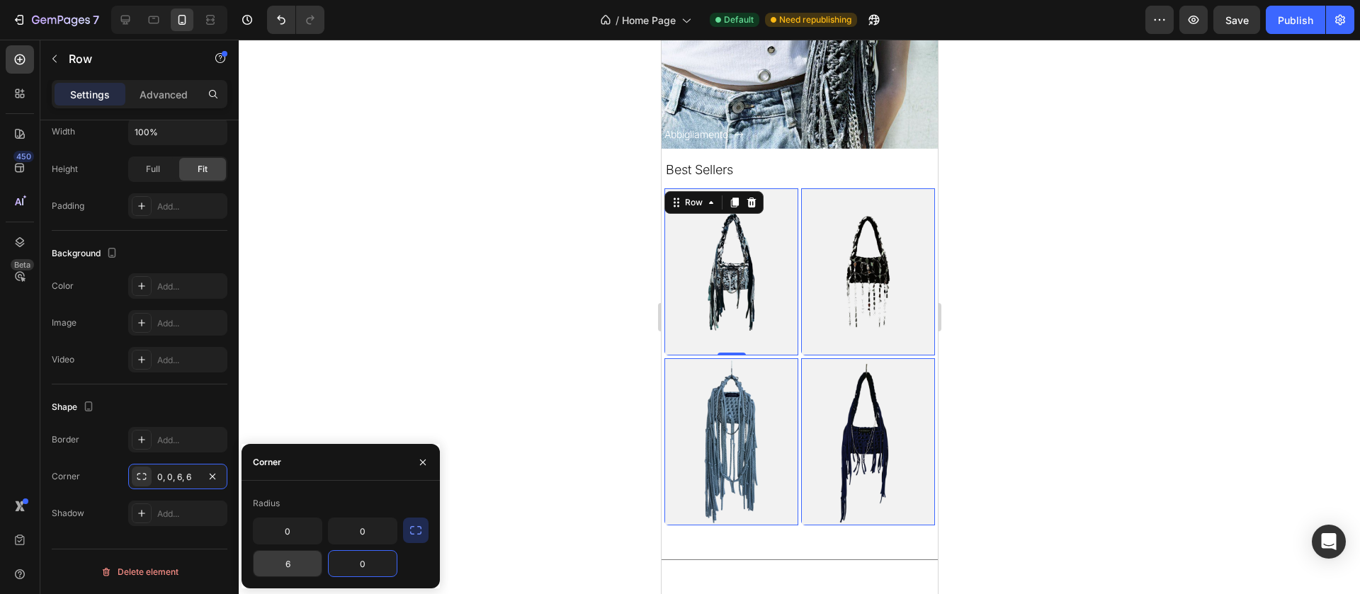
click at [289, 569] on input "6" at bounding box center [288, 564] width 68 height 26
type input "0"
click at [346, 284] on div at bounding box center [800, 317] width 1122 height 555
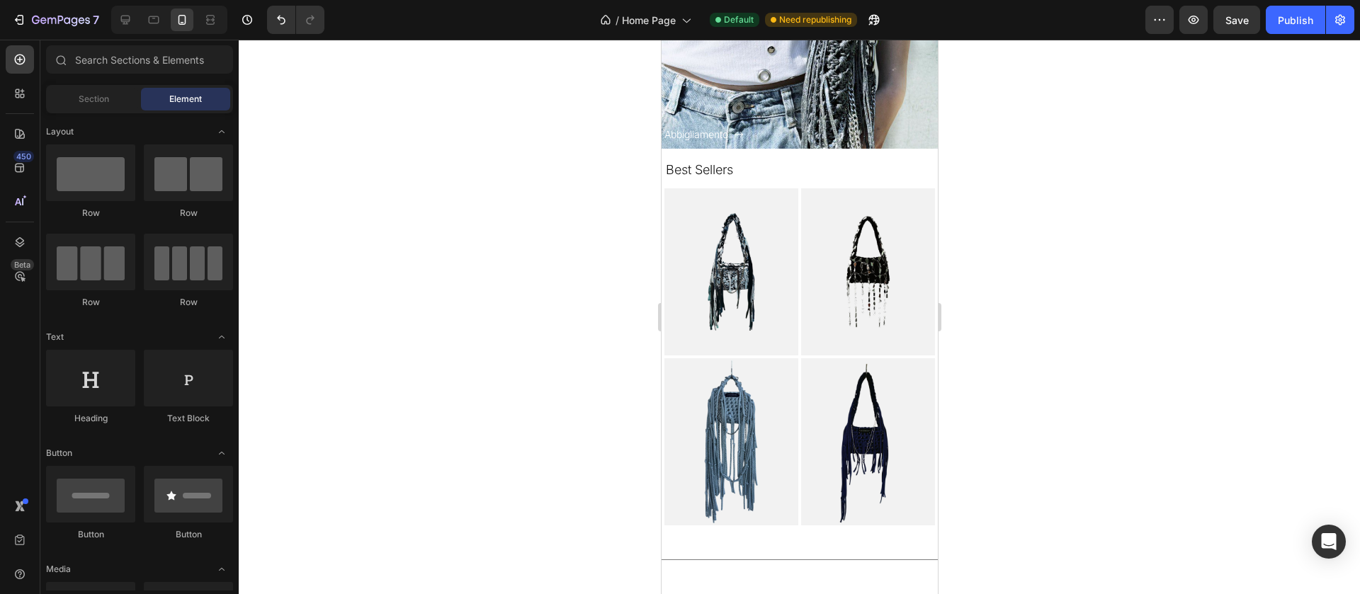
click at [1299, 34] on div "7 Version history / Home Page Default Need republishing Preview Save Publish" at bounding box center [680, 20] width 1360 height 40
click at [1297, 24] on div "Publish" at bounding box center [1295, 20] width 35 height 15
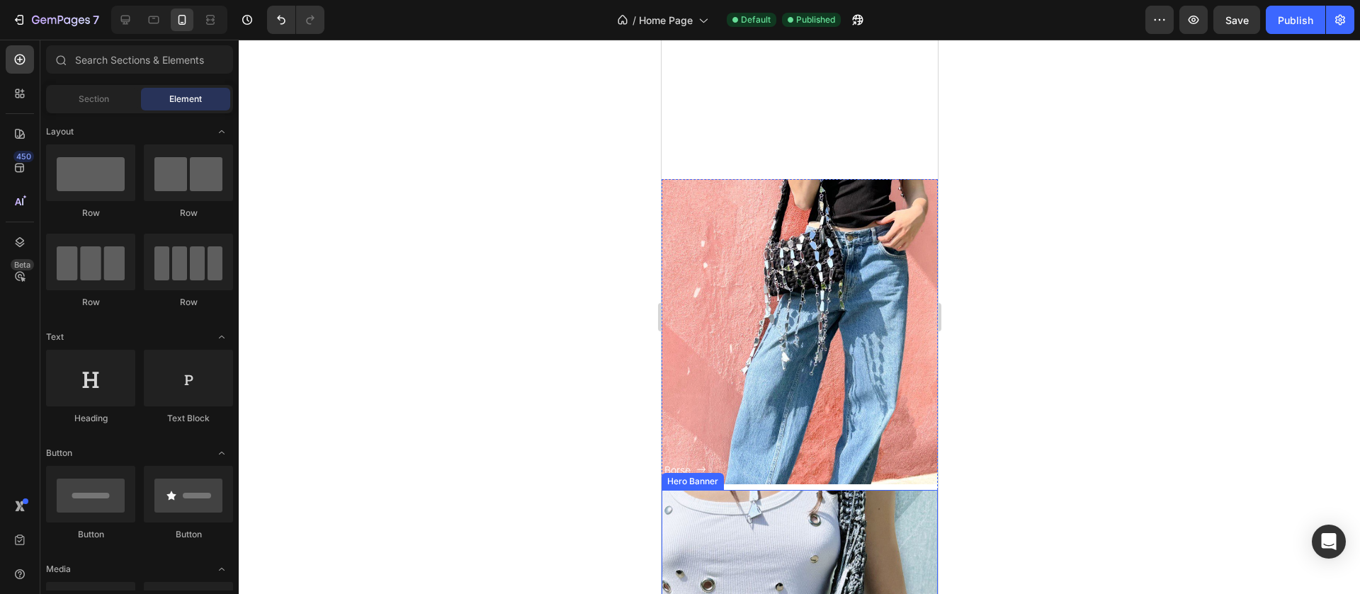
scroll to position [0, 0]
